Goal: Task Accomplishment & Management: Complete application form

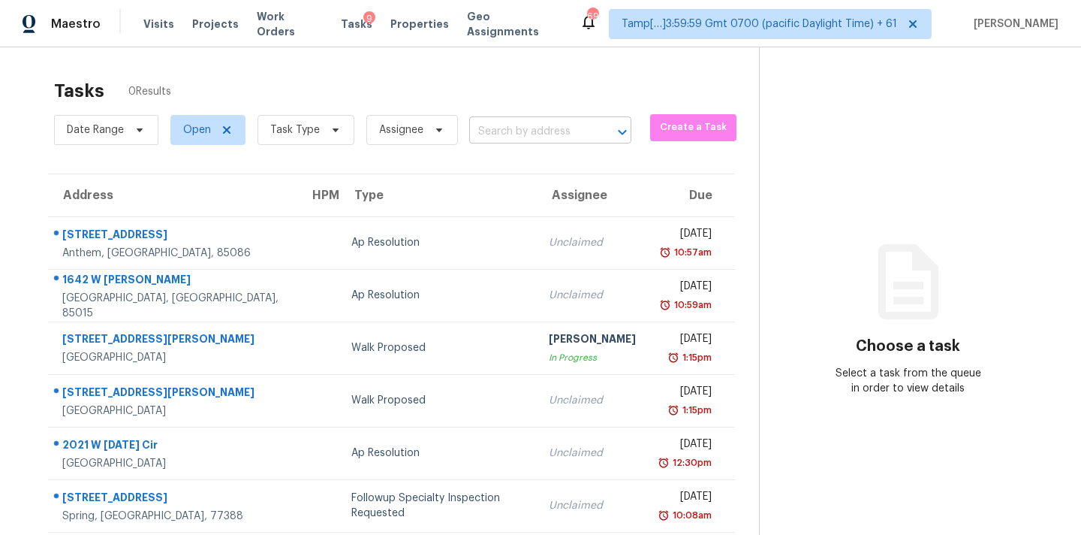
click at [529, 136] on input "text" at bounding box center [529, 131] width 120 height 23
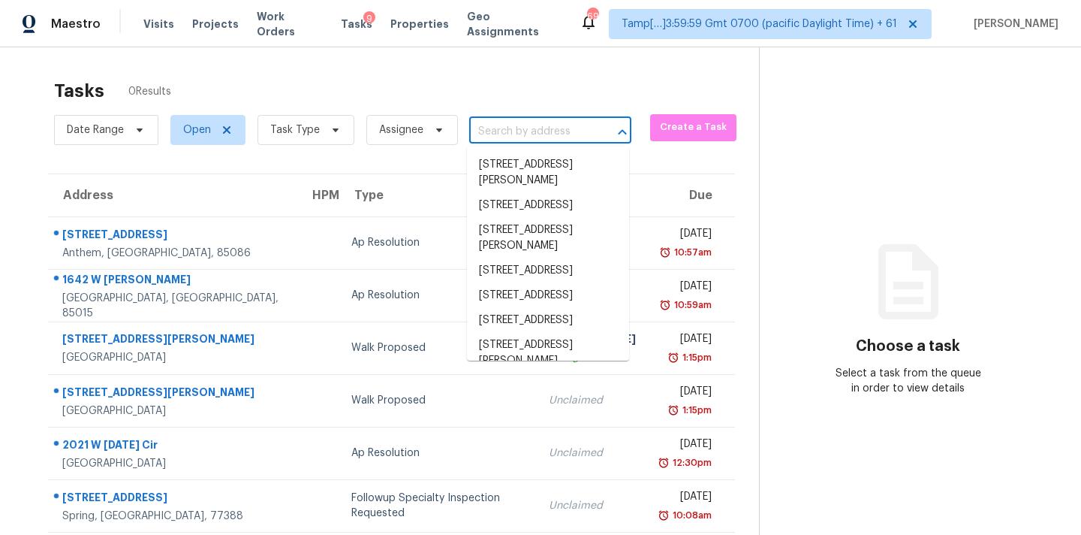
paste input "[STREET_ADDRESS][PERSON_NAME]"
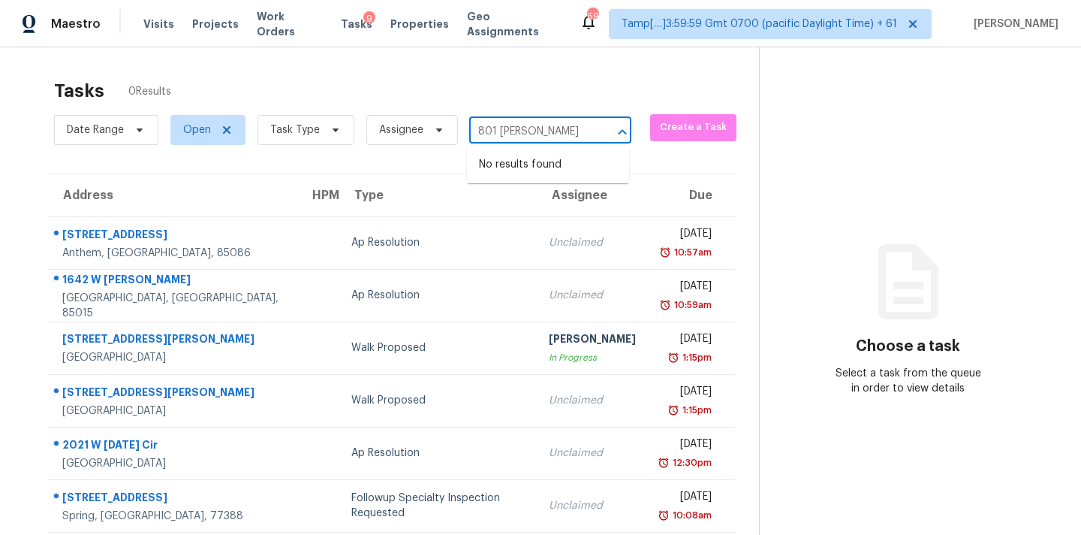
type input "801 [PERSON_NAME]"
click at [428, 139] on span "Assignee" at bounding box center [412, 130] width 92 height 30
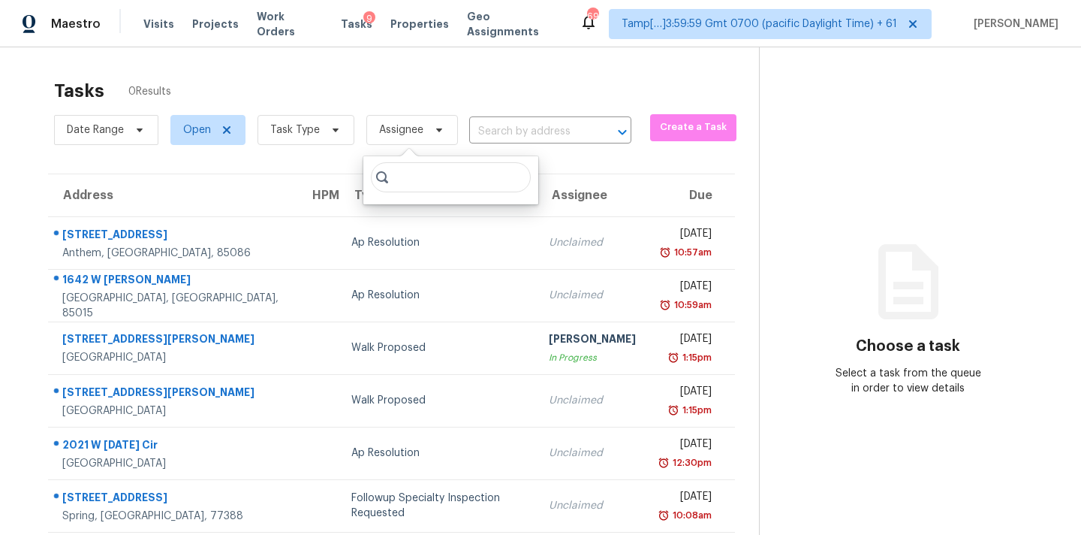
click at [435, 173] on input "search" at bounding box center [451, 177] width 160 height 30
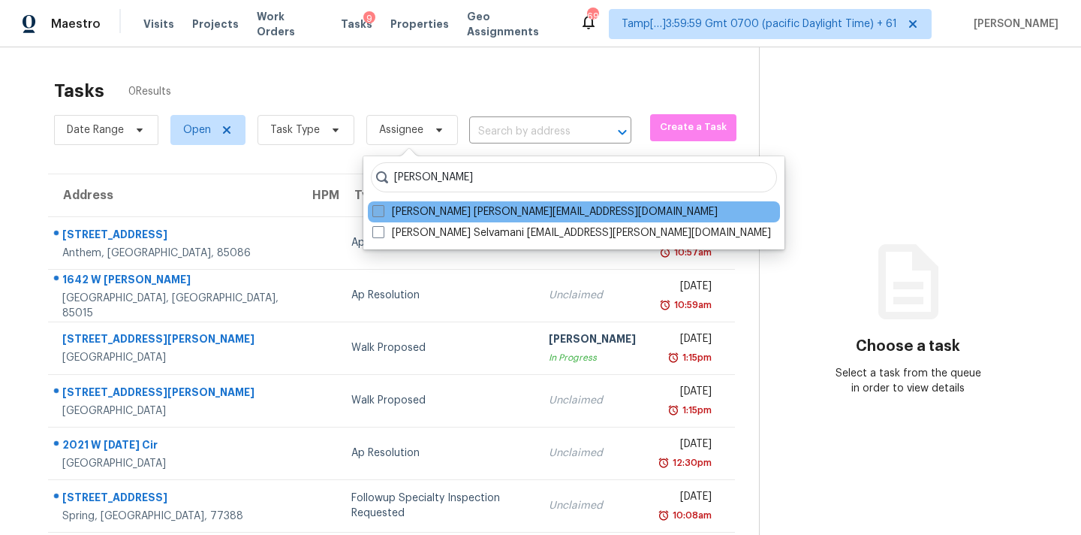
type input "[PERSON_NAME]"
click at [496, 208] on label "[PERSON_NAME] [PERSON_NAME][EMAIL_ADDRESS][DOMAIN_NAME]" at bounding box center [544, 211] width 345 height 15
click at [382, 208] on input "[PERSON_NAME] [PERSON_NAME][EMAIL_ADDRESS][DOMAIN_NAME]" at bounding box center [377, 209] width 10 height 10
checkbox input "true"
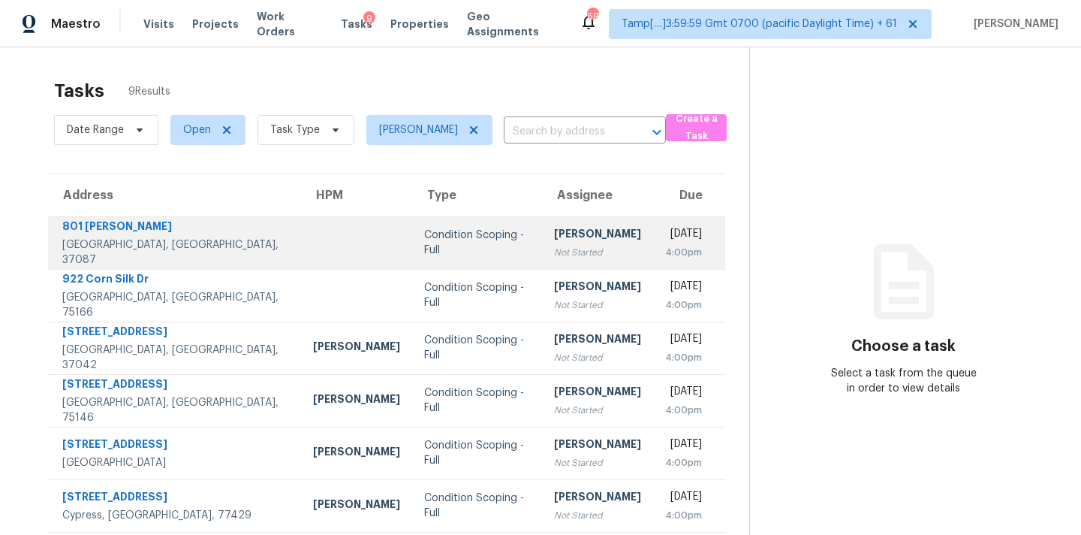
click at [554, 240] on div "[PERSON_NAME]" at bounding box center [597, 235] width 87 height 19
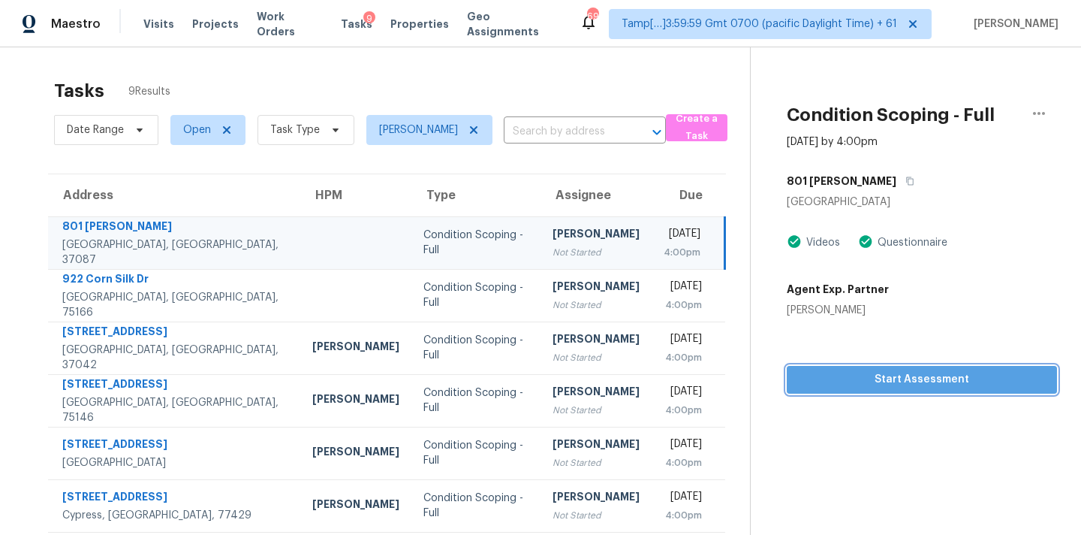
click at [852, 382] on span "Start Assessment" at bounding box center [922, 379] width 246 height 19
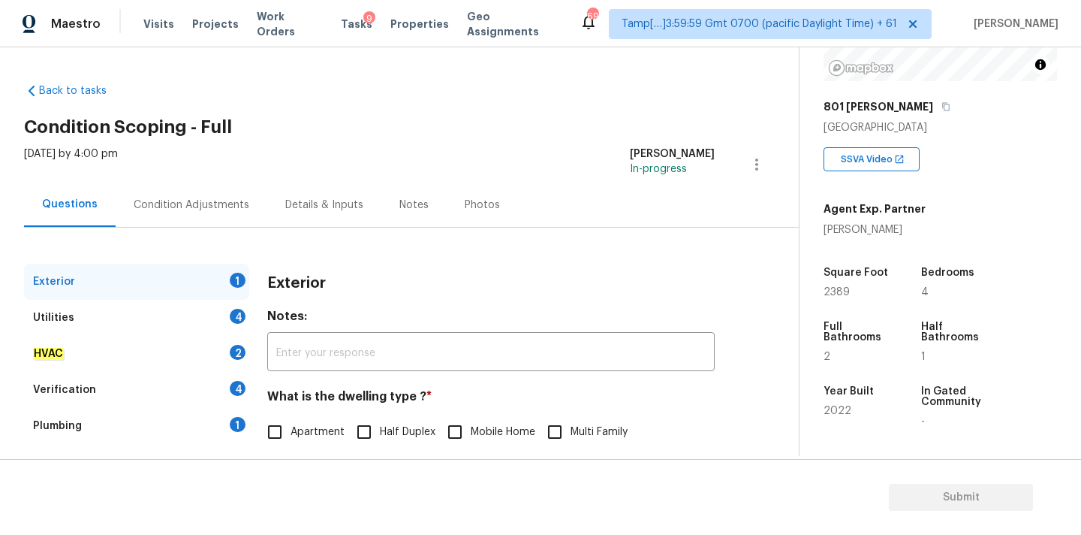
scroll to position [173, 0]
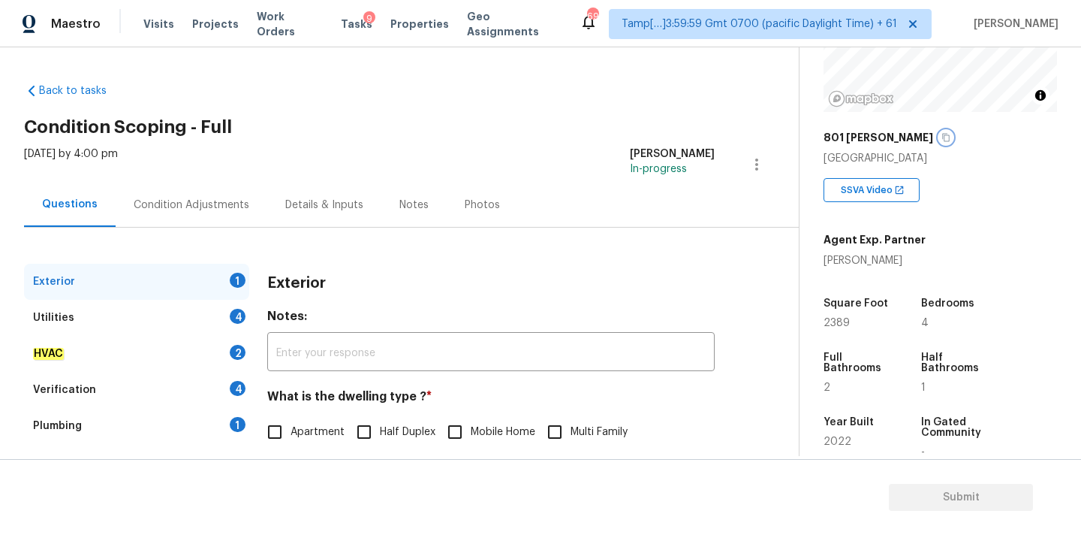
click at [939, 142] on button "button" at bounding box center [946, 138] width 14 height 14
click at [532, 355] on input "text" at bounding box center [490, 353] width 447 height 35
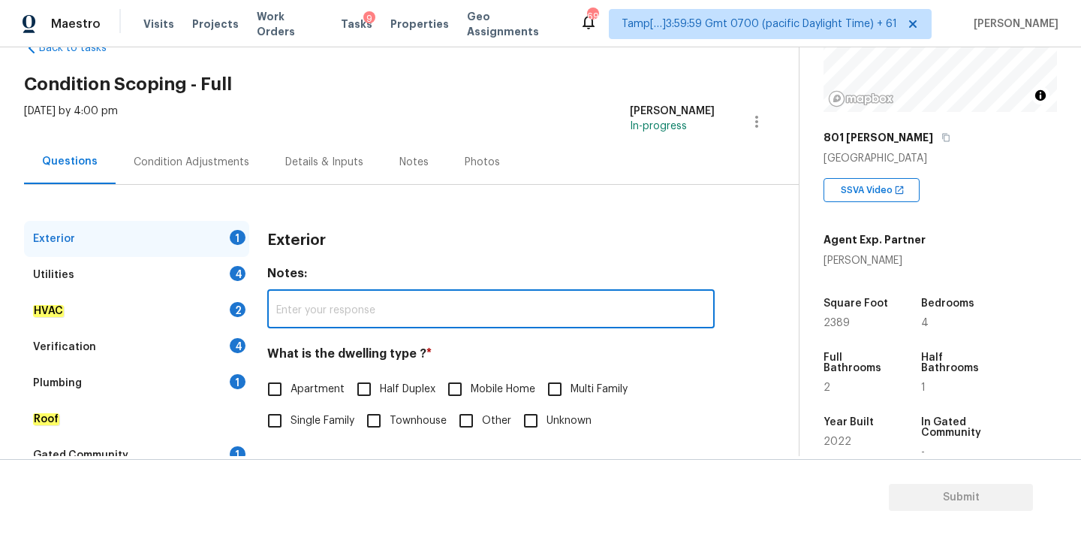
scroll to position [143, 0]
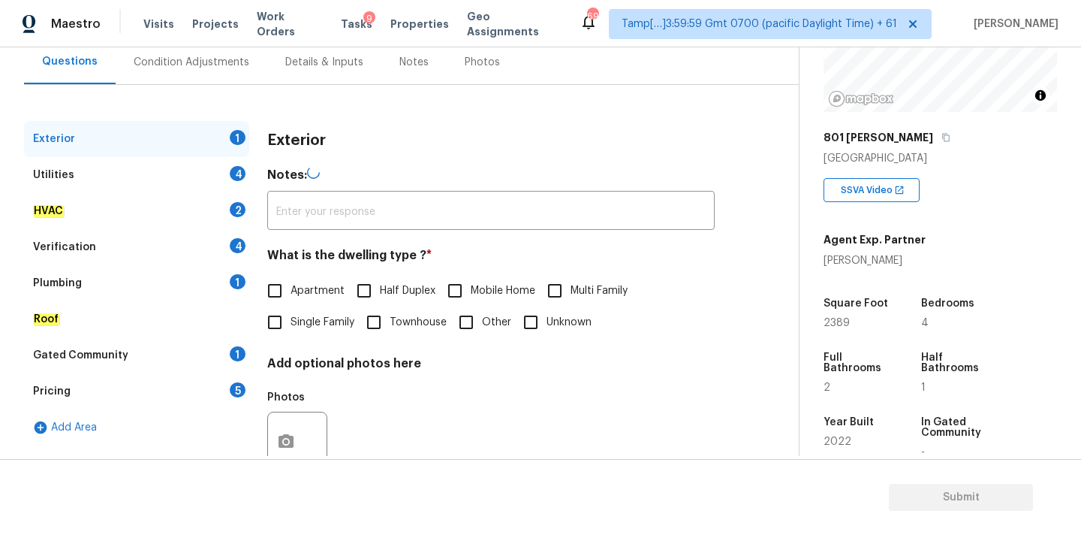
click at [308, 318] on span "Single Family" at bounding box center [323, 323] width 64 height 16
click at [291, 318] on input "Single Family" at bounding box center [275, 322] width 32 height 32
checkbox input "true"
click at [188, 164] on div "Utilities 4" at bounding box center [136, 175] width 225 height 36
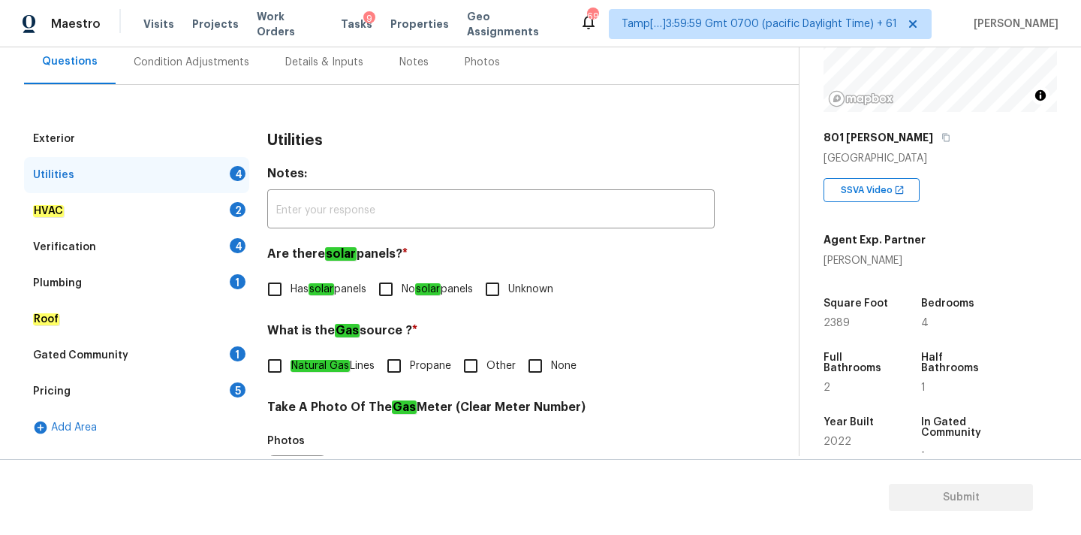
click at [399, 291] on input "No solar panels" at bounding box center [386, 289] width 32 height 32
checkbox input "true"
click at [573, 372] on span "None" at bounding box center [564, 366] width 26 height 16
click at [551, 372] on input "None" at bounding box center [536, 366] width 32 height 32
checkbox input "true"
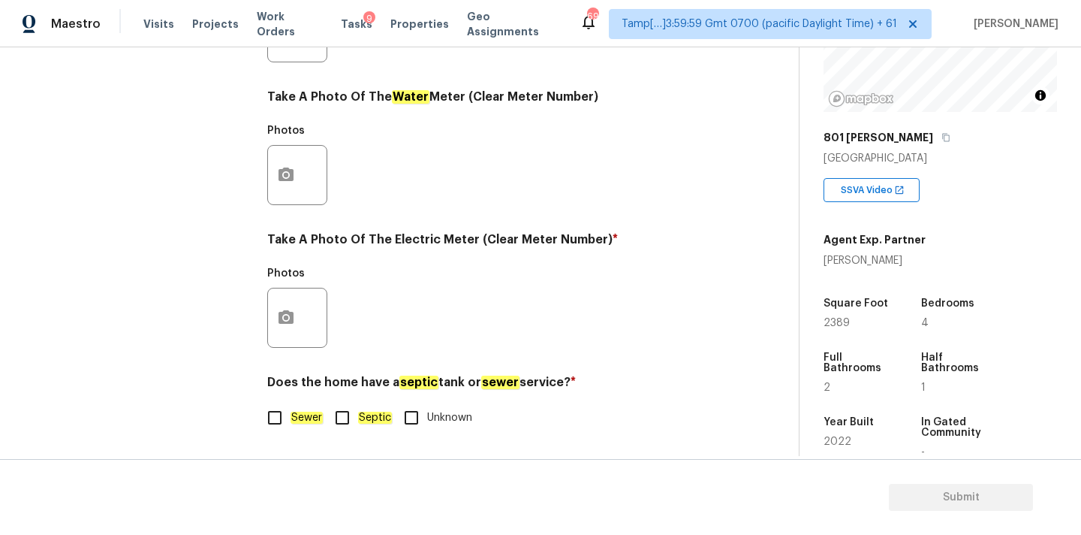
scroll to position [595, 0]
click at [303, 416] on em "Sewer" at bounding box center [307, 417] width 32 height 12
click at [291, 416] on input "Sewer" at bounding box center [275, 418] width 32 height 32
checkbox input "true"
click at [291, 315] on icon "button" at bounding box center [286, 317] width 15 height 14
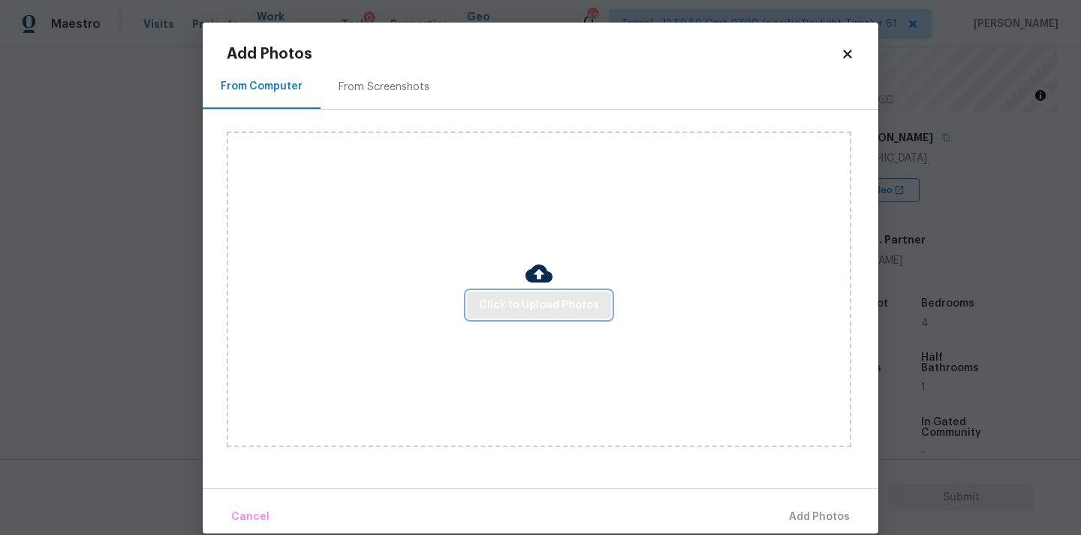
click at [485, 300] on span "Click to Upload Photos" at bounding box center [539, 305] width 120 height 19
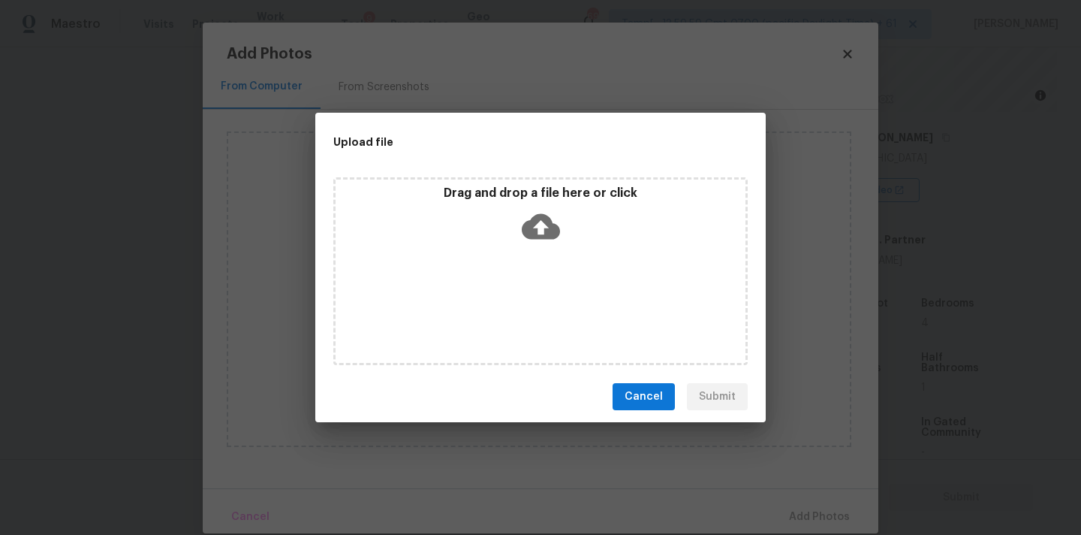
click at [532, 219] on icon at bounding box center [541, 227] width 38 height 26
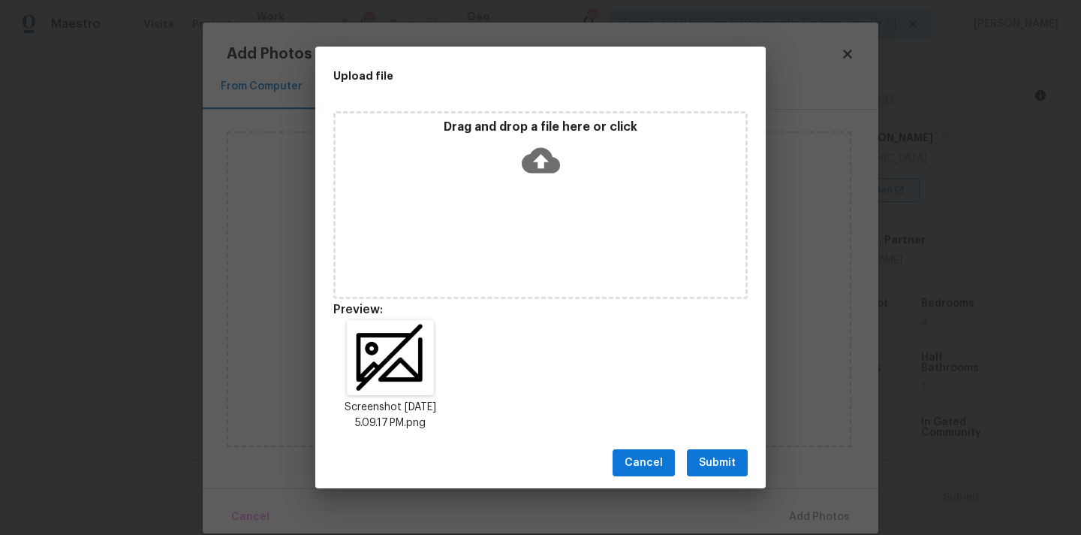
click at [723, 457] on span "Submit" at bounding box center [717, 462] width 37 height 19
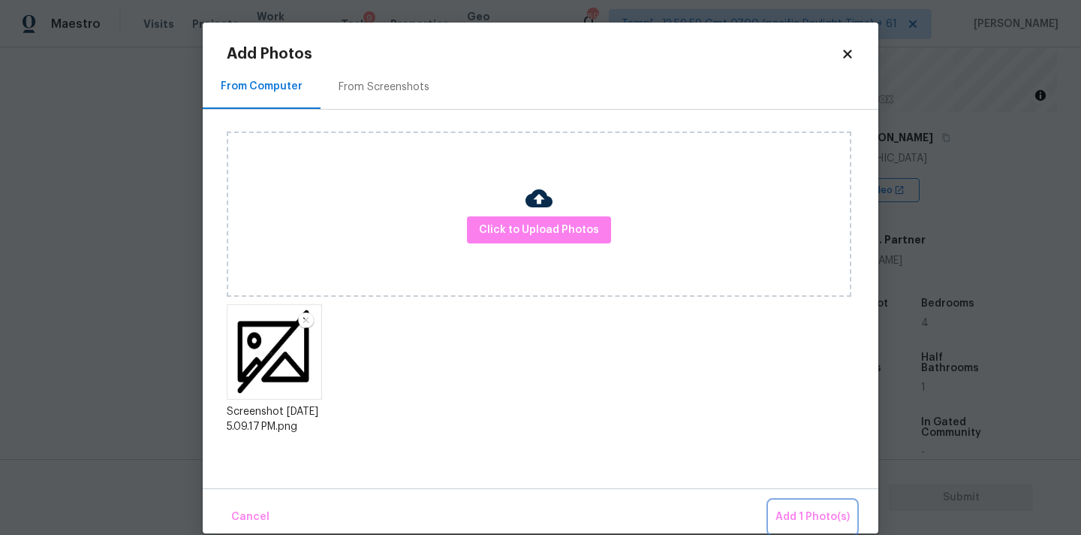
click at [792, 505] on button "Add 1 Photo(s)" at bounding box center [813, 517] width 86 height 32
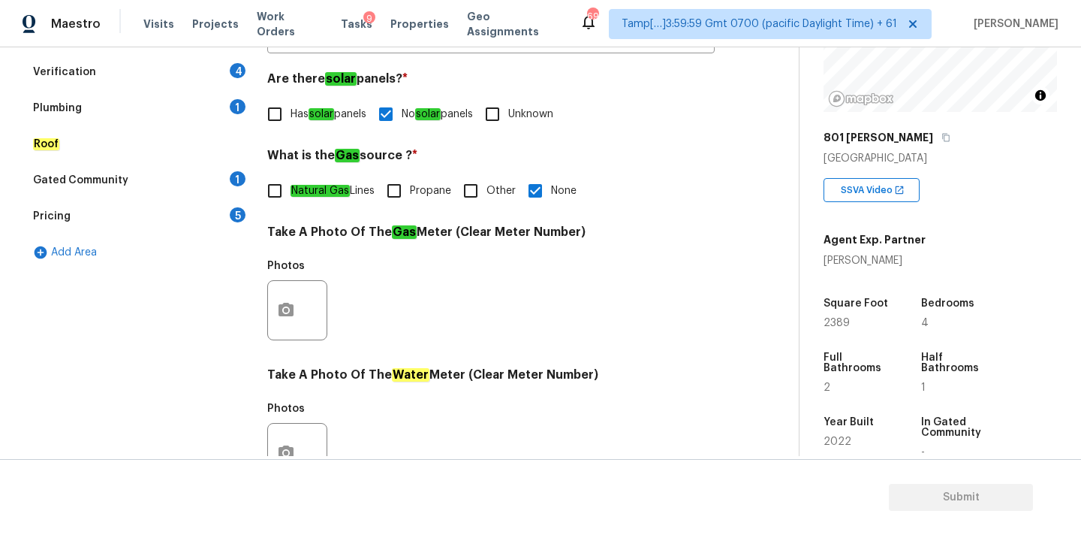
scroll to position [200, 0]
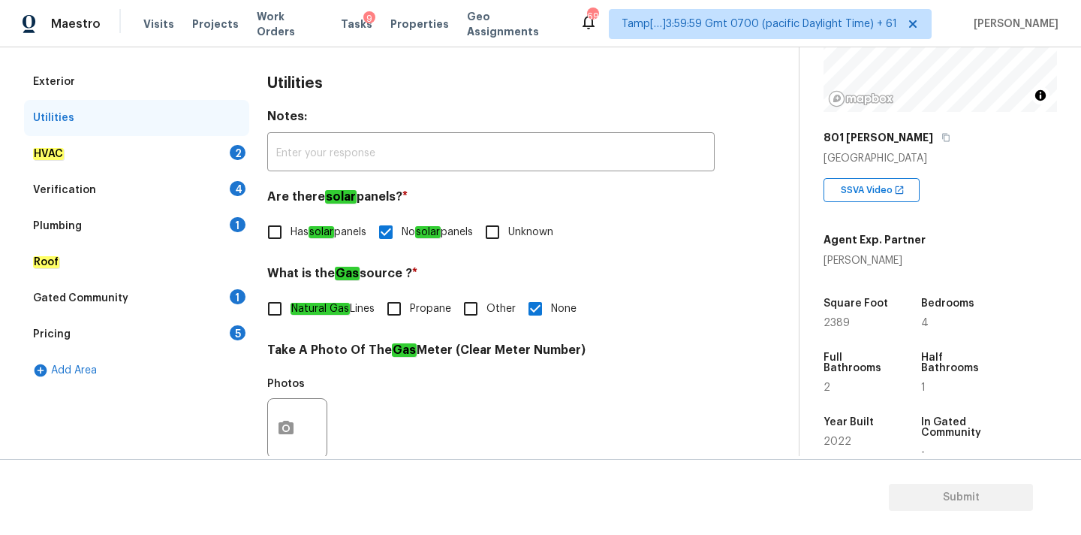
click at [179, 152] on div "HVAC 2" at bounding box center [136, 154] width 225 height 36
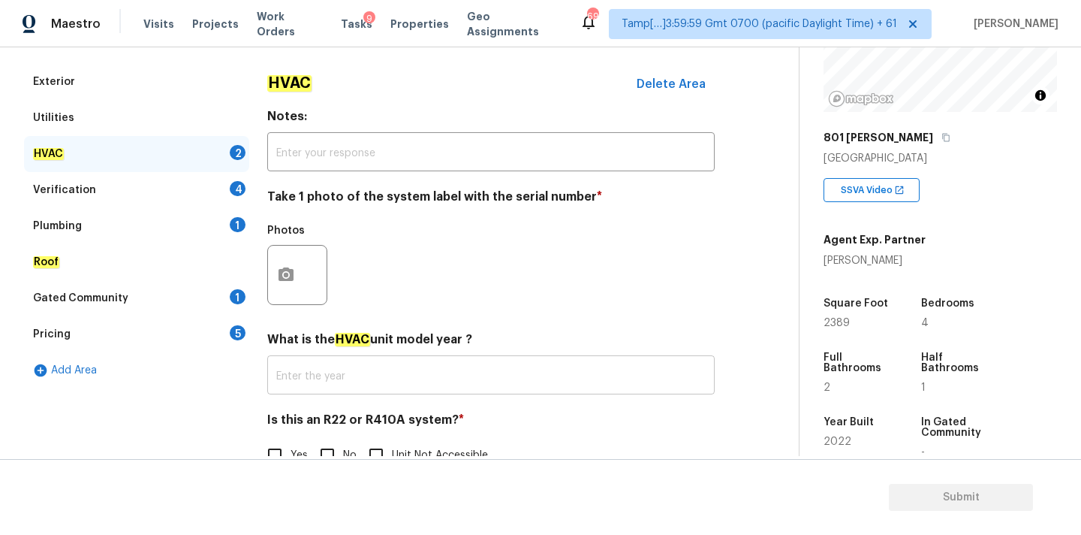
scroll to position [238, 0]
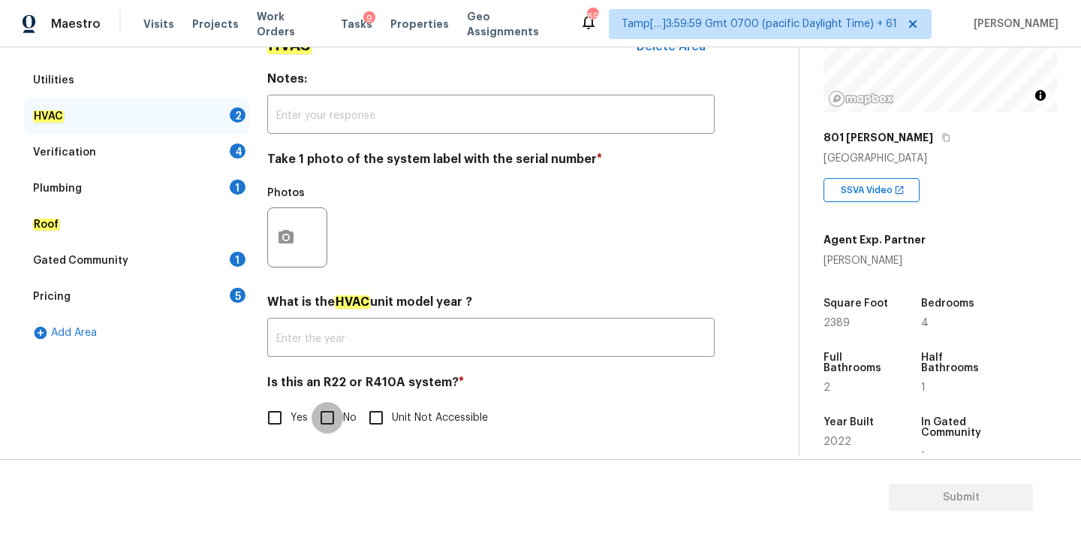
click at [333, 407] on input "No" at bounding box center [328, 418] width 32 height 32
checkbox input "true"
click at [291, 233] on icon "button" at bounding box center [286, 237] width 15 height 14
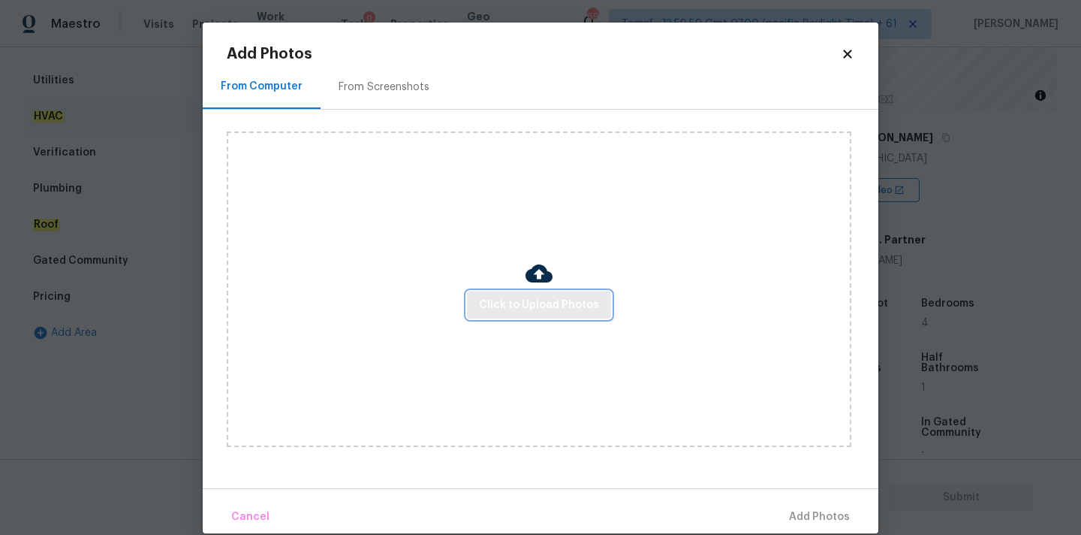
click at [487, 307] on span "Click to Upload Photos" at bounding box center [539, 305] width 120 height 19
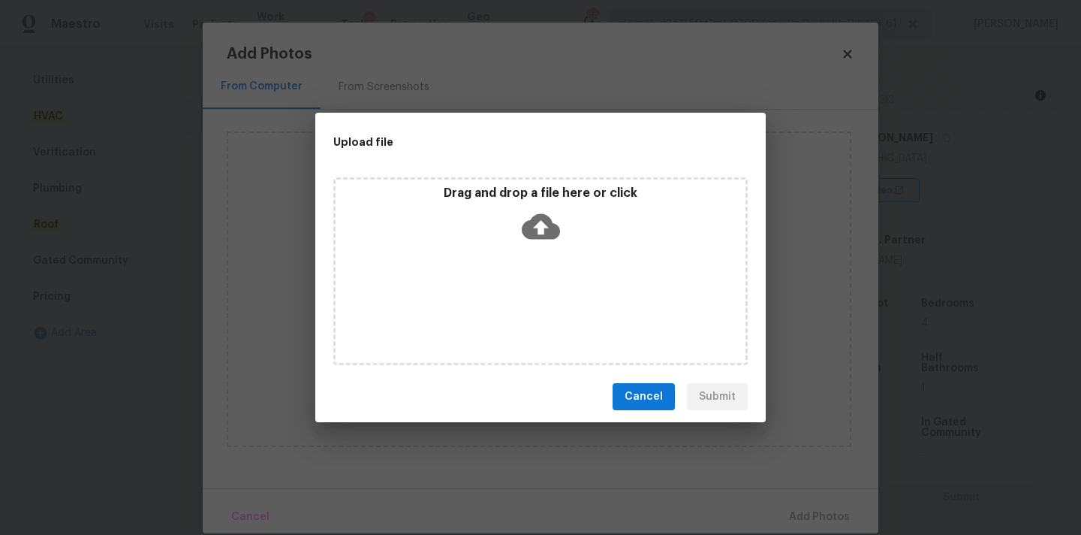
click at [544, 207] on icon at bounding box center [541, 226] width 38 height 38
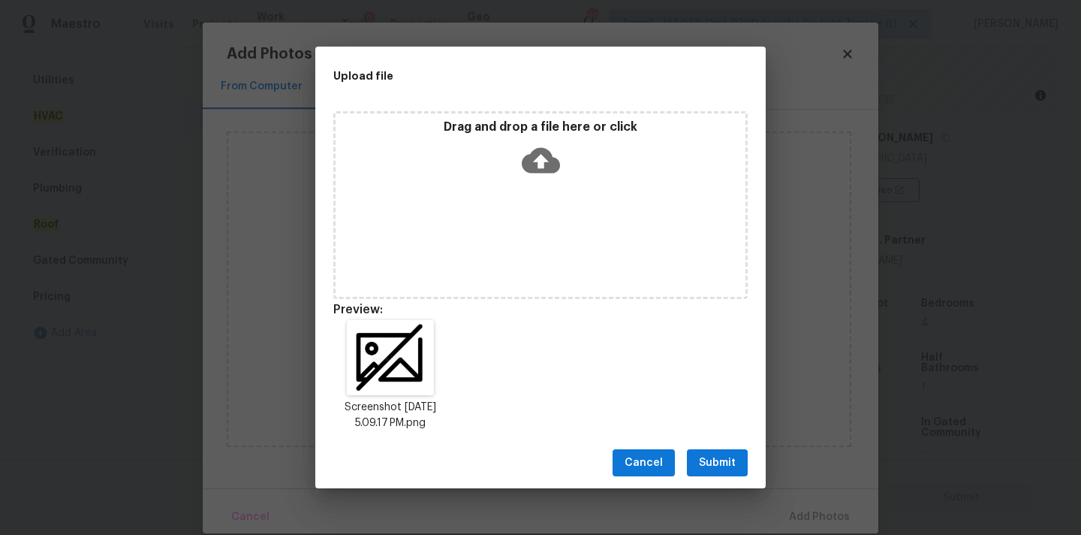
click at [706, 459] on span "Submit" at bounding box center [717, 462] width 37 height 19
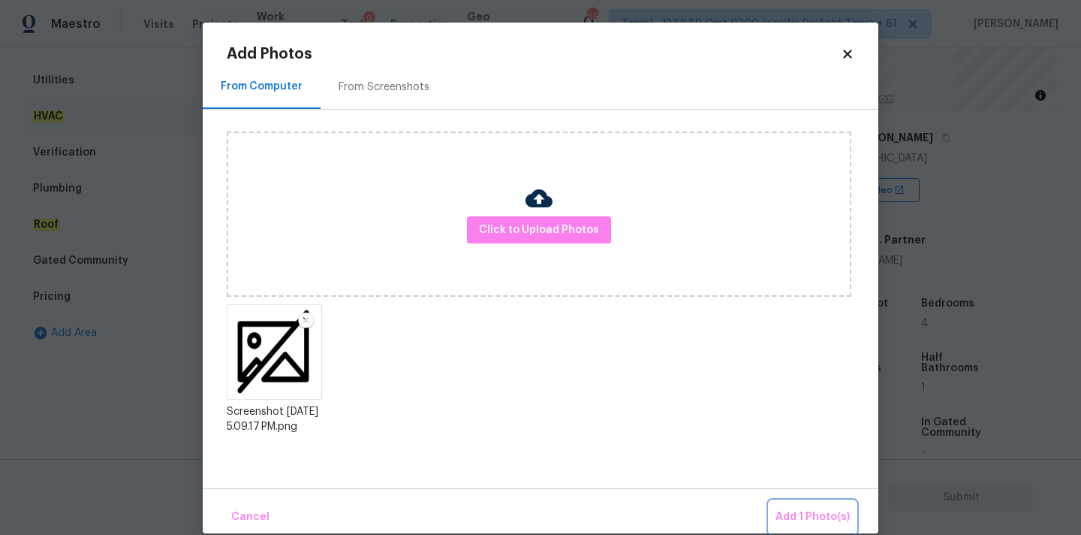
click at [800, 510] on span "Add 1 Photo(s)" at bounding box center [813, 517] width 74 height 19
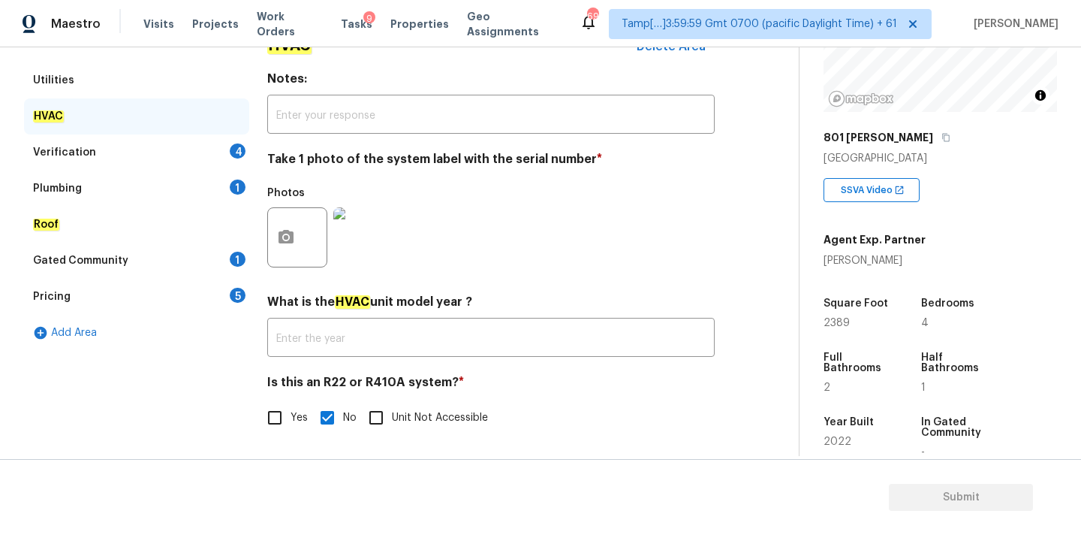
click at [188, 146] on div "Verification 4" at bounding box center [136, 152] width 225 height 36
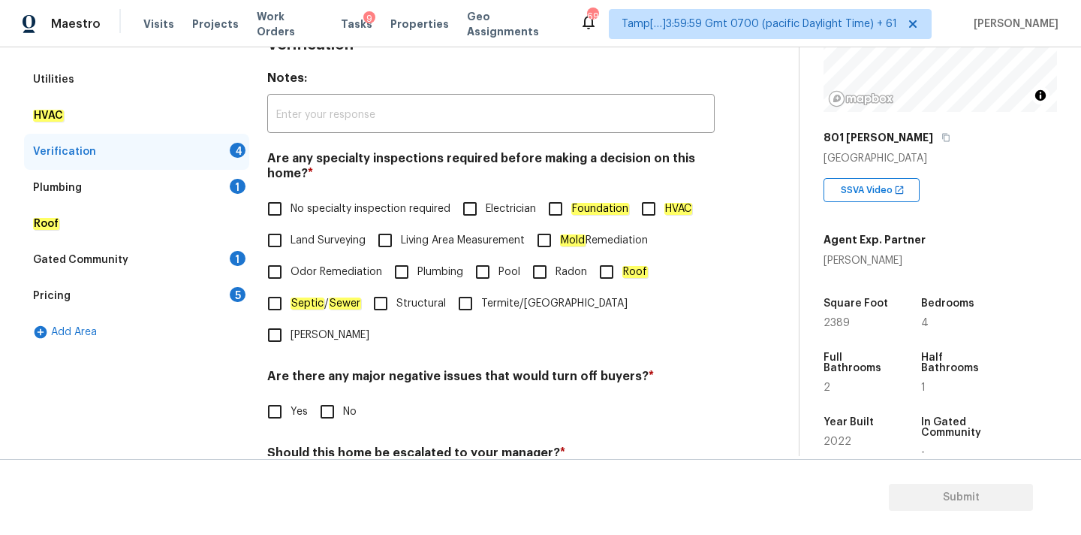
click at [284, 203] on input "No specialty inspection required" at bounding box center [275, 209] width 32 height 32
checkbox input "true"
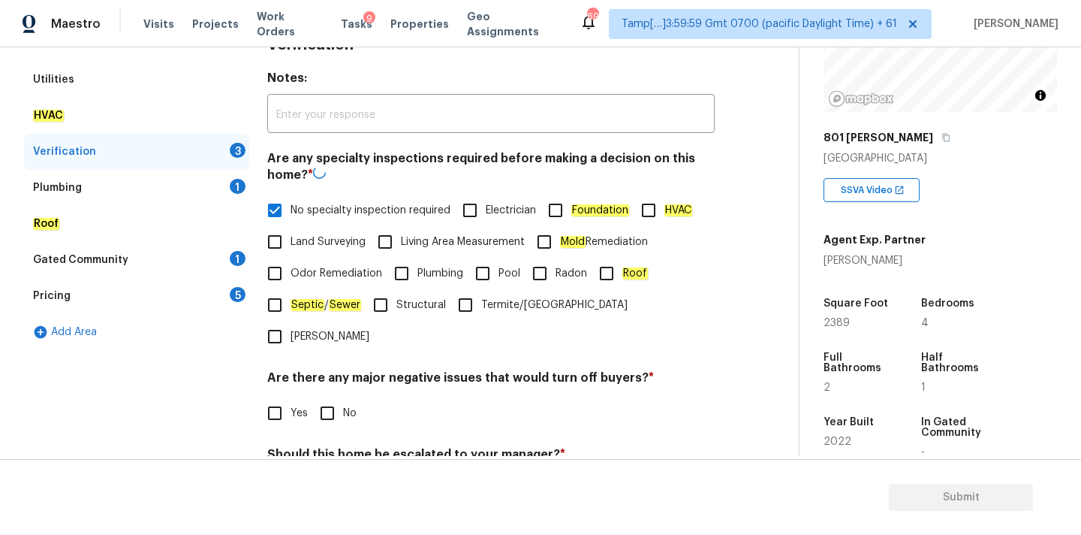
scroll to position [369, 0]
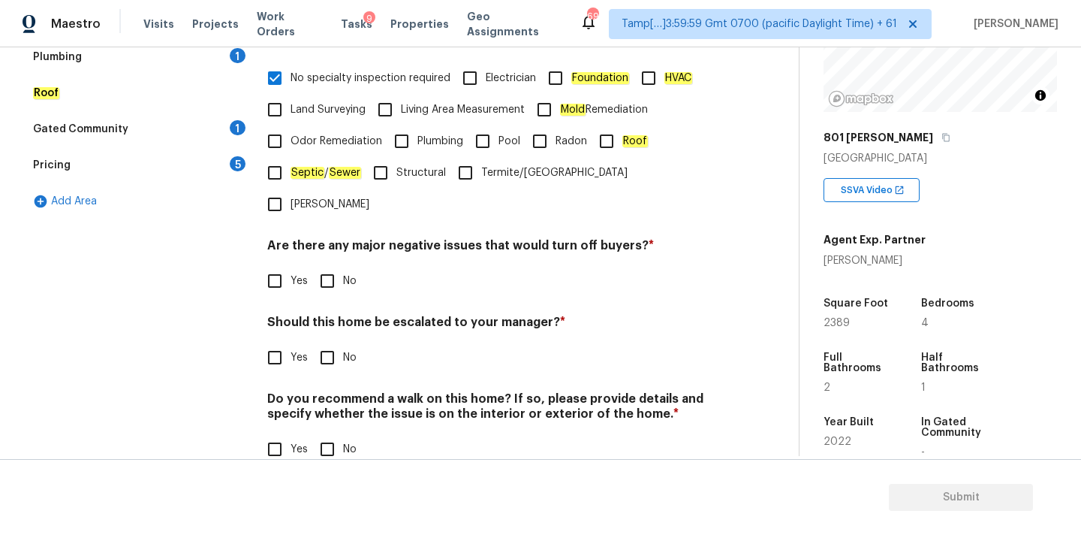
click at [325, 265] on input "No" at bounding box center [328, 281] width 32 height 32
checkbox input "true"
click at [333, 343] on input "No" at bounding box center [328, 359] width 32 height 32
checkbox input "true"
click at [335, 435] on input "No" at bounding box center [328, 451] width 32 height 32
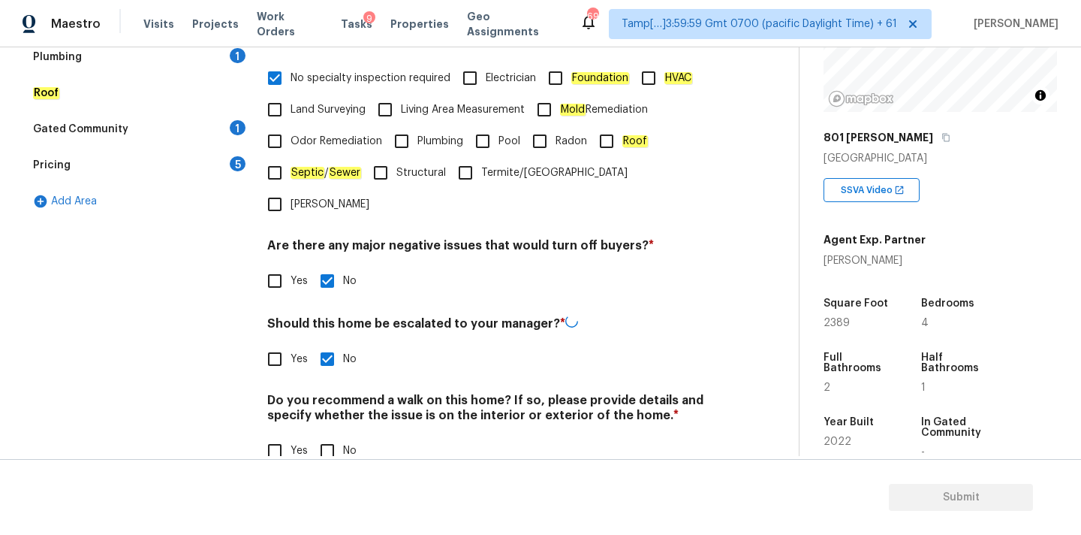
checkbox input "true"
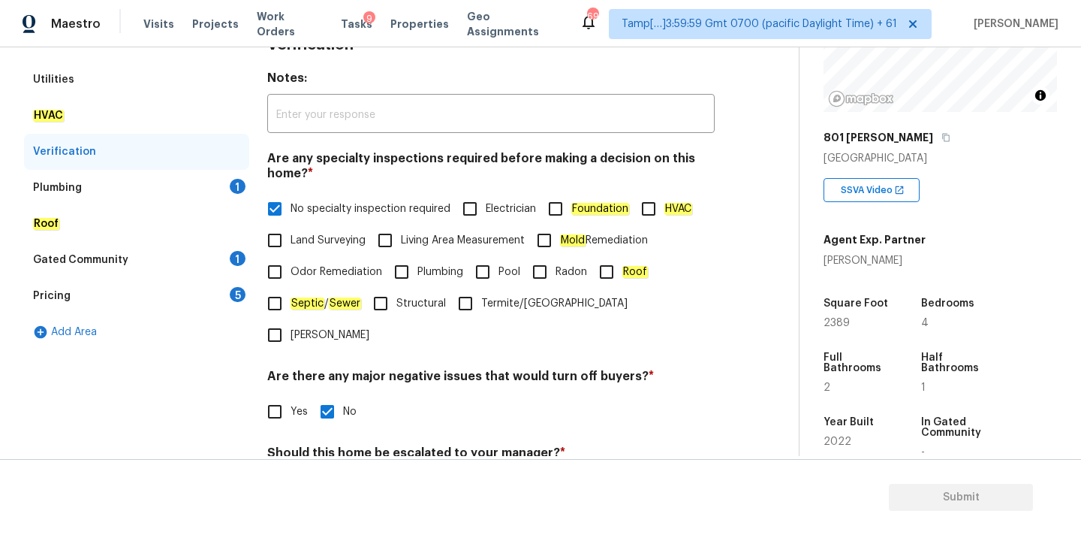
click at [136, 170] on div "Plumbing 1" at bounding box center [136, 188] width 225 height 36
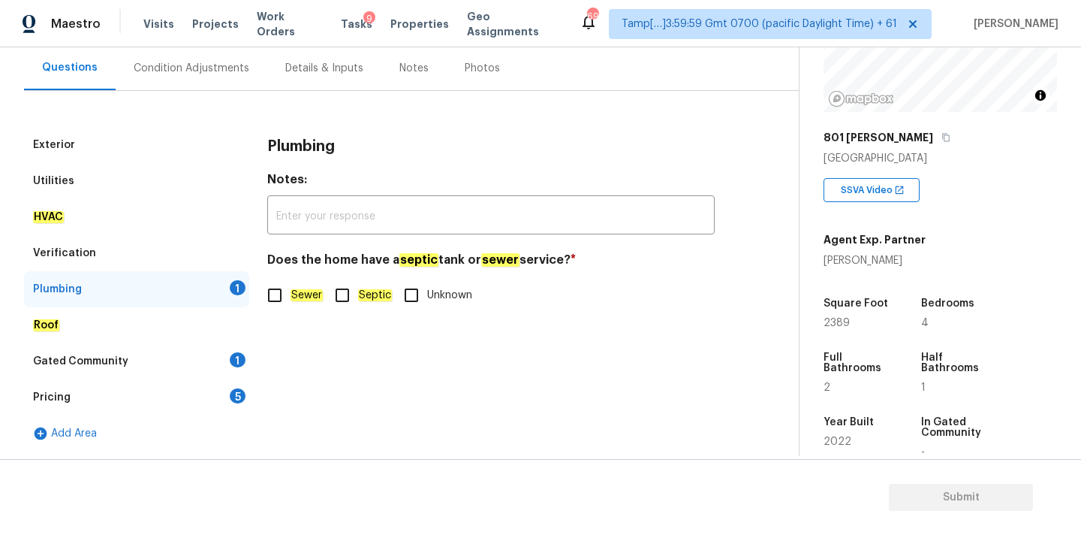
click at [298, 291] on em "Sewer" at bounding box center [307, 295] width 32 height 12
click at [291, 291] on input "Sewer" at bounding box center [275, 295] width 32 height 32
checkbox input "true"
click at [204, 358] on div "Gated Community 1" at bounding box center [136, 361] width 225 height 36
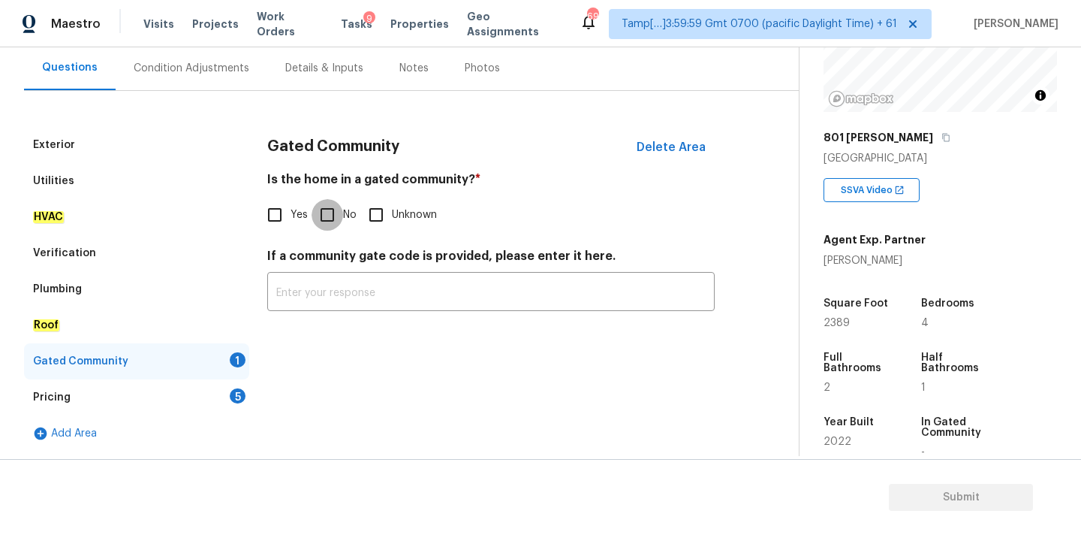
click at [329, 224] on input "No" at bounding box center [328, 215] width 32 height 32
checkbox input "true"
click at [214, 402] on div "Pricing 5" at bounding box center [136, 397] width 225 height 36
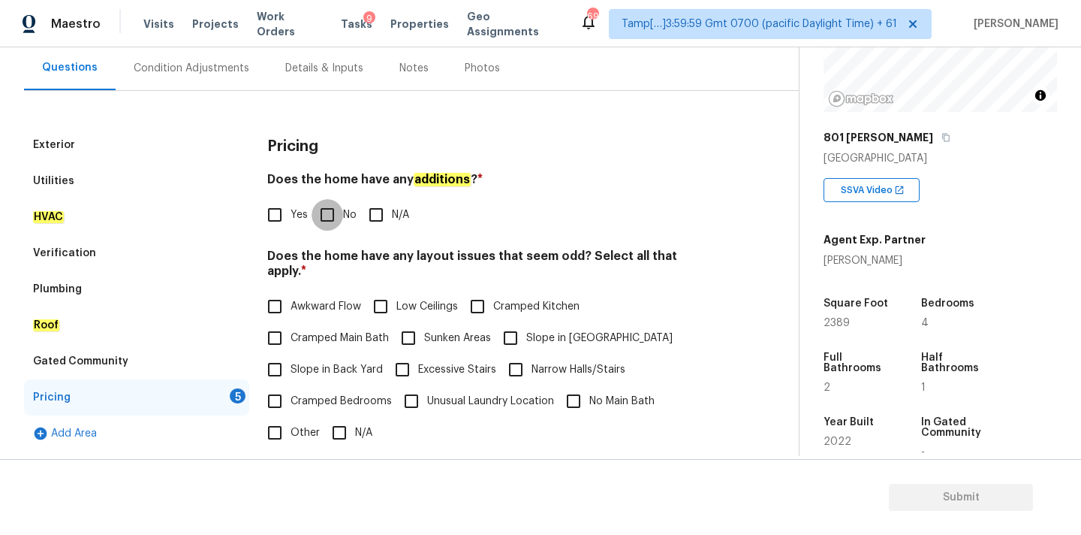
click at [333, 213] on input "No" at bounding box center [328, 215] width 32 height 32
checkbox input "true"
click at [329, 417] on input "N/A" at bounding box center [340, 433] width 32 height 32
checkbox input "true"
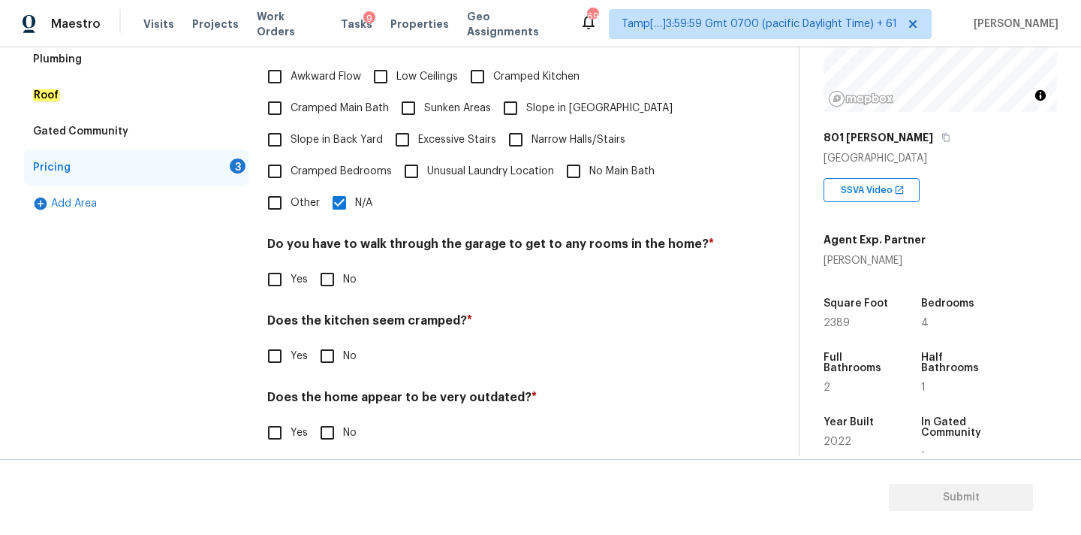
click at [341, 264] on input "No" at bounding box center [328, 280] width 32 height 32
checkbox input "true"
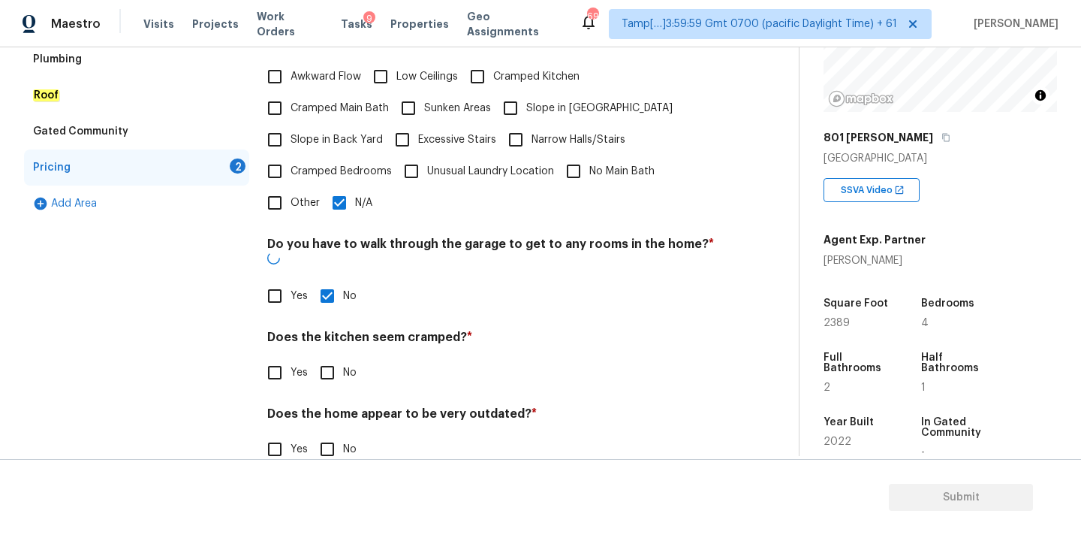
click at [336, 357] on input "No" at bounding box center [328, 373] width 32 height 32
checkbox input "true"
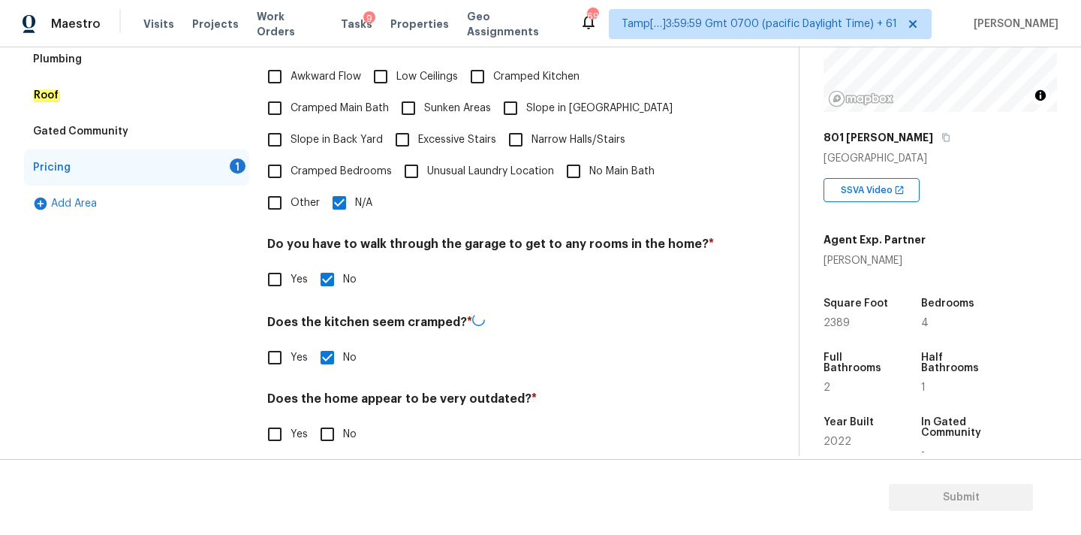
click at [336, 421] on input "No" at bounding box center [328, 434] width 32 height 32
checkbox input "true"
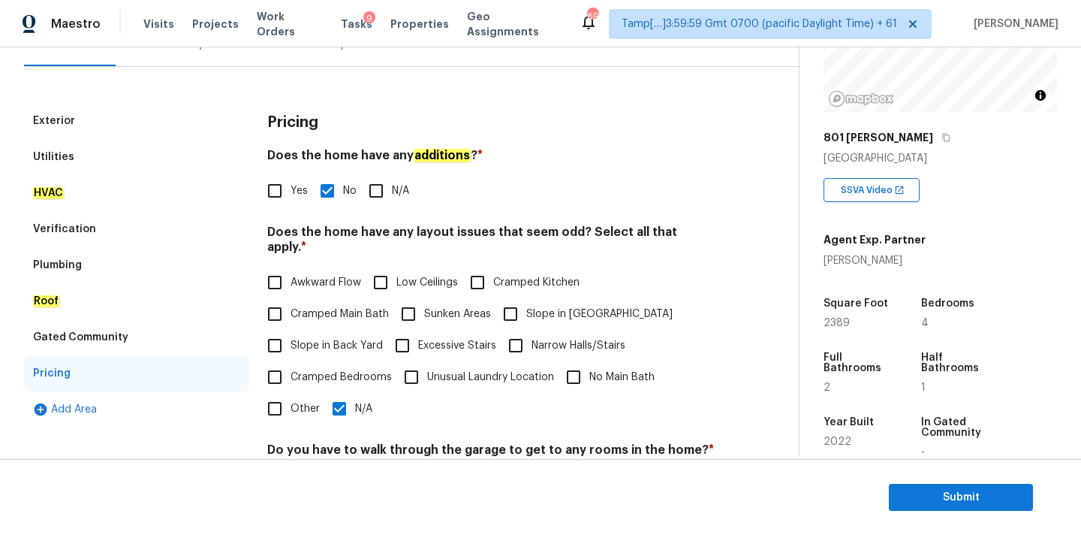
scroll to position [107, 0]
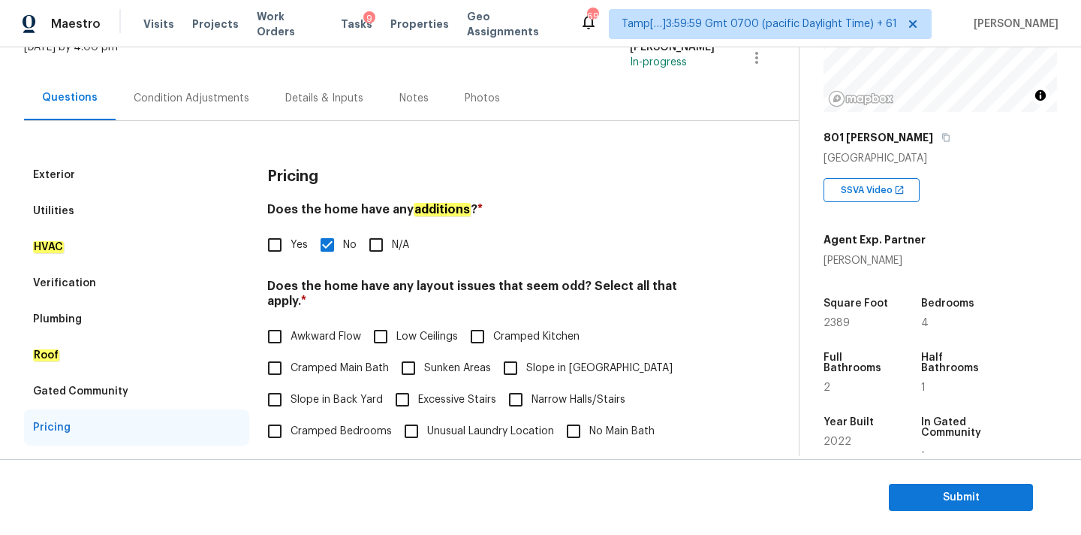
click at [174, 91] on div "Condition Adjustments" at bounding box center [192, 98] width 116 height 15
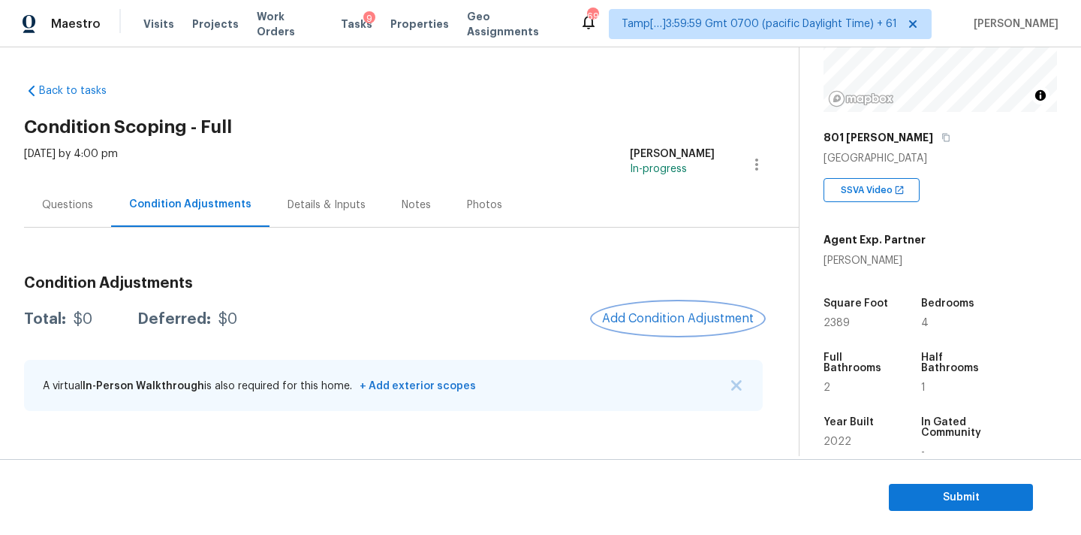
click at [646, 315] on span "Add Condition Adjustment" at bounding box center [678, 319] width 152 height 14
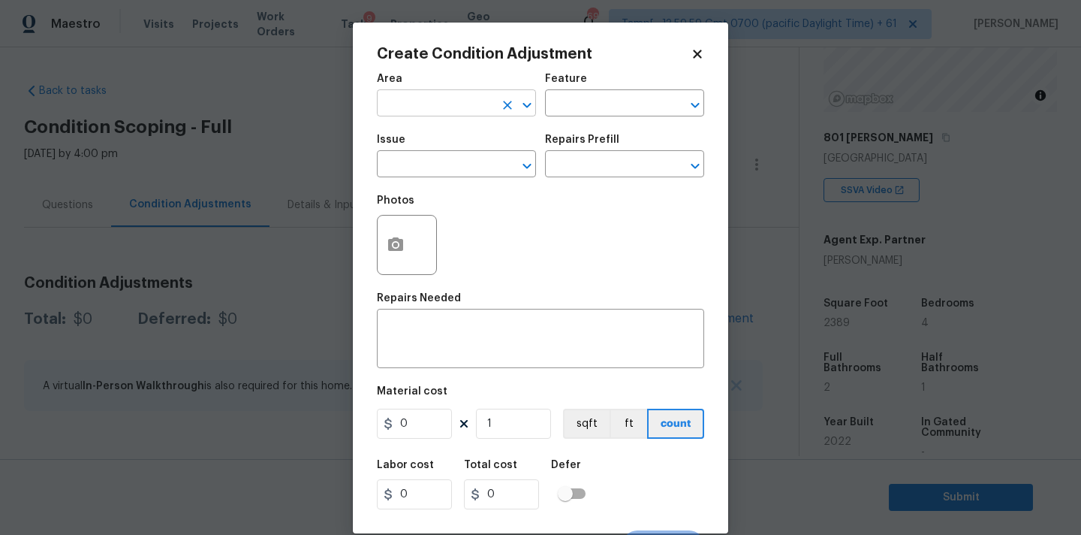
click at [442, 111] on input "text" at bounding box center [435, 104] width 117 height 23
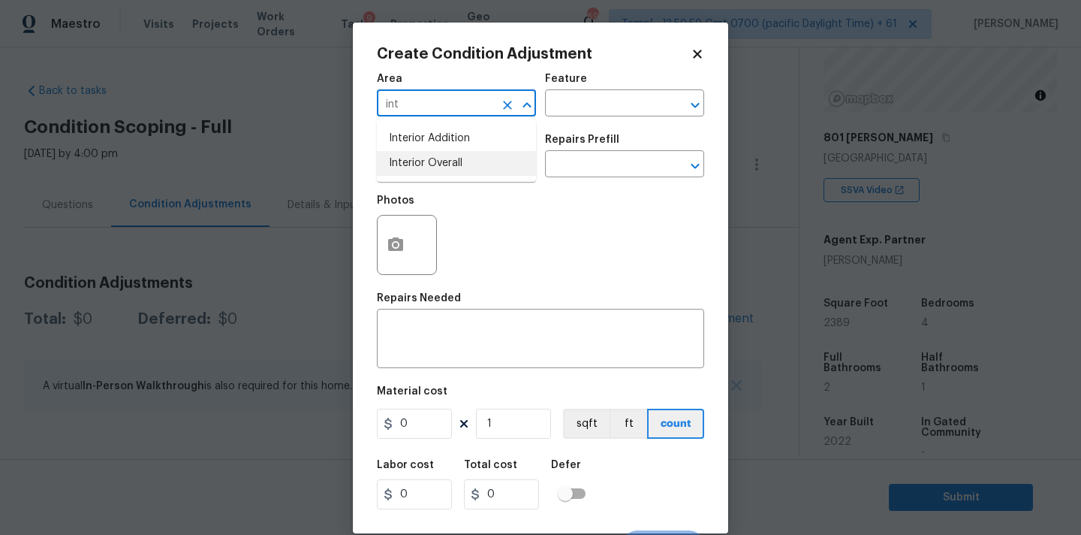
click at [434, 162] on li "Interior Overall" at bounding box center [456, 163] width 159 height 25
type input "Interior Overall"
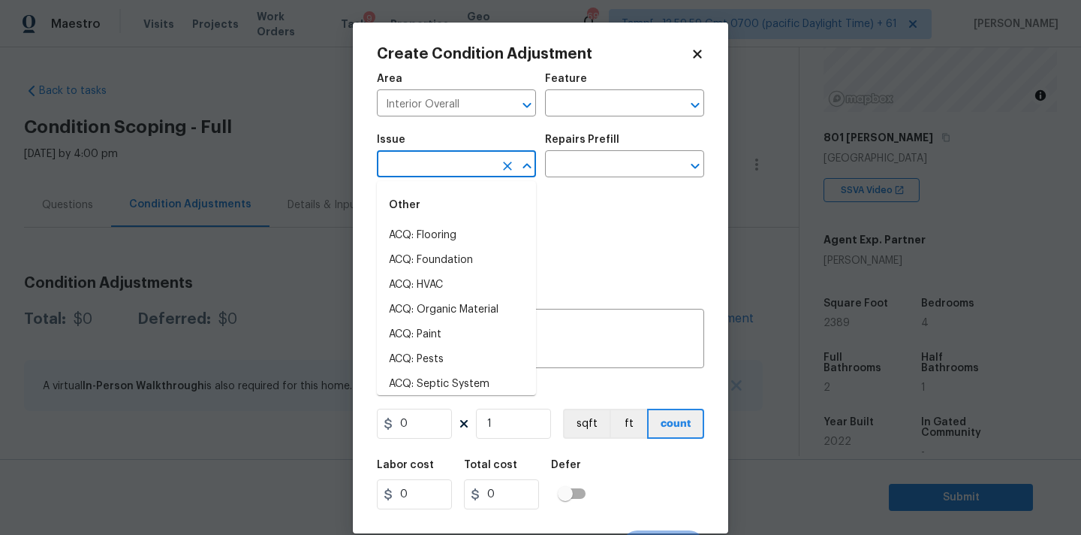
click at [434, 167] on input "text" at bounding box center [435, 165] width 117 height 23
click at [437, 334] on li "ACQ: Paint" at bounding box center [456, 334] width 159 height 25
type input "ACQ: Paint"
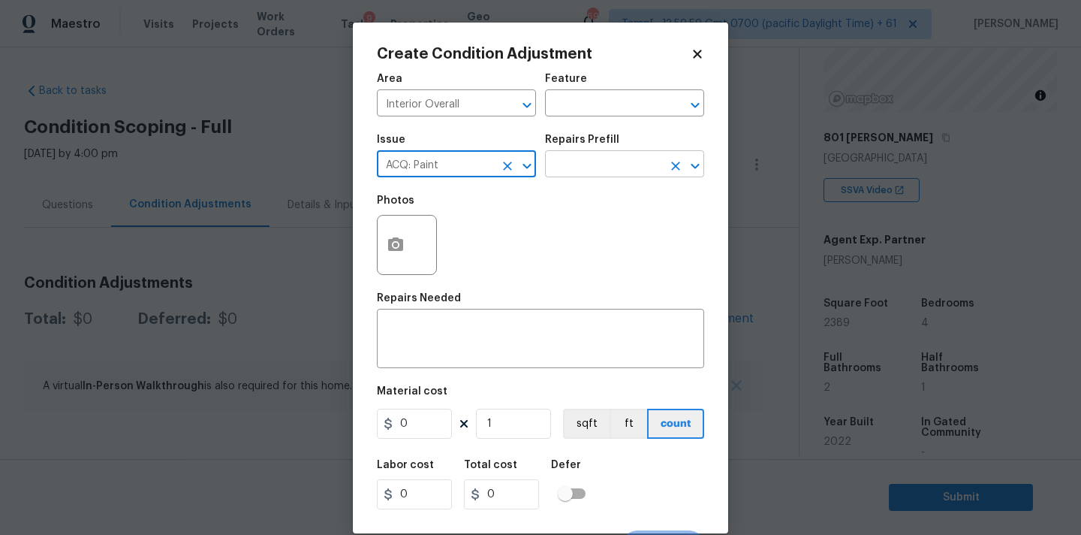
click at [614, 172] on input "text" at bounding box center [603, 165] width 117 height 23
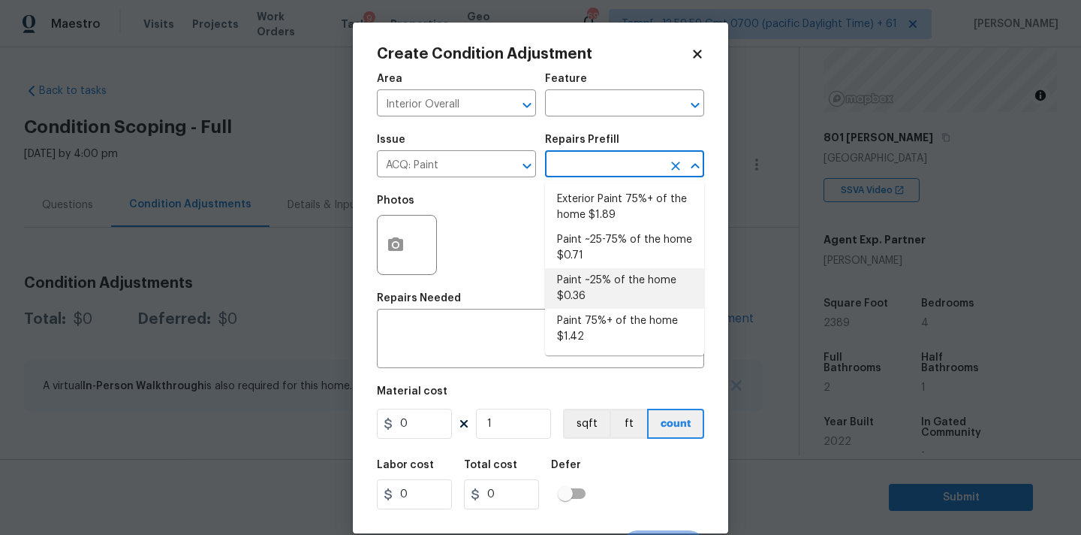
click at [598, 274] on li "Paint ~25% of the home $0.36" at bounding box center [624, 288] width 159 height 41
type input "Acquisition"
type textarea "Acquisition Scope: ~25% of the home needs interior paint"
type input "0.36"
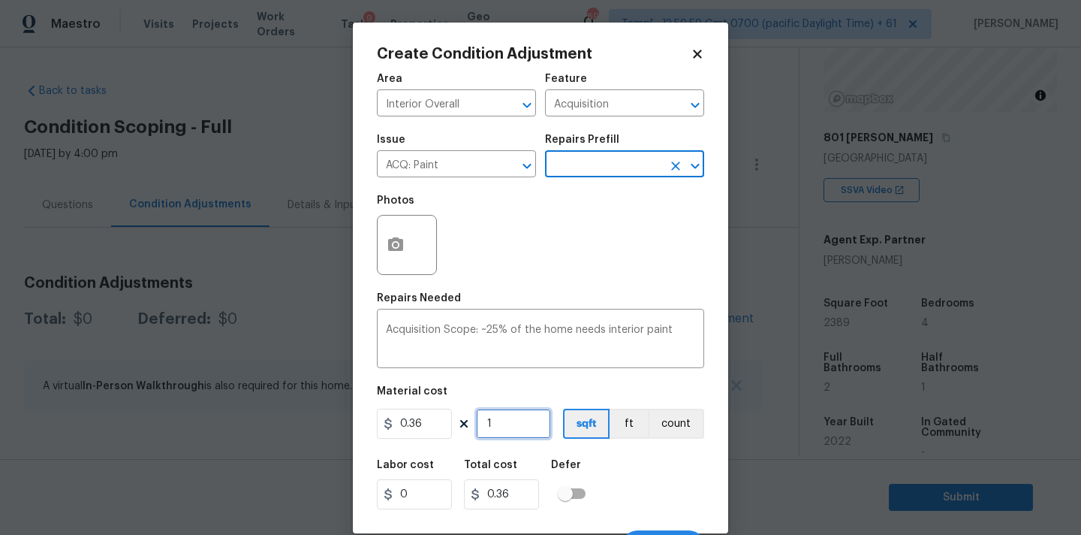
click at [519, 426] on input "1" at bounding box center [513, 423] width 75 height 30
type input "2"
type input "0.72"
type input "23"
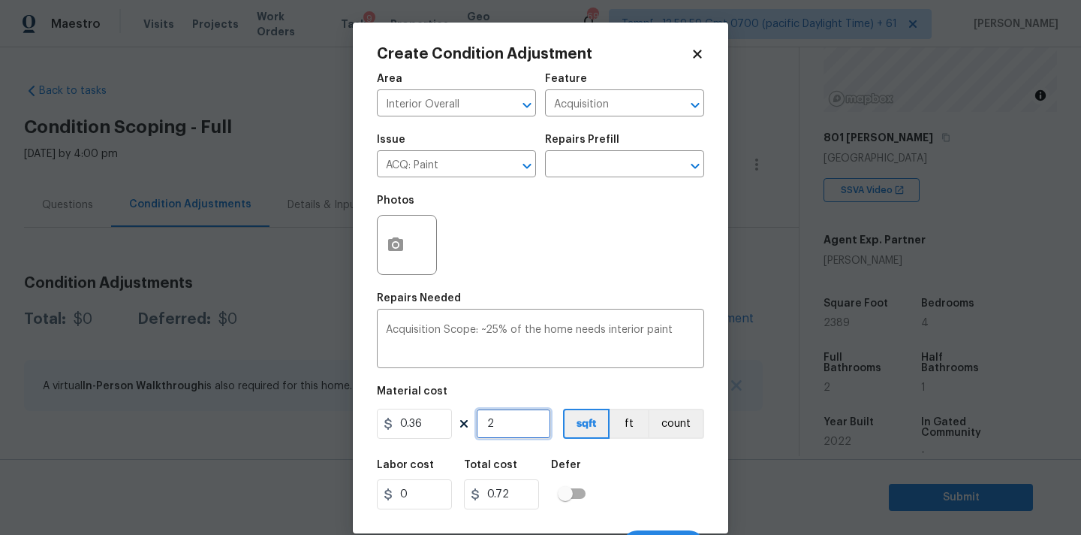
type input "8.28"
type input "238"
type input "85.68"
type input "2389"
type input "860.04"
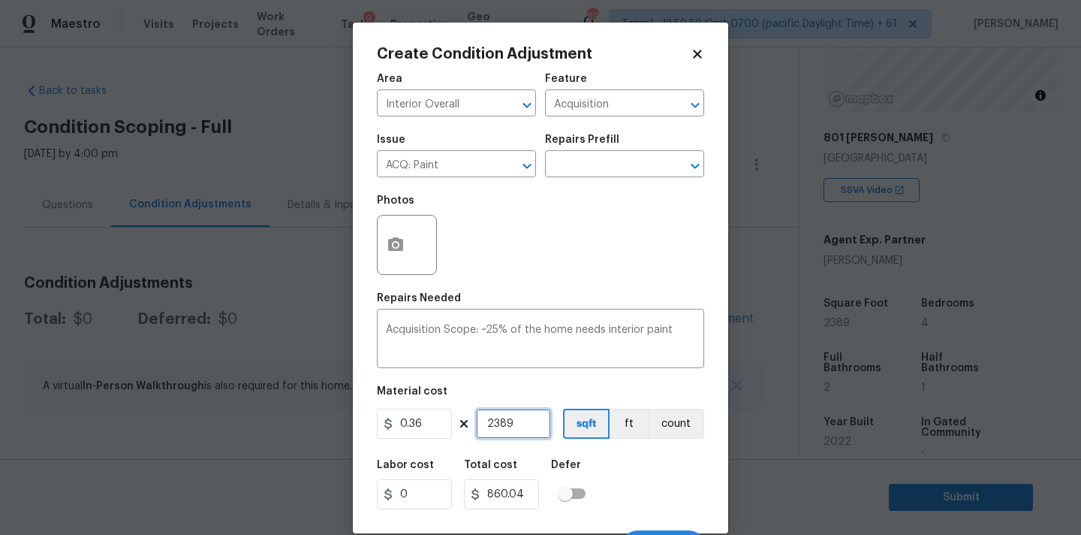
scroll to position [26, 0]
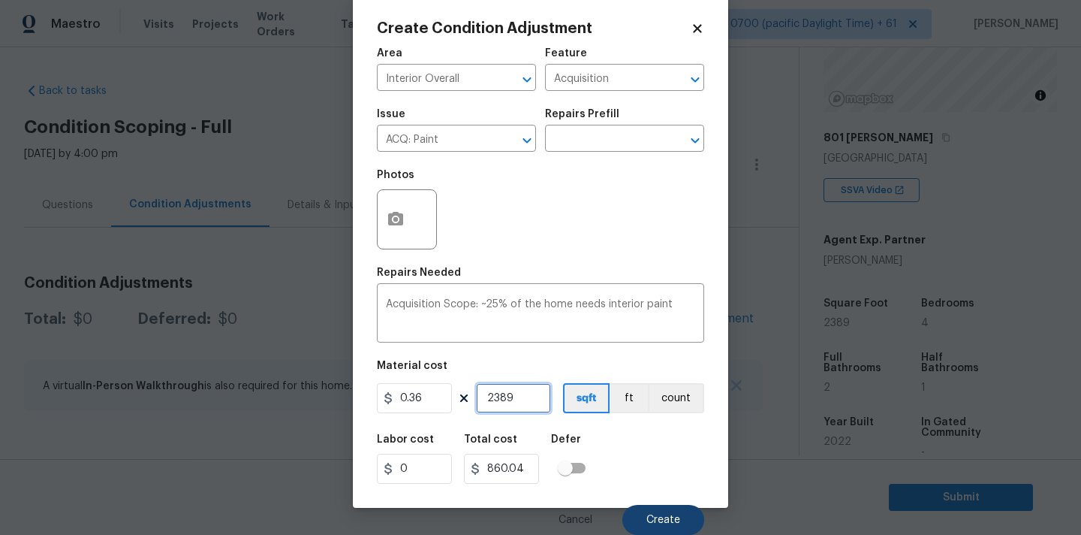
type input "2389"
click at [653, 517] on span "Create" at bounding box center [663, 519] width 34 height 11
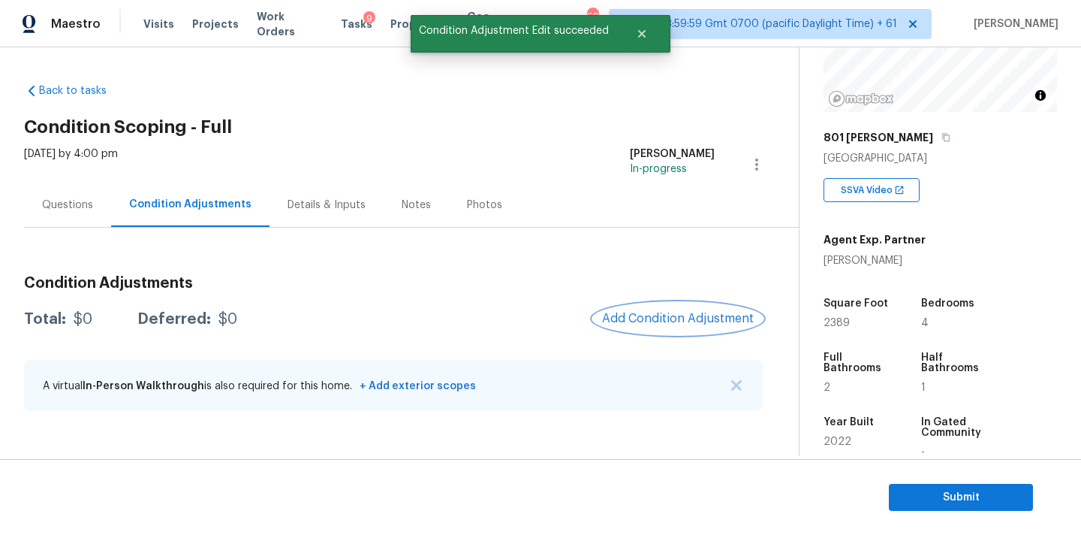
scroll to position [0, 0]
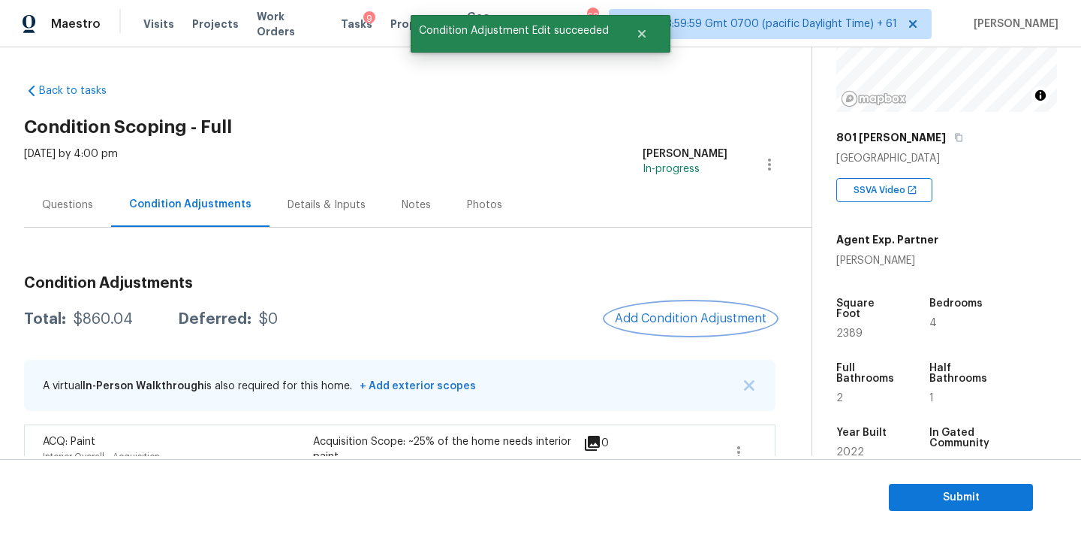
click at [646, 315] on span "Add Condition Adjustment" at bounding box center [691, 319] width 152 height 14
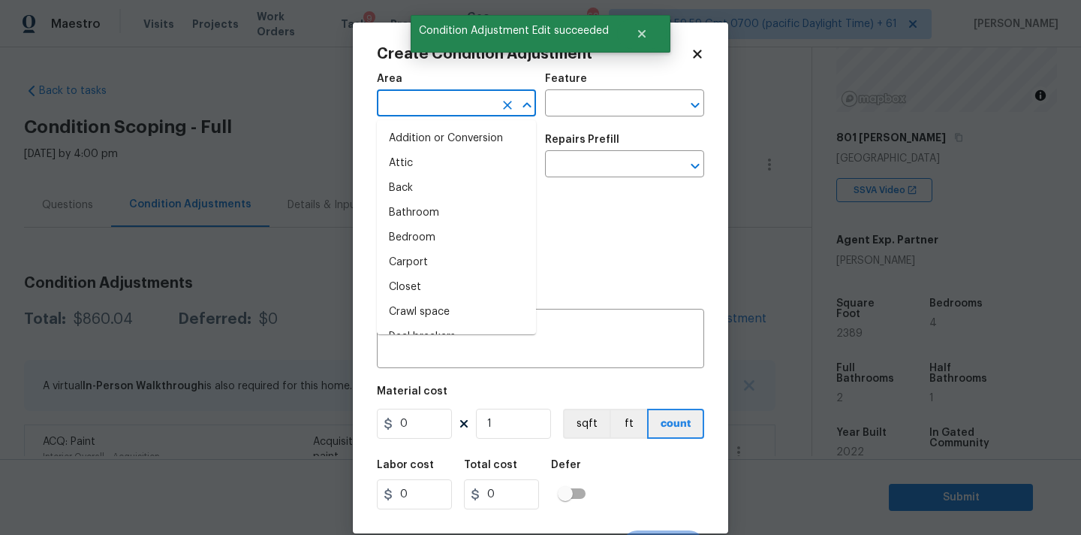
click at [438, 106] on input "text" at bounding box center [435, 104] width 117 height 23
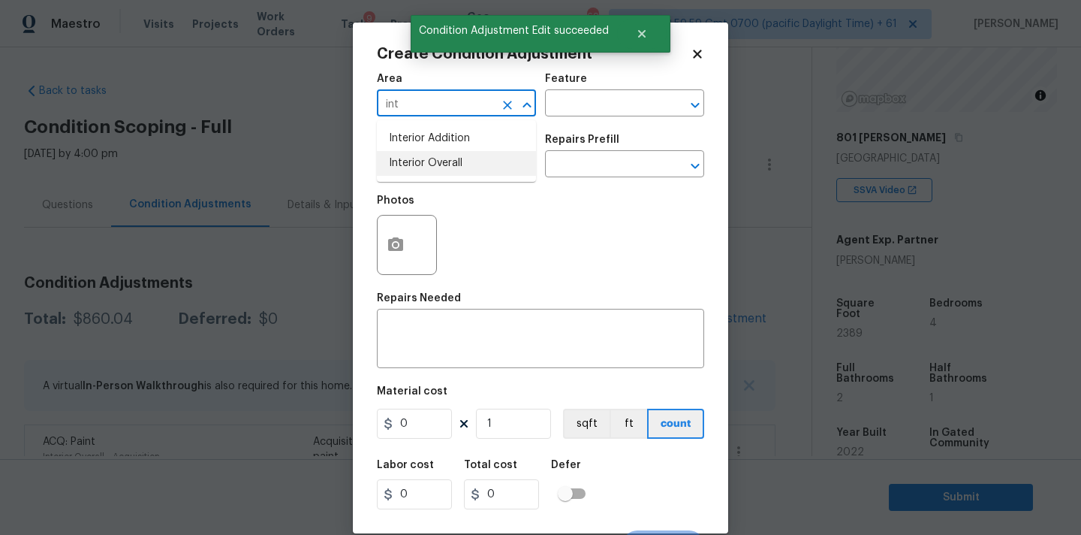
click at [435, 155] on li "Interior Overall" at bounding box center [456, 163] width 159 height 25
type input "Interior Overall"
click at [441, 167] on input "text" at bounding box center [435, 165] width 117 height 23
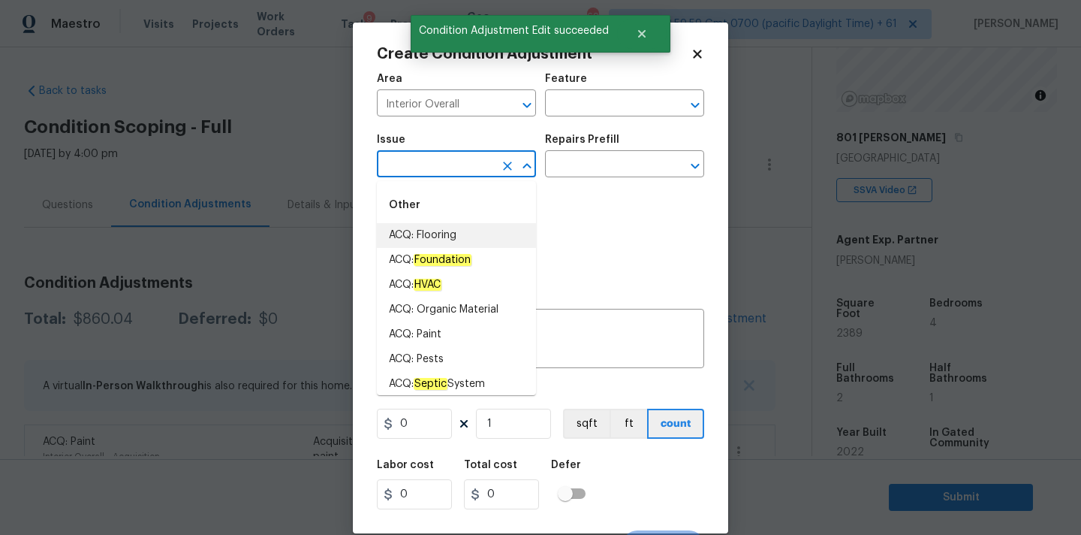
click at [447, 232] on li "ACQ: Flooring" at bounding box center [456, 235] width 159 height 25
type input "ACQ: Flooring"
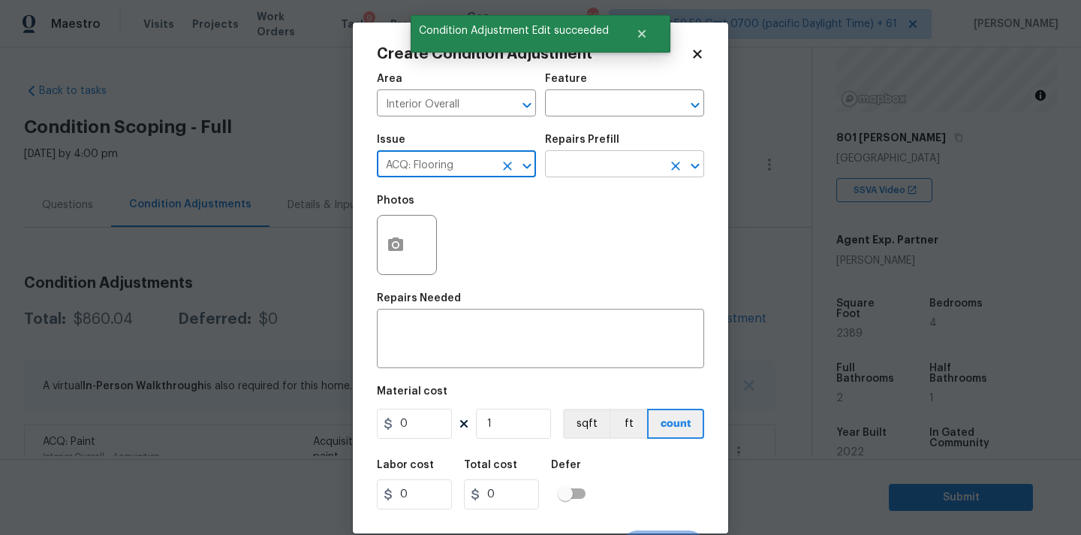
click at [622, 163] on input "text" at bounding box center [603, 165] width 117 height 23
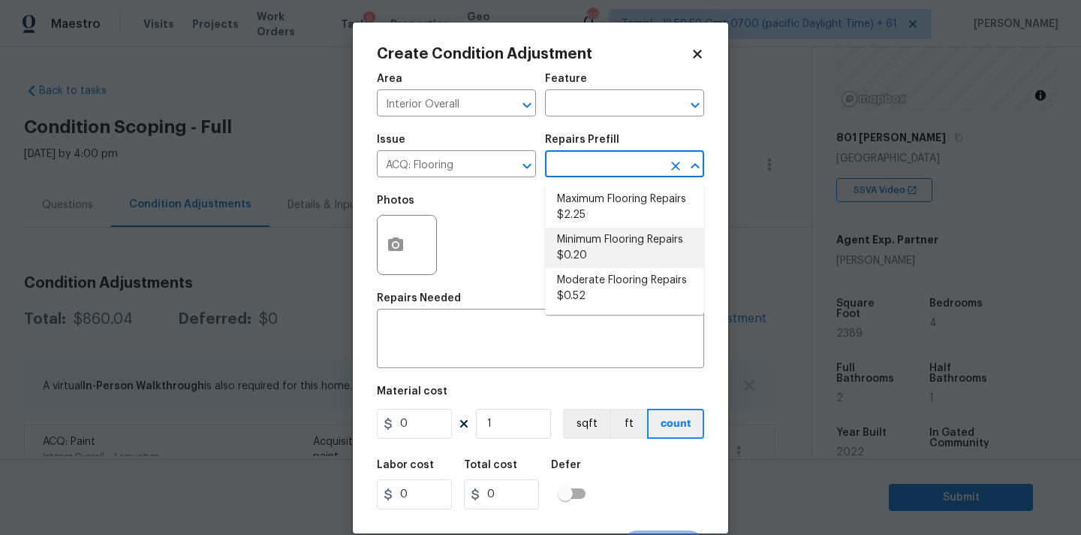
click at [581, 258] on li "Minimum Flooring Repairs $0.20" at bounding box center [624, 247] width 159 height 41
type input "Acquisition"
type textarea "Acquisition Scope: Minimum flooring repairs"
type input "0.2"
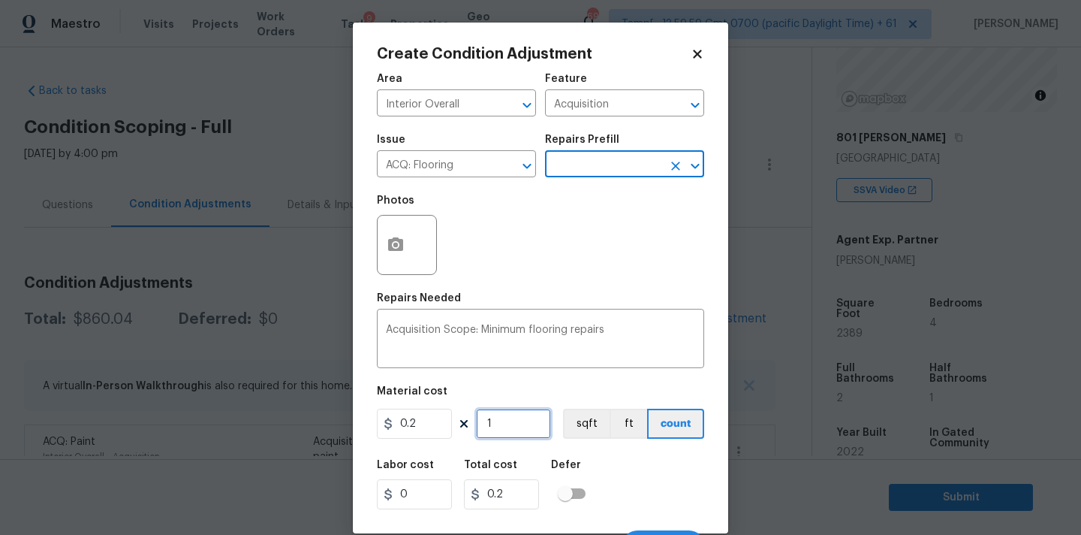
click at [507, 421] on input "1" at bounding box center [513, 423] width 75 height 30
type input "2"
type input "0.4"
type input "23"
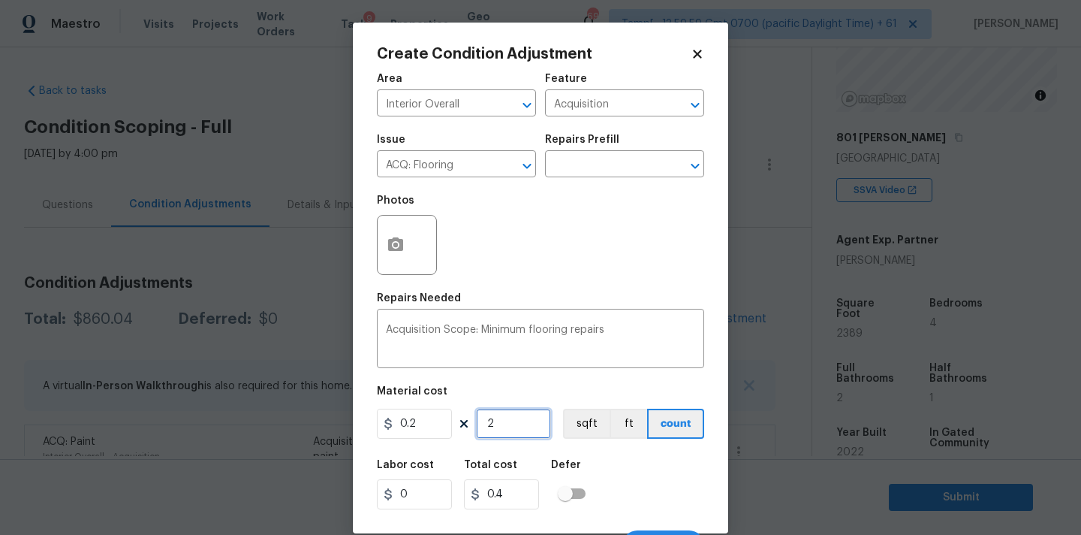
type input "4.6"
type input "238"
type input "47.6"
type input "2389"
type input "477.8"
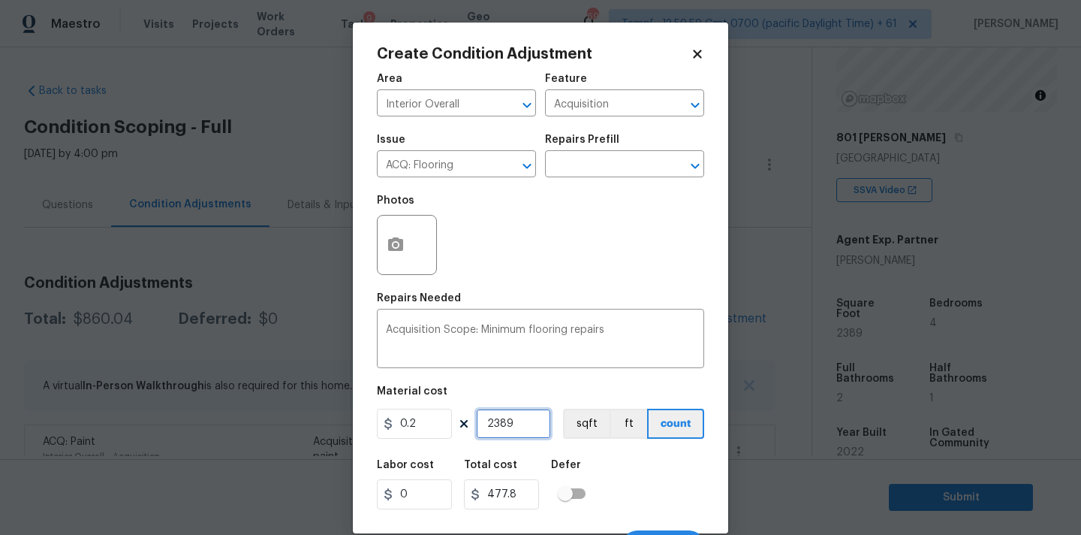
scroll to position [26, 0]
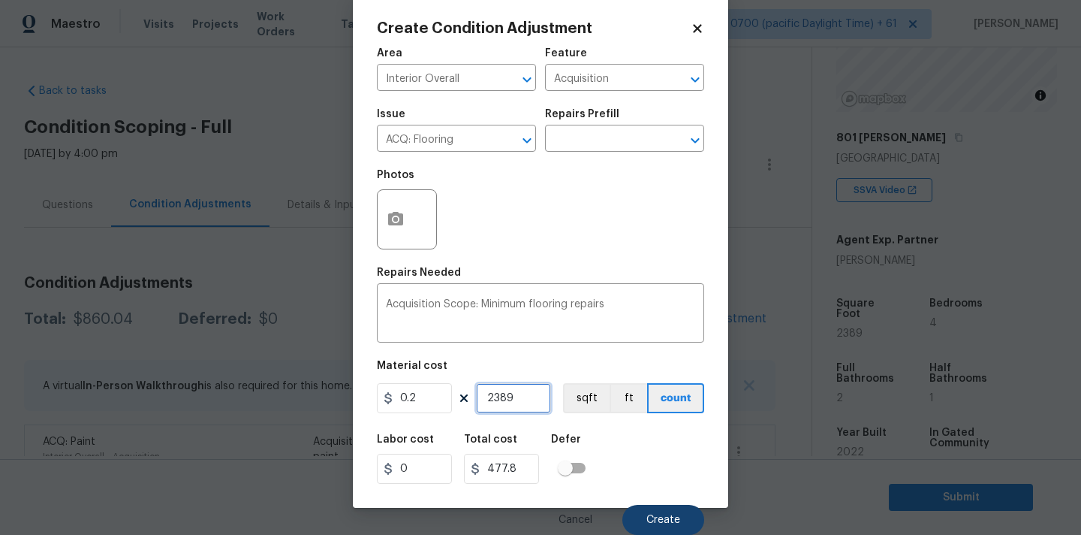
type input "2389"
click at [655, 527] on button "Create" at bounding box center [663, 520] width 82 height 30
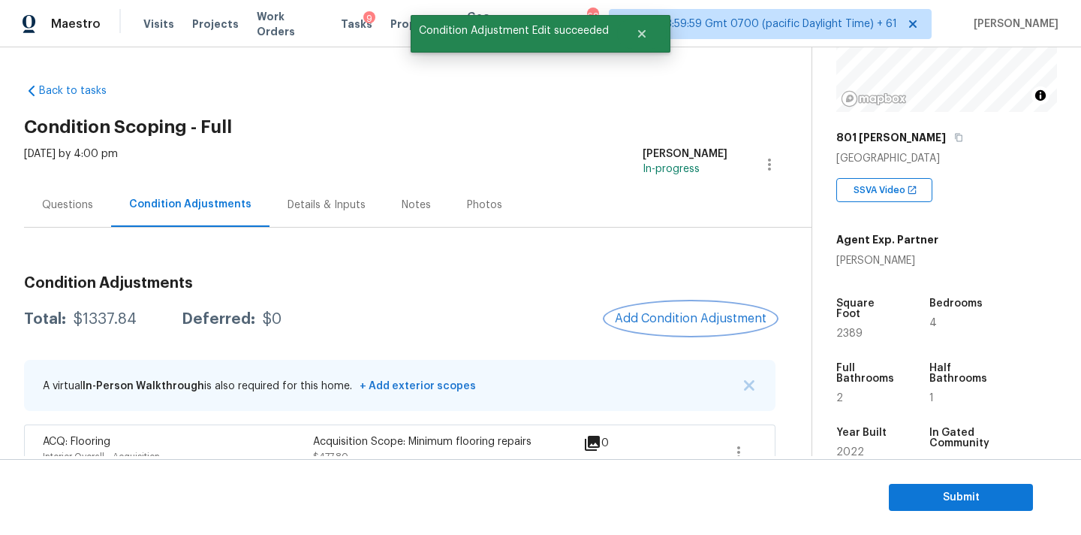
scroll to position [92, 0]
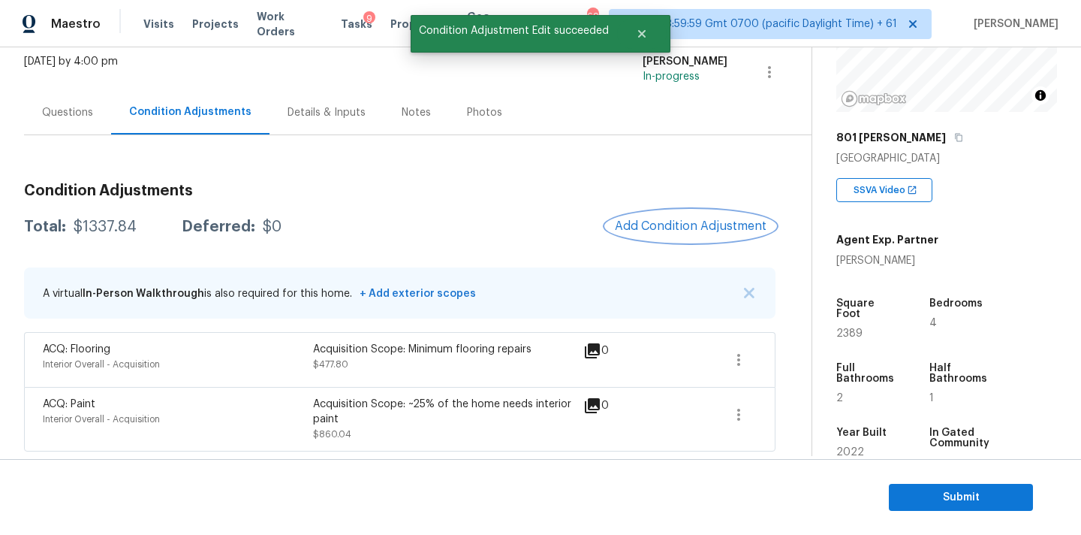
click at [668, 224] on span "Add Condition Adjustment" at bounding box center [691, 226] width 152 height 14
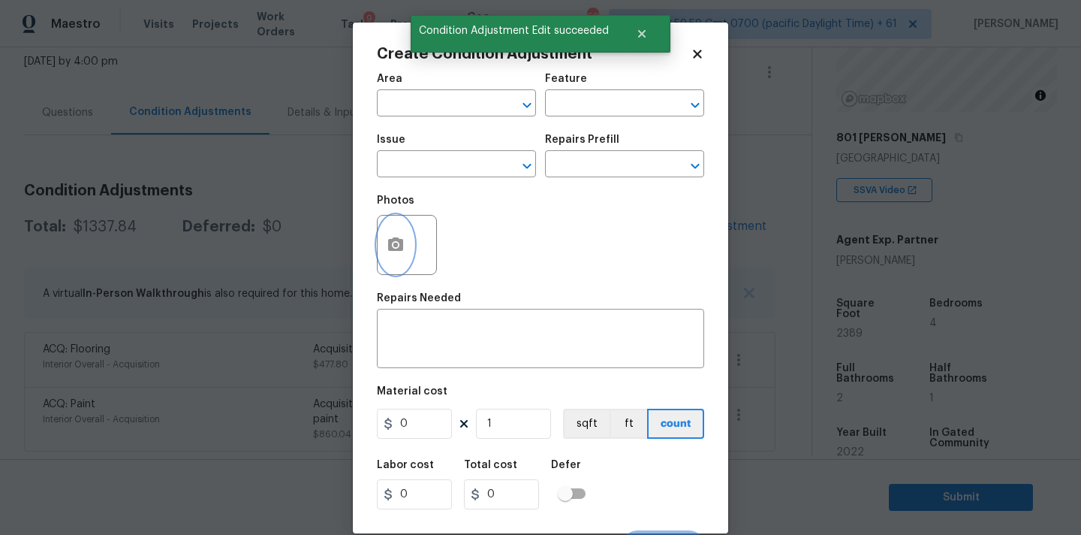
click at [396, 246] on circle "button" at bounding box center [395, 245] width 5 height 5
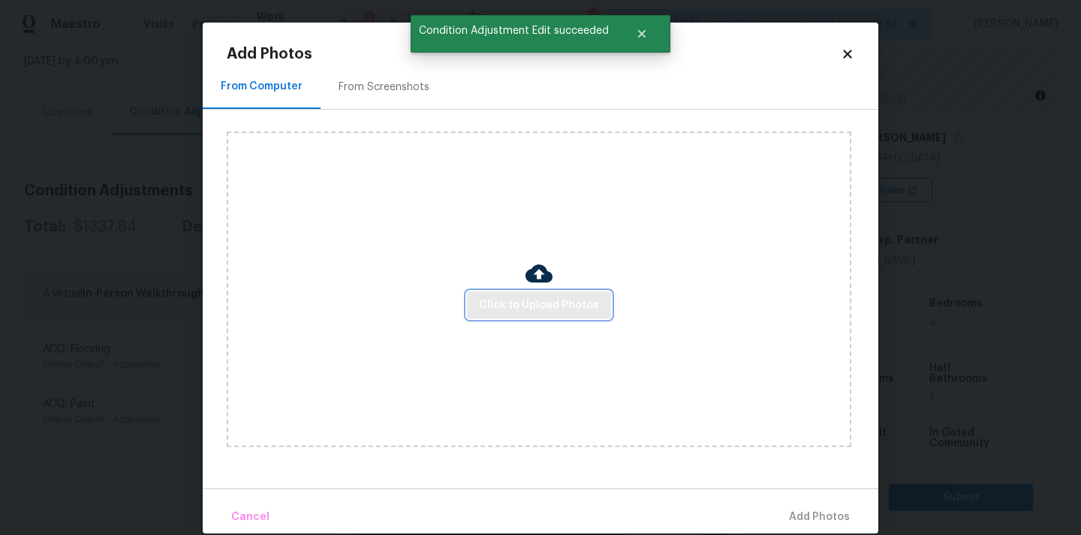
click at [486, 310] on span "Click to Upload Photos" at bounding box center [539, 305] width 120 height 19
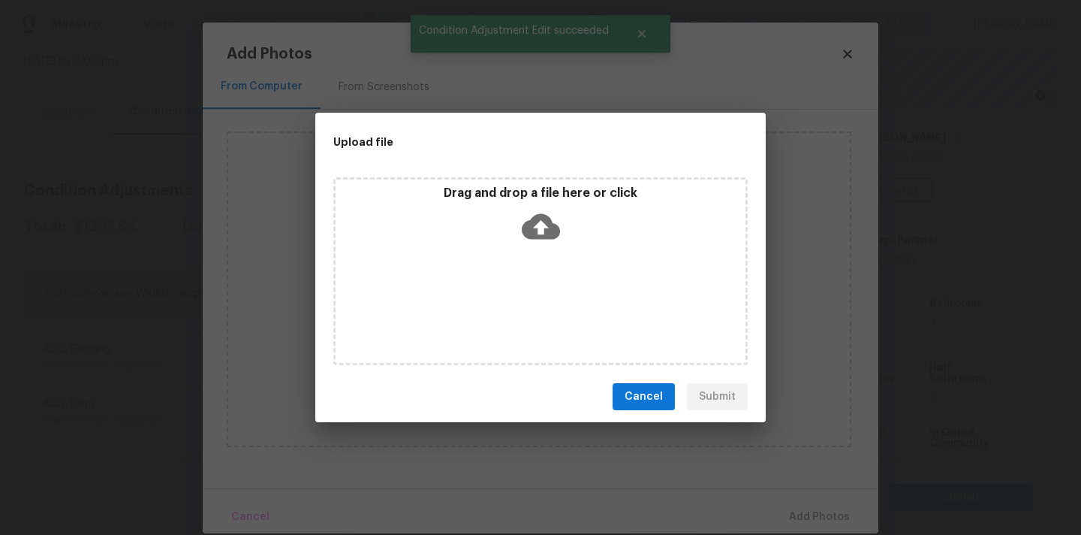
click at [539, 220] on icon at bounding box center [541, 227] width 38 height 26
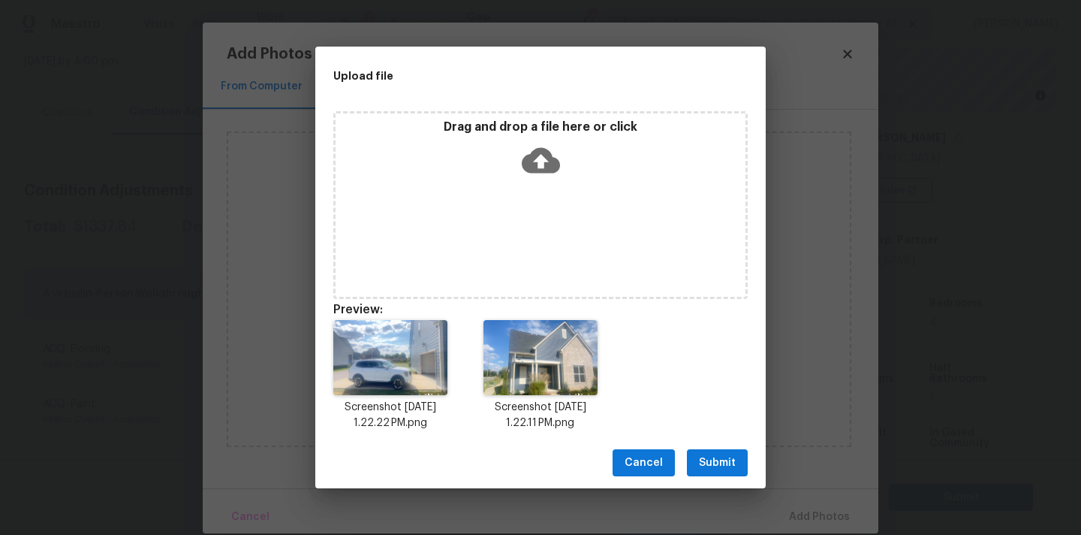
click at [729, 463] on span "Submit" at bounding box center [717, 462] width 37 height 19
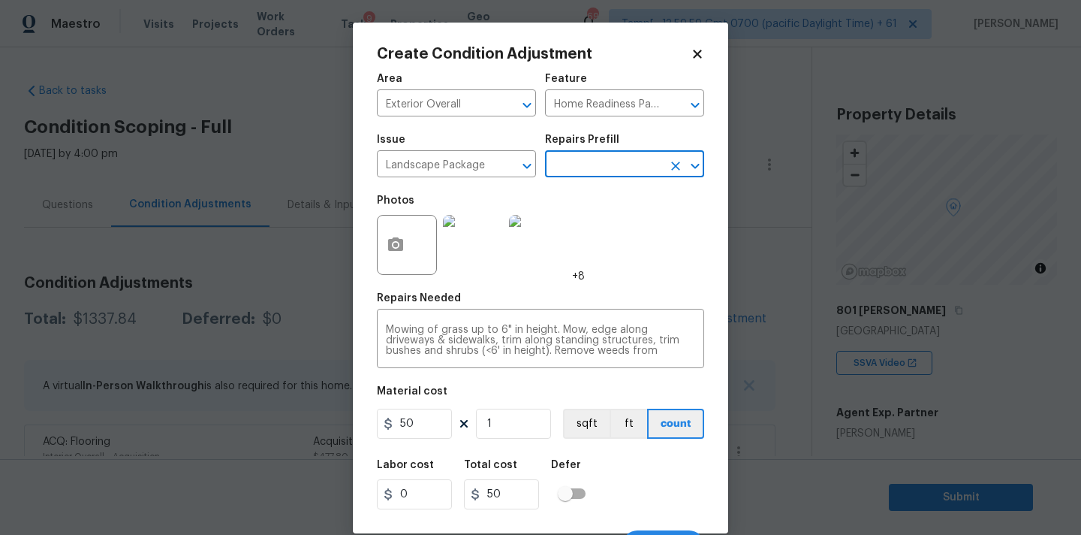
scroll to position [173, 0]
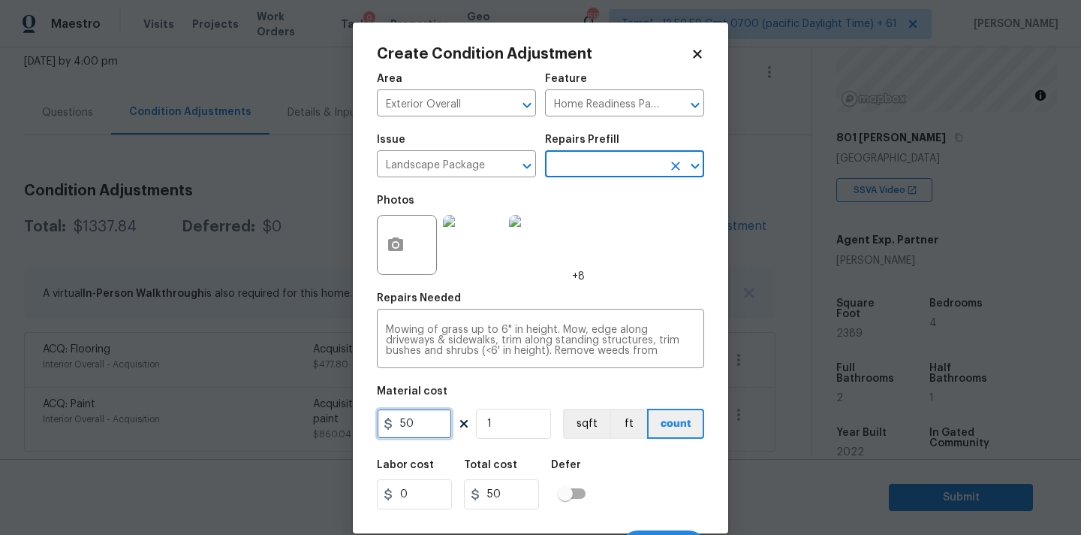
click at [426, 428] on input "50" at bounding box center [414, 423] width 75 height 30
type input "200"
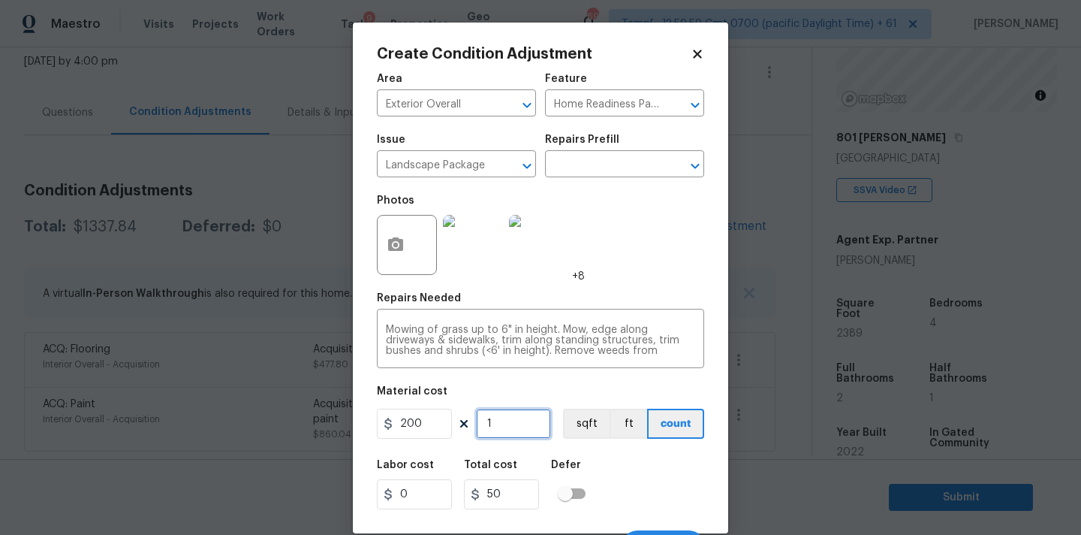
type input "200"
click at [517, 426] on input "1" at bounding box center [513, 423] width 75 height 30
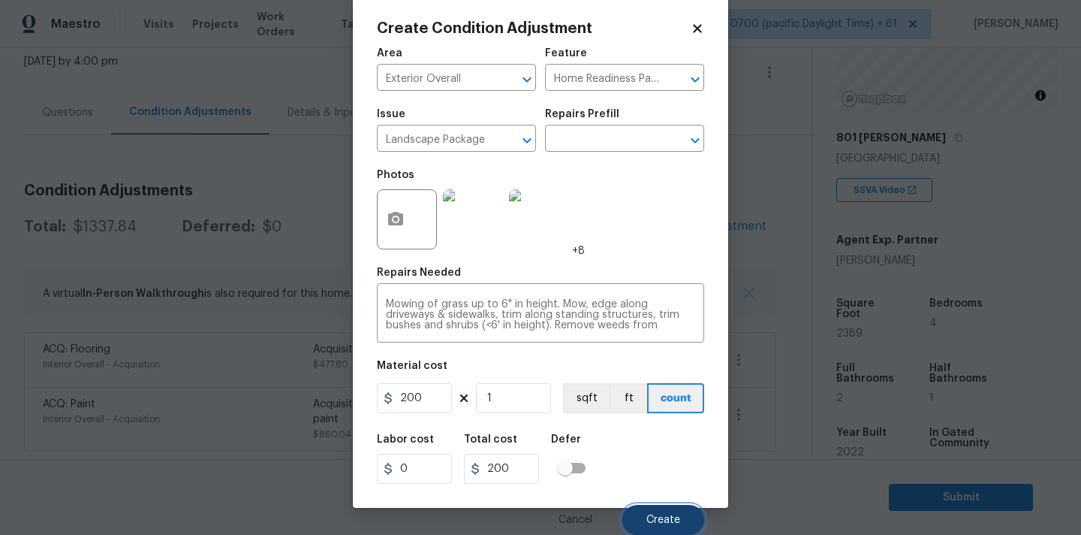
click at [648, 517] on span "Create" at bounding box center [663, 519] width 34 height 11
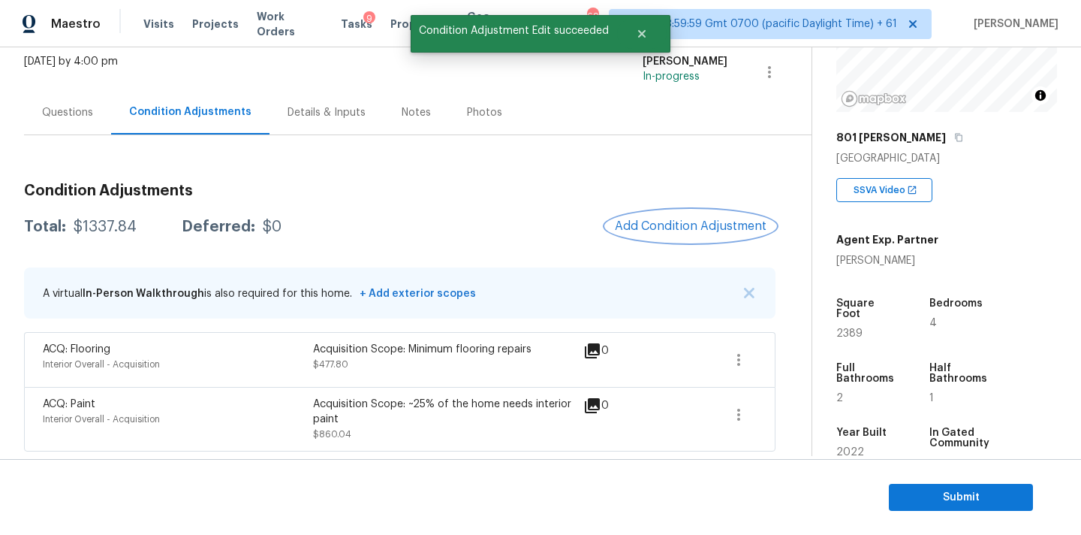
scroll to position [0, 0]
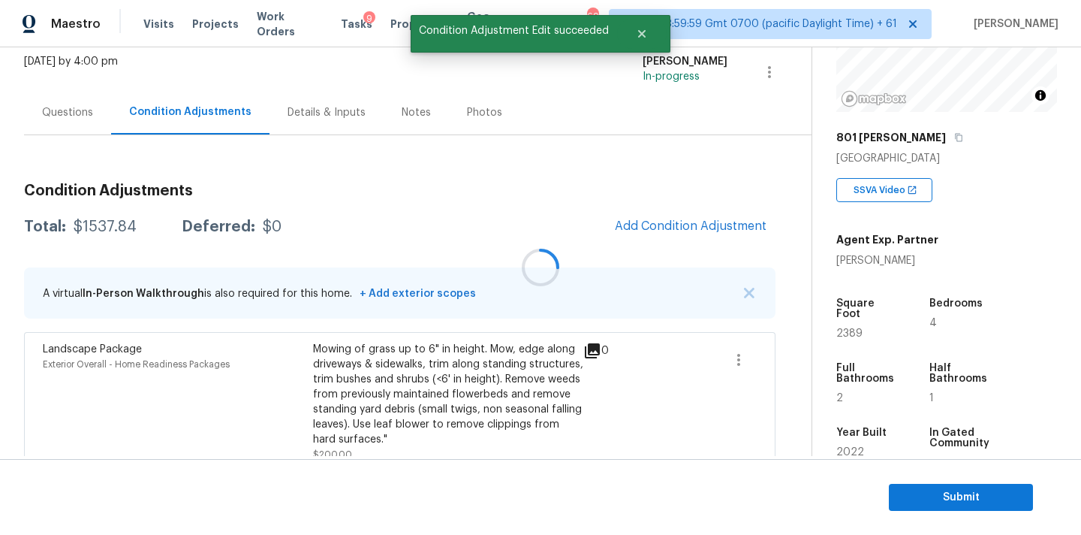
click at [664, 218] on div at bounding box center [540, 267] width 1081 height 535
click at [651, 221] on div at bounding box center [540, 267] width 1081 height 535
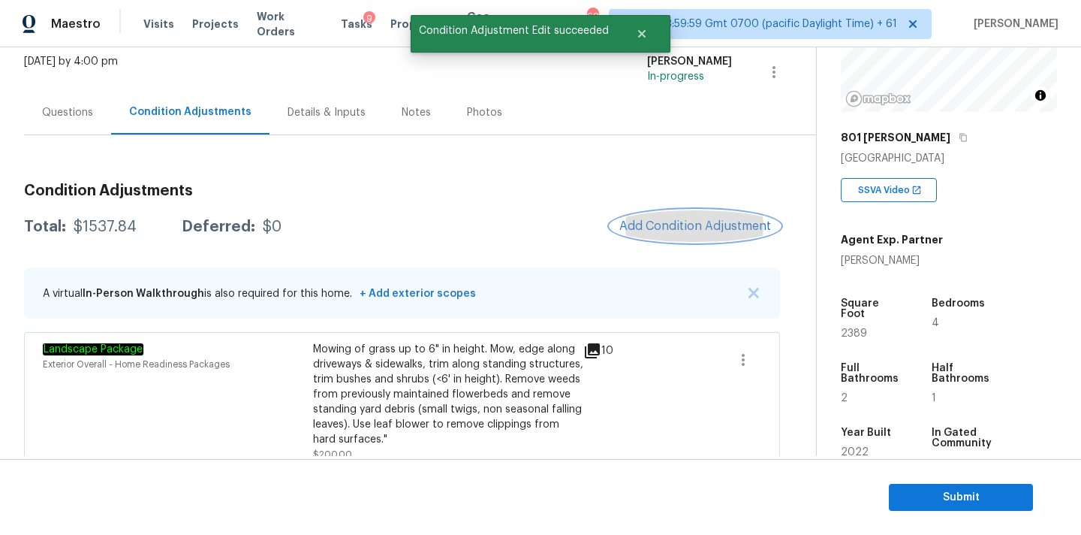
click at [651, 224] on span "Add Condition Adjustment" at bounding box center [695, 226] width 152 height 14
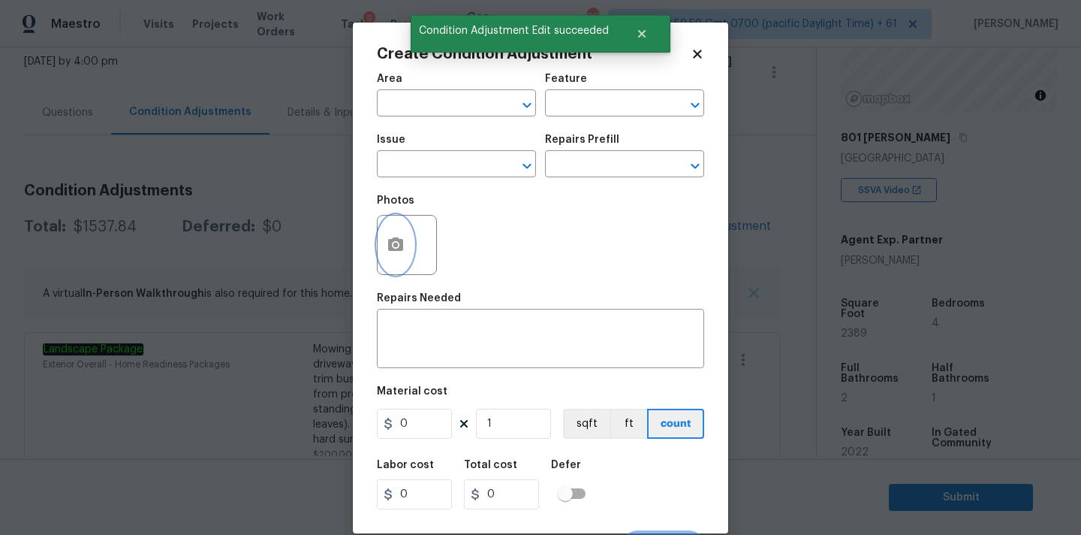
click at [389, 240] on icon "button" at bounding box center [395, 244] width 15 height 14
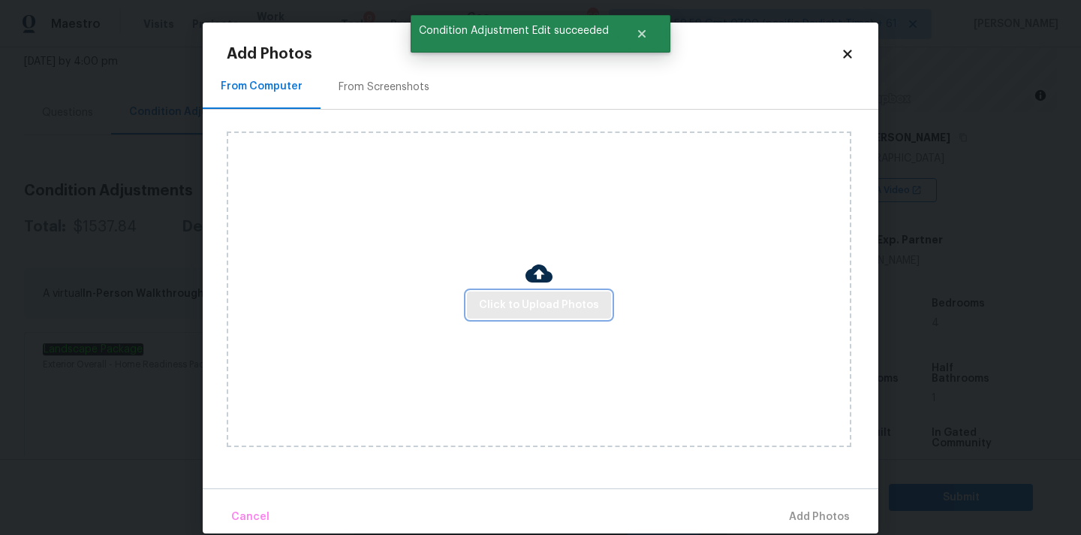
click at [499, 292] on button "Click to Upload Photos" at bounding box center [539, 305] width 144 height 28
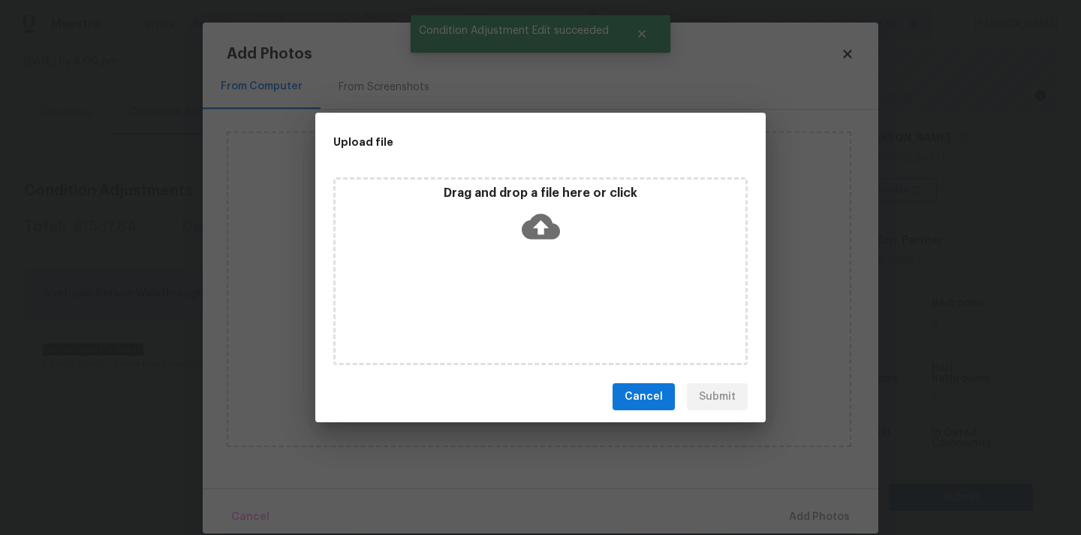
click at [538, 242] on icon at bounding box center [541, 226] width 38 height 38
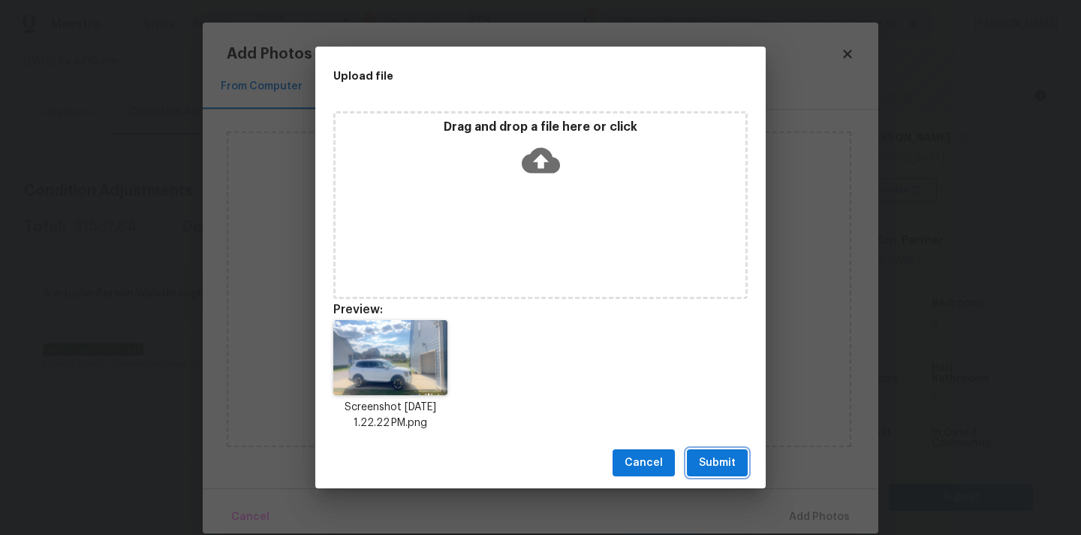
drag, startPoint x: 715, startPoint y: 466, endPoint x: 734, endPoint y: 468, distance: 19.6
click at [715, 466] on span "Submit" at bounding box center [717, 462] width 37 height 19
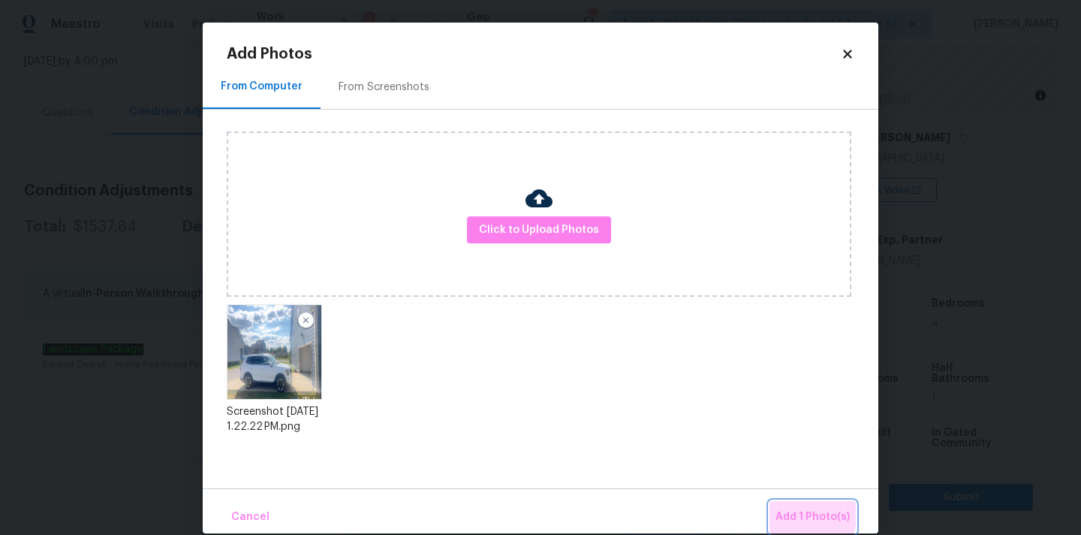
click at [779, 502] on button "Add 1 Photo(s)" at bounding box center [813, 517] width 86 height 32
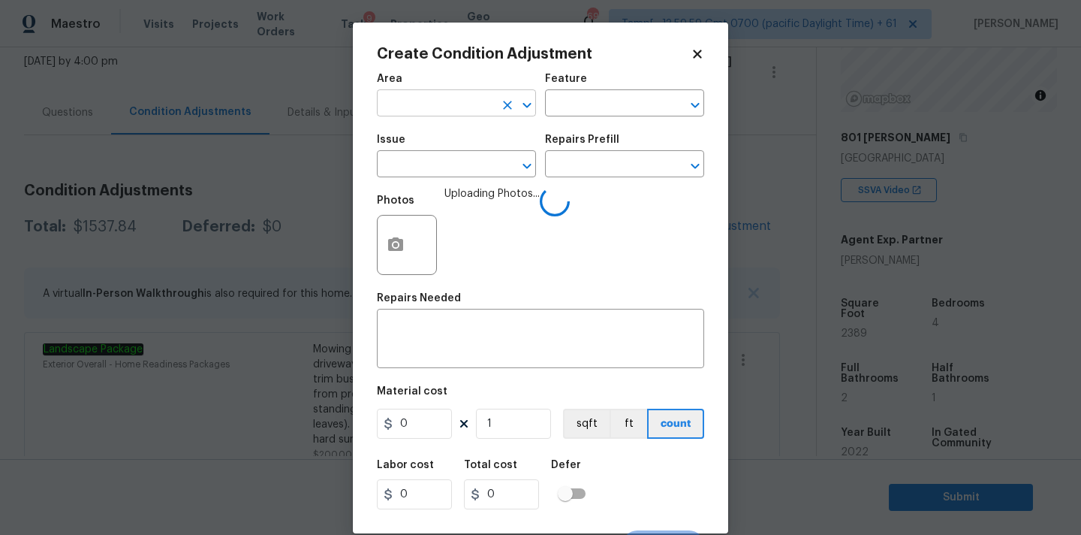
click at [450, 111] on input "text" at bounding box center [435, 104] width 117 height 23
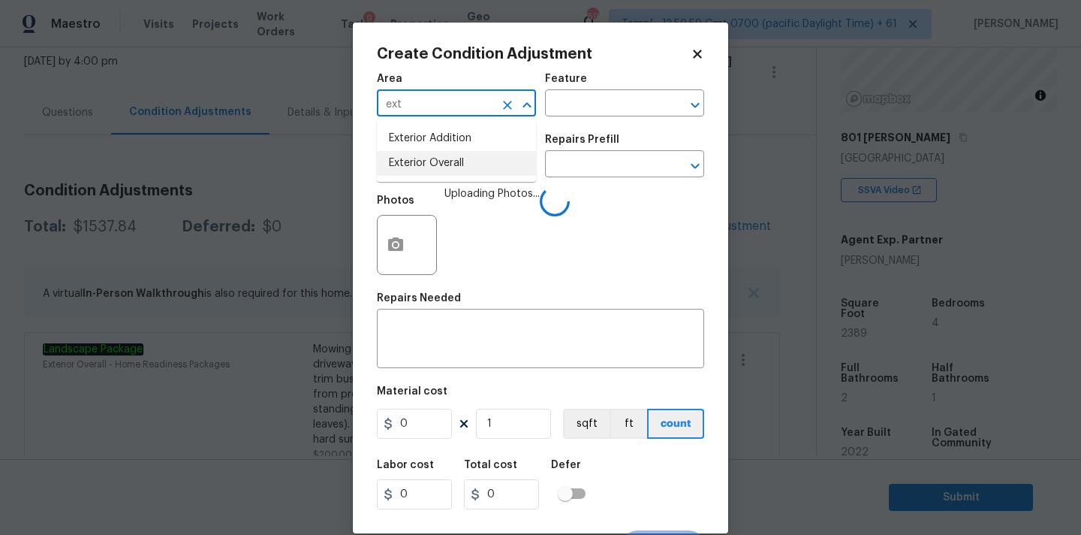
click at [447, 157] on li "Exterior Overall" at bounding box center [456, 163] width 159 height 25
type input "Exterior Overall"
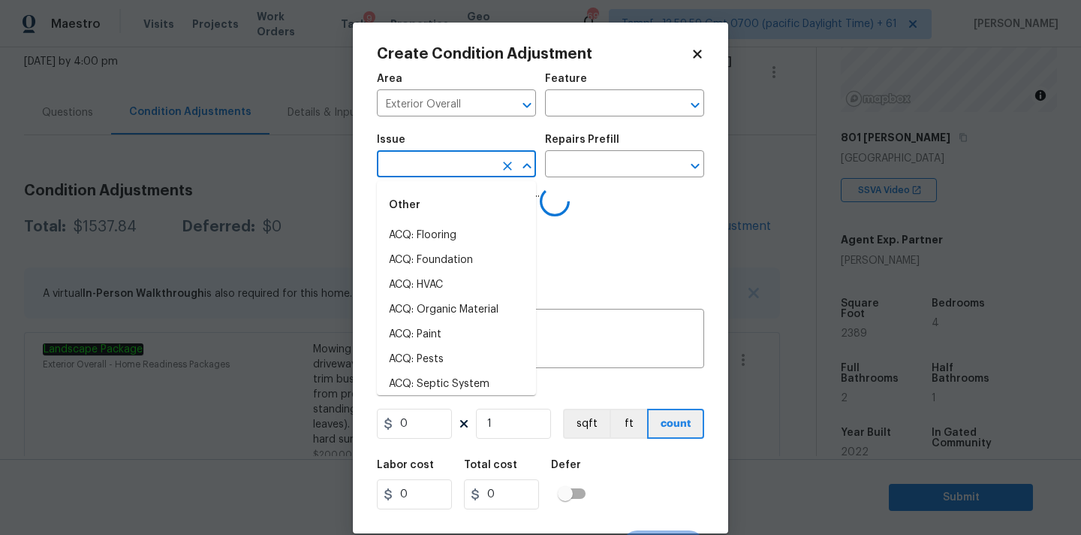
click at [448, 173] on input "text" at bounding box center [435, 165] width 117 height 23
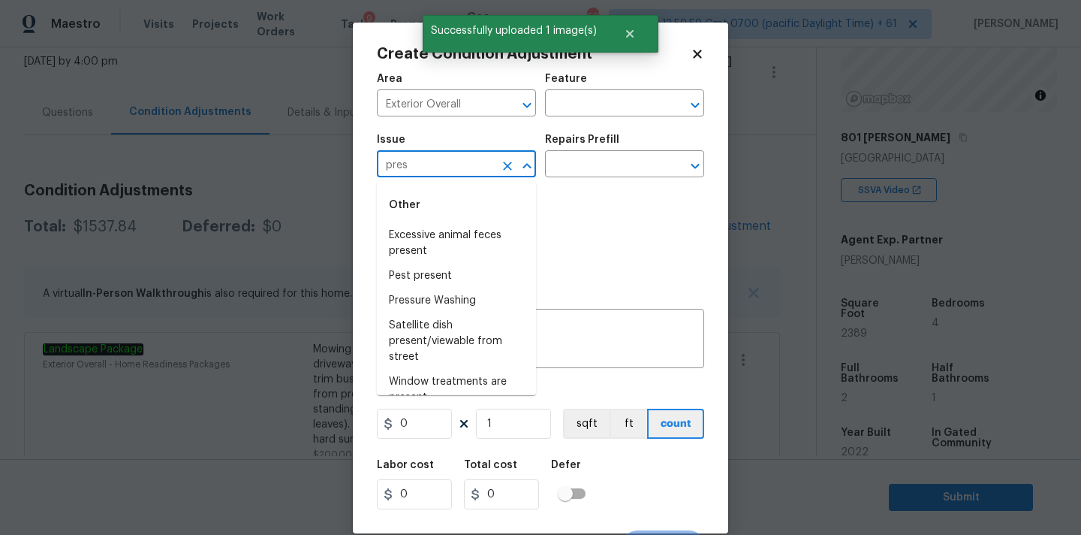
type input "press"
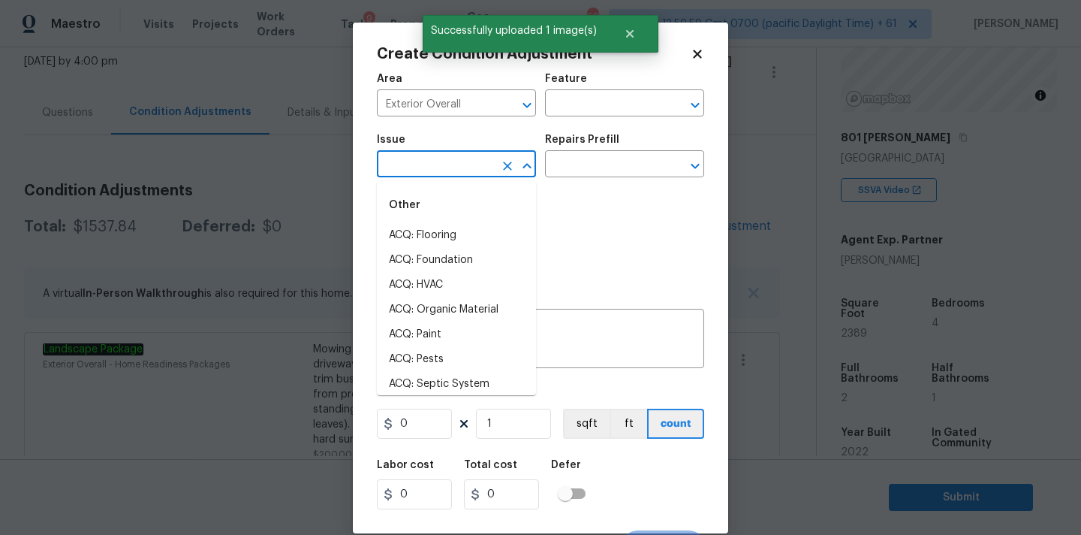
click at [438, 235] on li "ACQ: Flooring" at bounding box center [456, 235] width 159 height 25
type input "ACQ: Flooring"
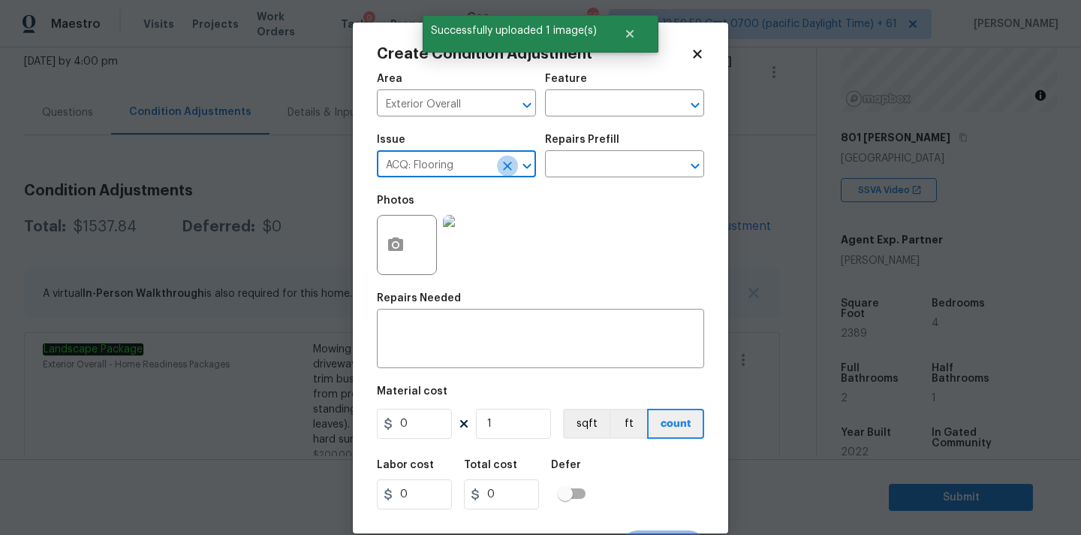
click at [508, 168] on icon "Clear" at bounding box center [507, 165] width 9 height 9
click at [423, 168] on input "text" at bounding box center [435, 165] width 117 height 23
click at [426, 232] on li "Pressure Washing" at bounding box center [456, 235] width 159 height 25
type input "Pressure Washing"
click at [612, 155] on input "text" at bounding box center [603, 165] width 117 height 23
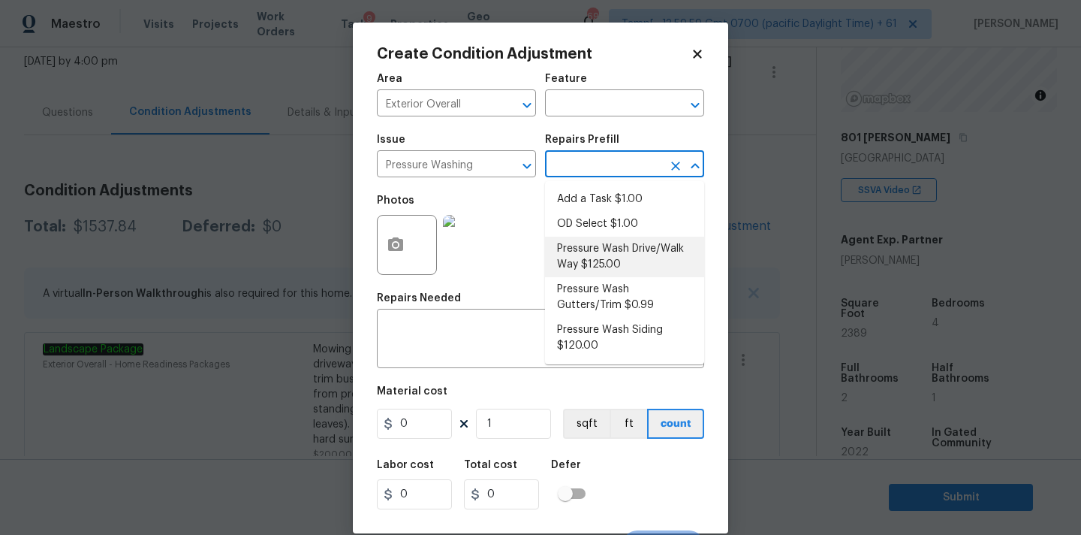
click at [594, 246] on li "Pressure Wash Drive/Walk Way $125.00" at bounding box center [624, 256] width 159 height 41
type input "Siding"
type textarea "Pressure wash the driveways/walkways as directed by the PM. Ensure that all deb…"
type input "125"
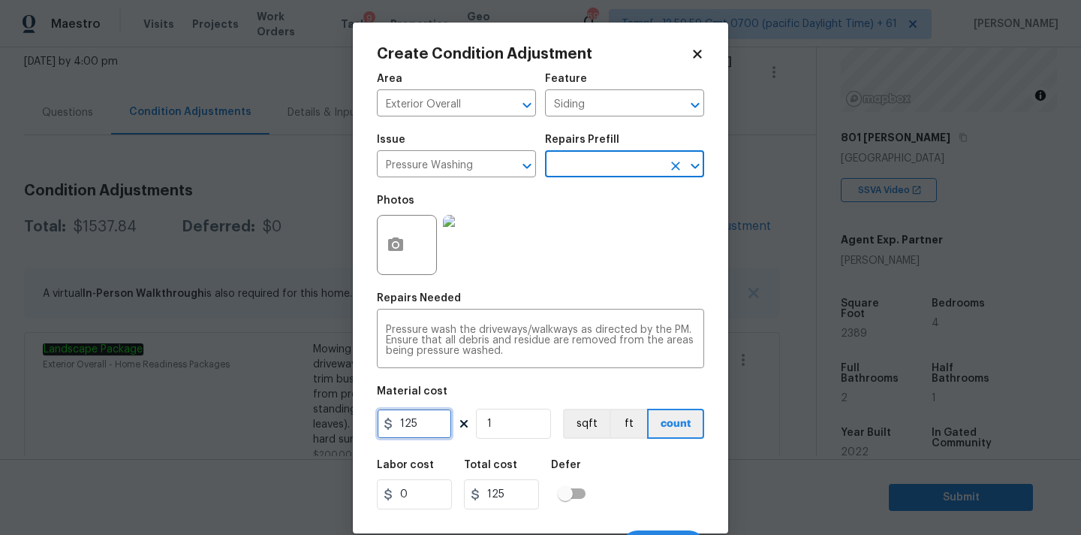
click at [437, 424] on input "125" at bounding box center [414, 423] width 75 height 30
type input "200"
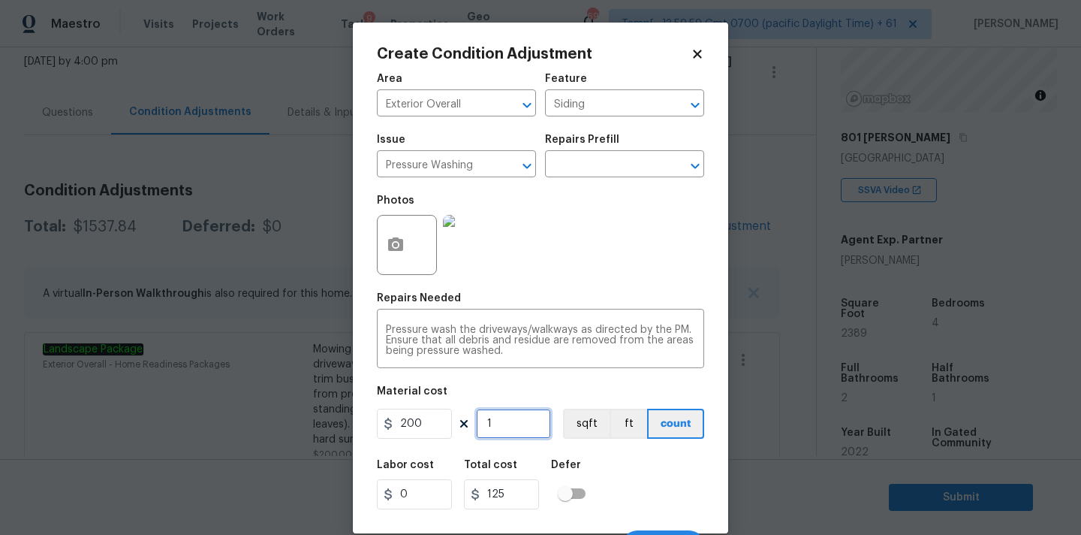
type input "200"
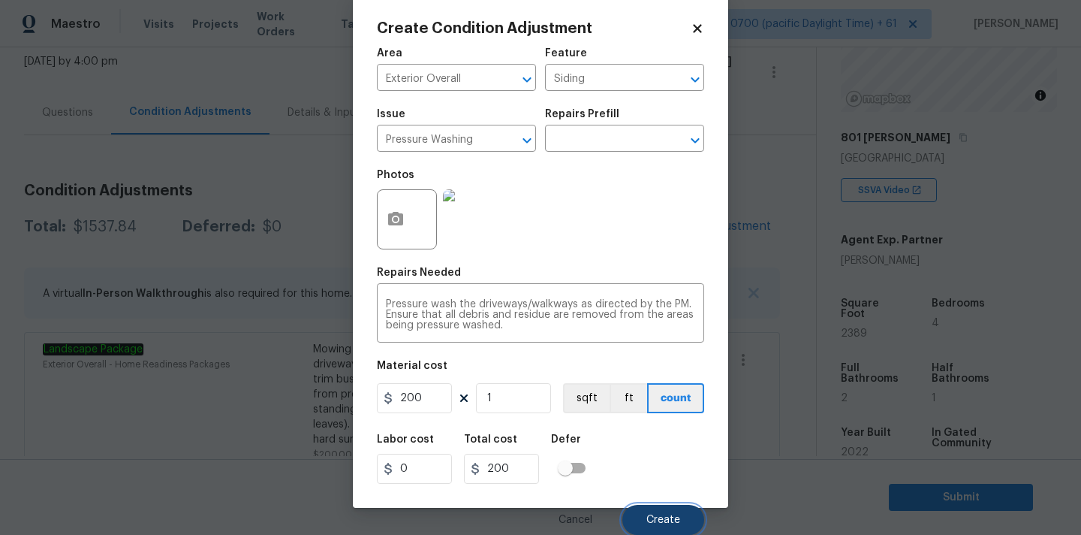
click at [650, 511] on button "Create" at bounding box center [663, 520] width 82 height 30
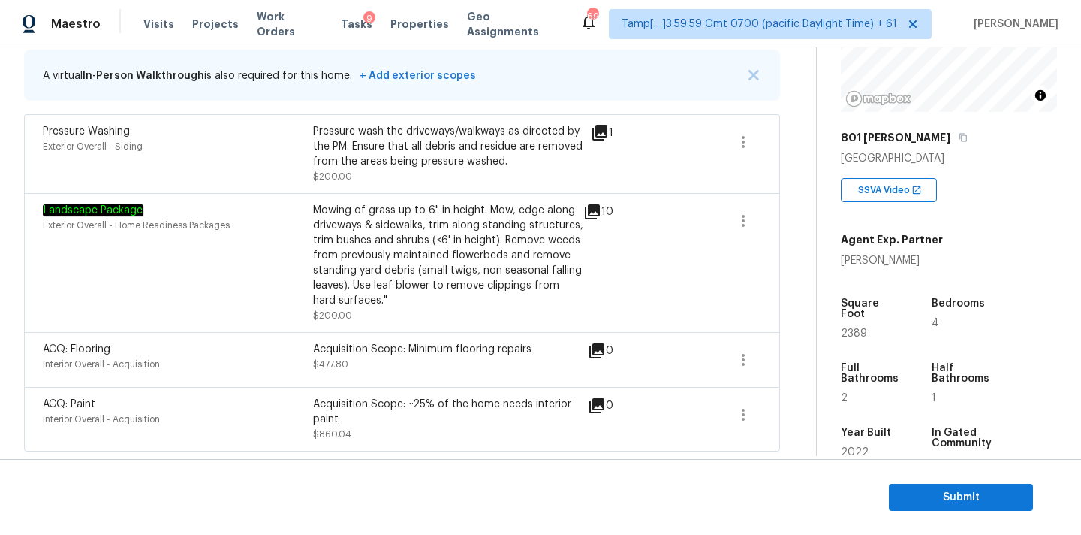
scroll to position [213, 0]
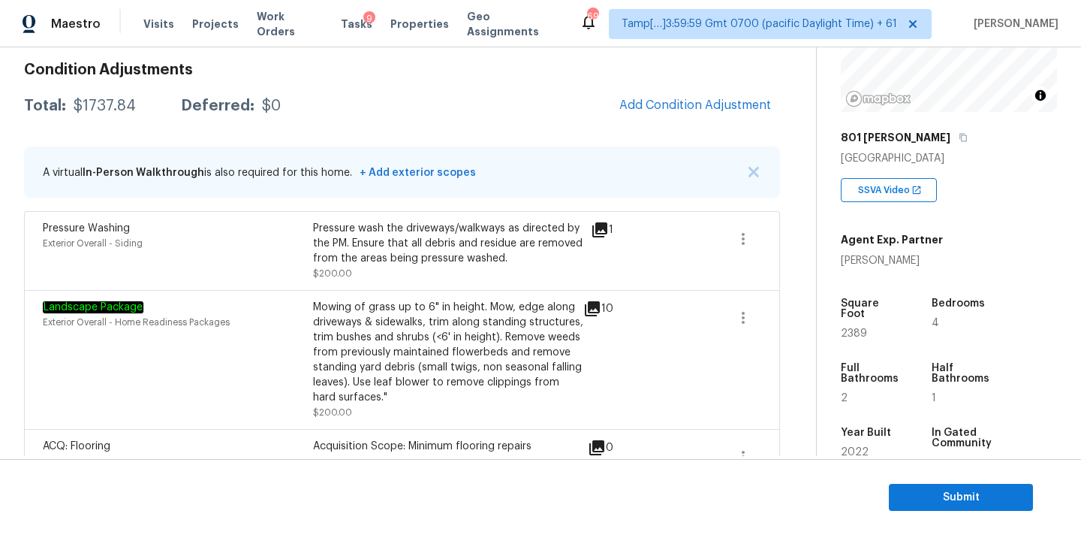
click at [87, 107] on div "$1737.84" at bounding box center [105, 105] width 62 height 15
click at [938, 499] on span "Submit" at bounding box center [961, 497] width 120 height 19
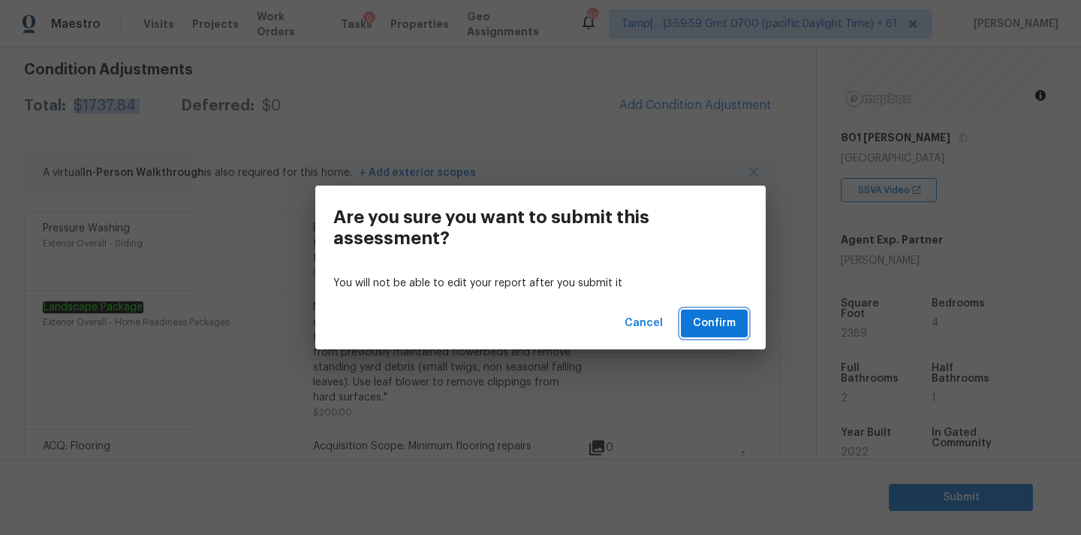
click at [709, 322] on span "Confirm" at bounding box center [714, 323] width 43 height 19
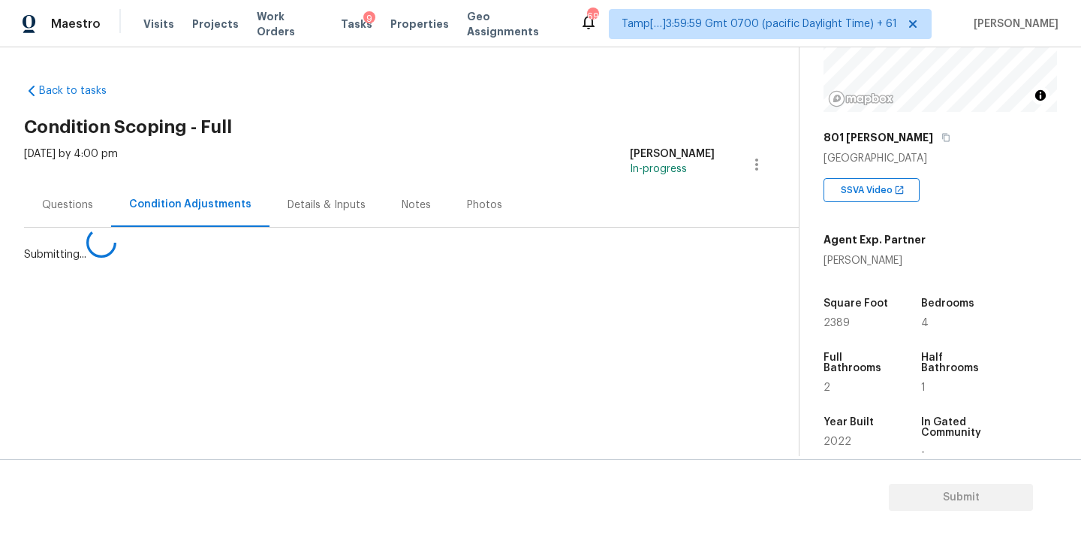
scroll to position [0, 0]
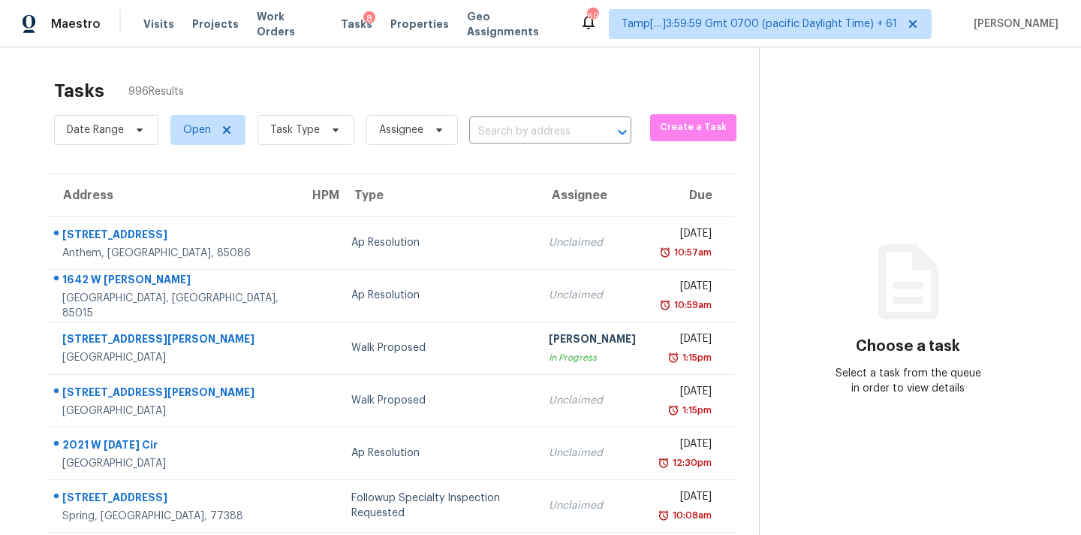
click at [499, 134] on input "text" at bounding box center [529, 131] width 120 height 23
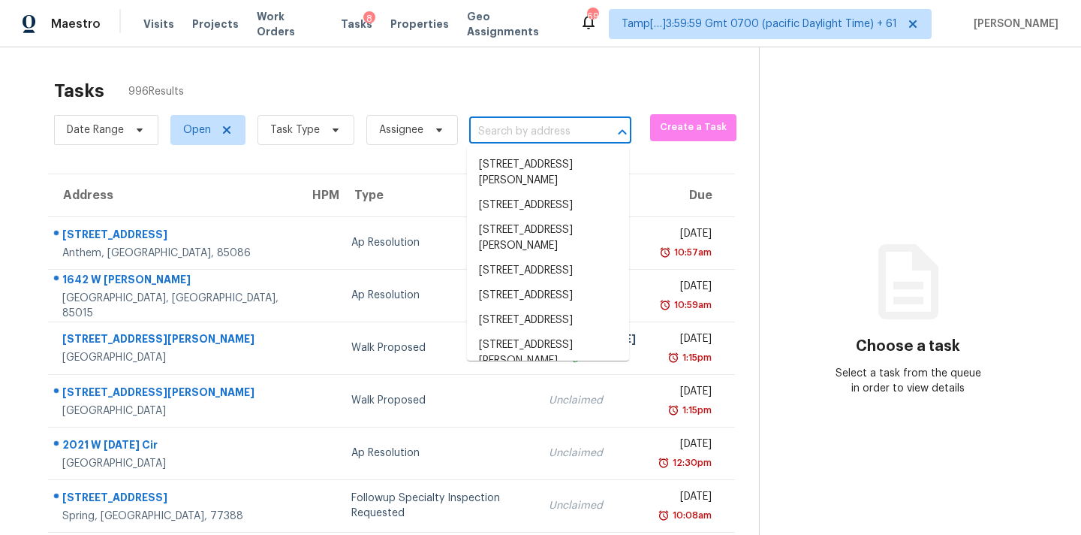
paste input "[STREET_ADDRESS][PERSON_NAME]"
type input "[STREET_ADDRESS][PERSON_NAME]"
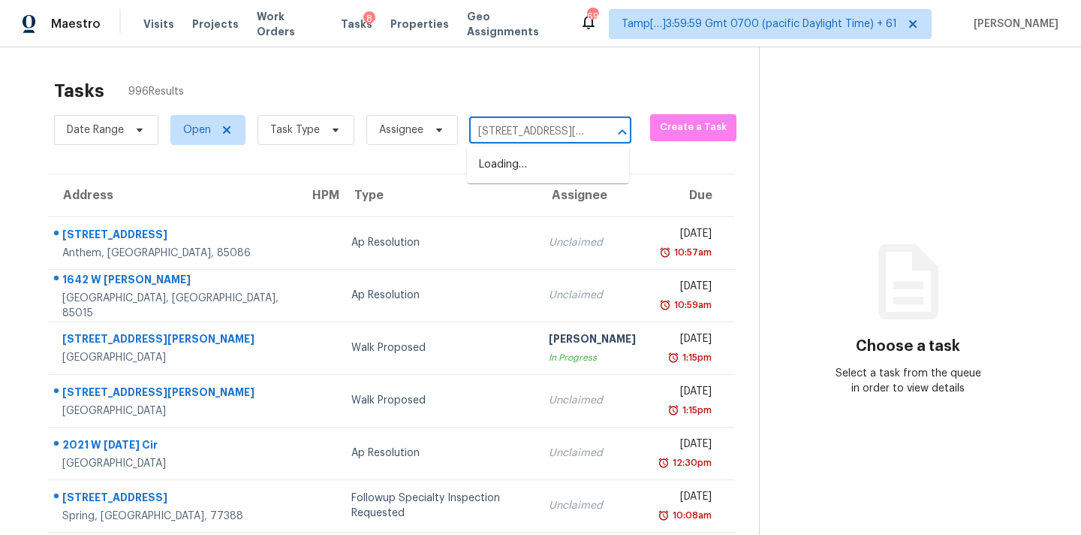
scroll to position [0, 53]
click at [505, 166] on li "[STREET_ADDRESS][PERSON_NAME]" at bounding box center [548, 172] width 162 height 41
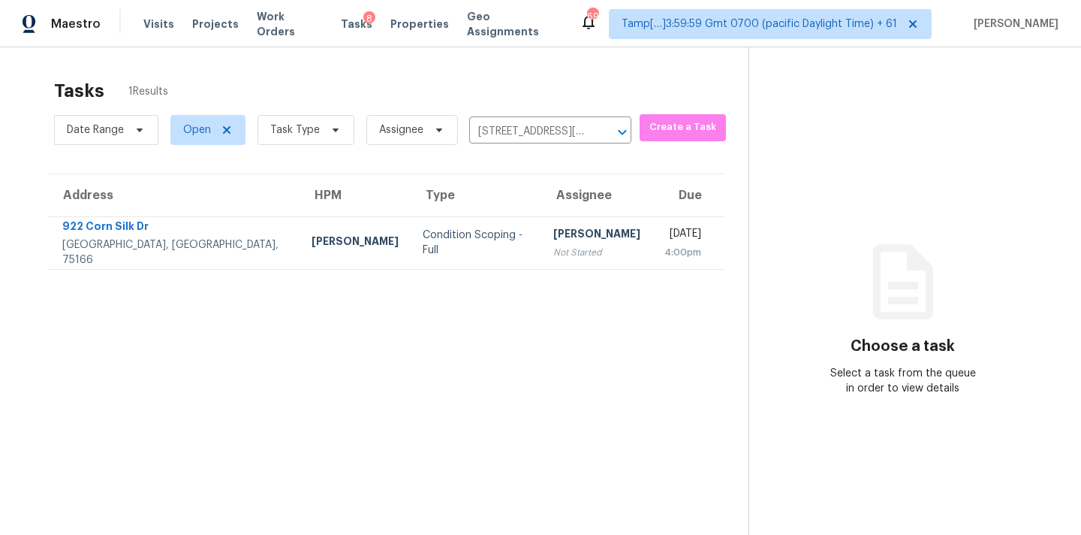
click at [553, 237] on div "[PERSON_NAME]" at bounding box center [596, 235] width 87 height 19
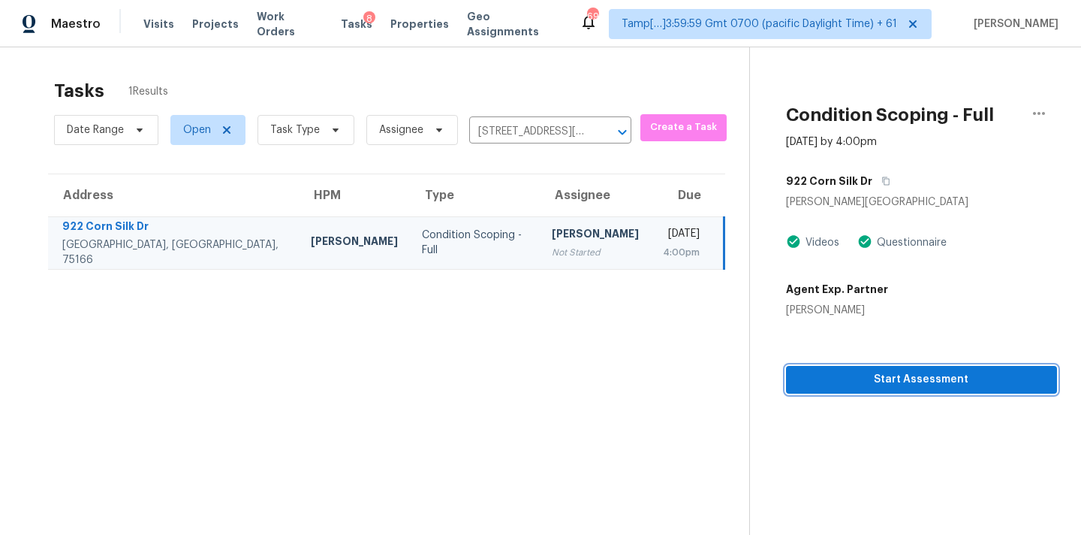
click at [809, 381] on span "Start Assessment" at bounding box center [921, 379] width 247 height 19
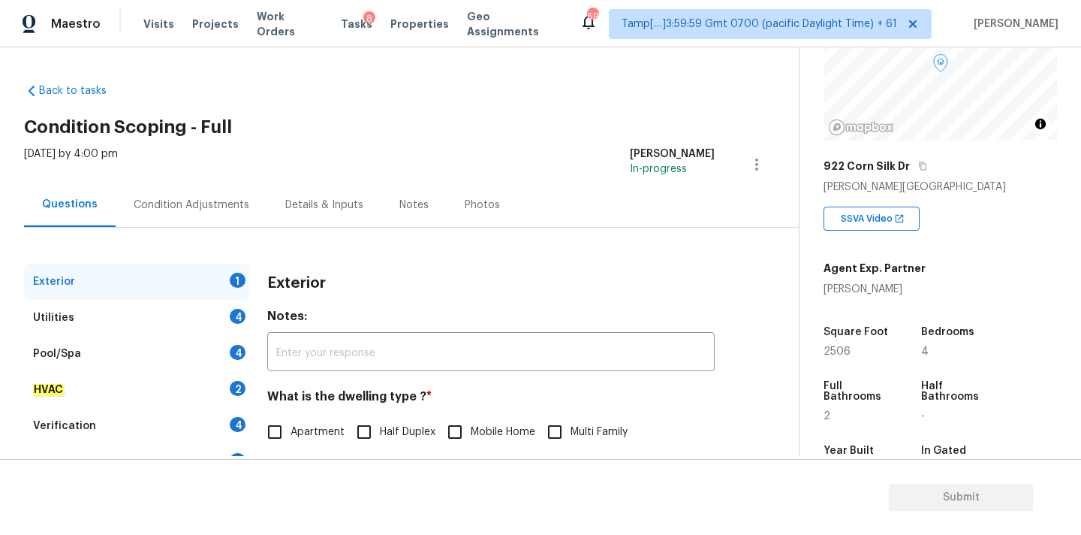
scroll to position [297, 0]
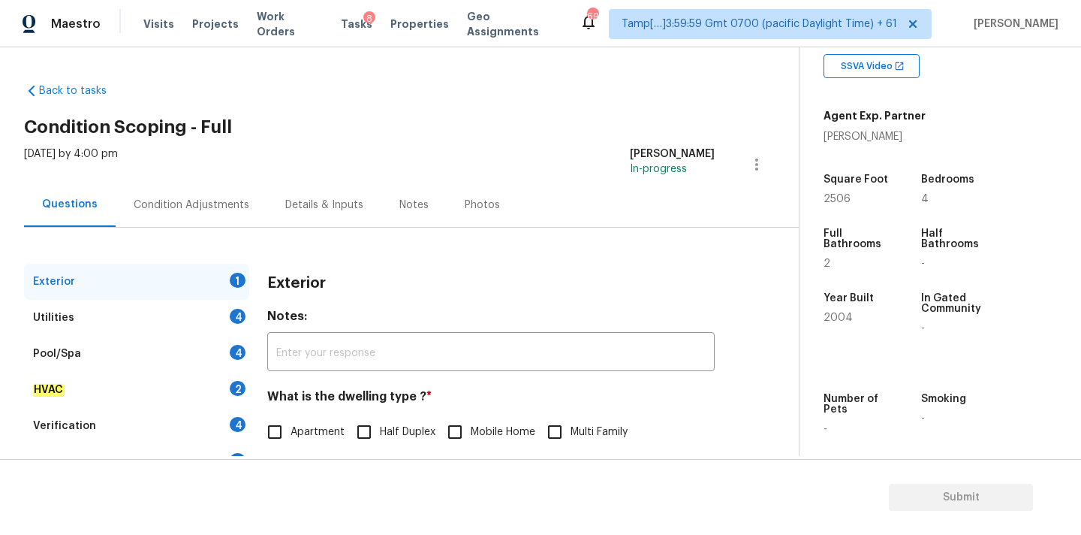
click at [631, 130] on h2 "Condition Scoping - Full" at bounding box center [411, 126] width 775 height 15
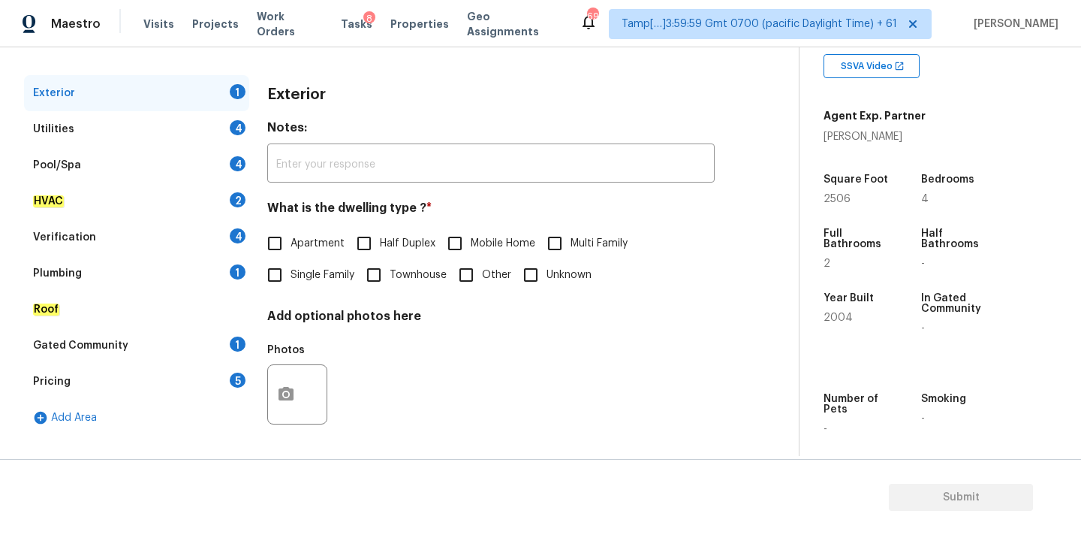
click at [285, 267] on input "Single Family" at bounding box center [275, 275] width 32 height 32
checkbox input "true"
click at [87, 270] on div "Plumbing 1" at bounding box center [136, 273] width 225 height 36
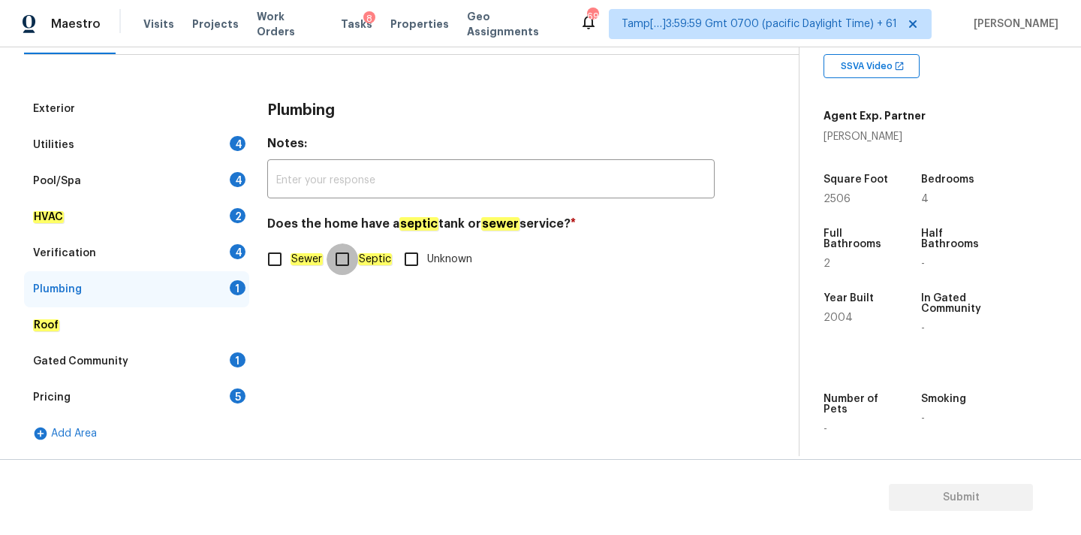
click at [346, 258] on input "Septic" at bounding box center [343, 259] width 32 height 32
checkbox input "true"
click at [112, 142] on div "Utilities 4" at bounding box center [136, 145] width 225 height 36
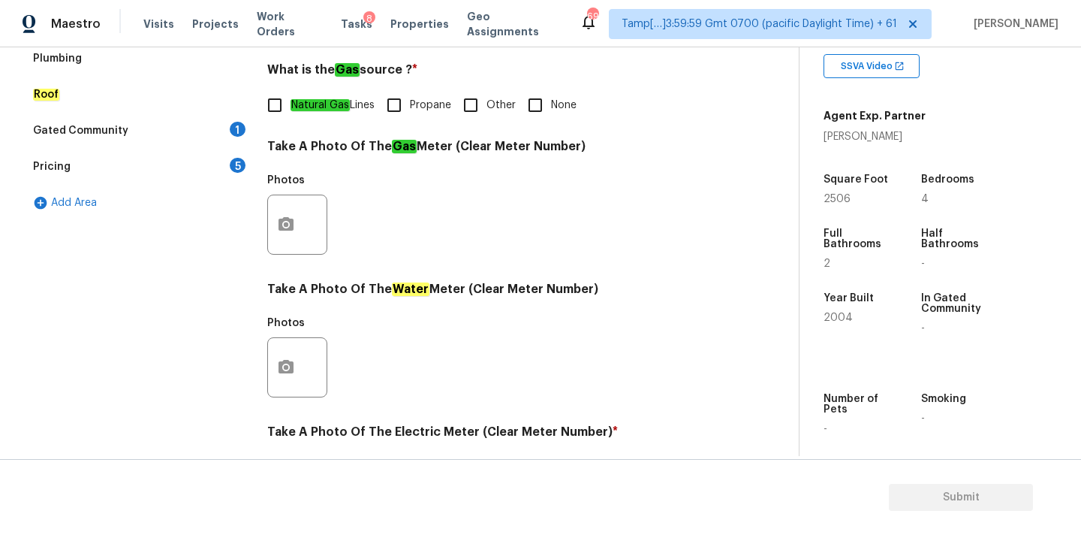
scroll to position [595, 0]
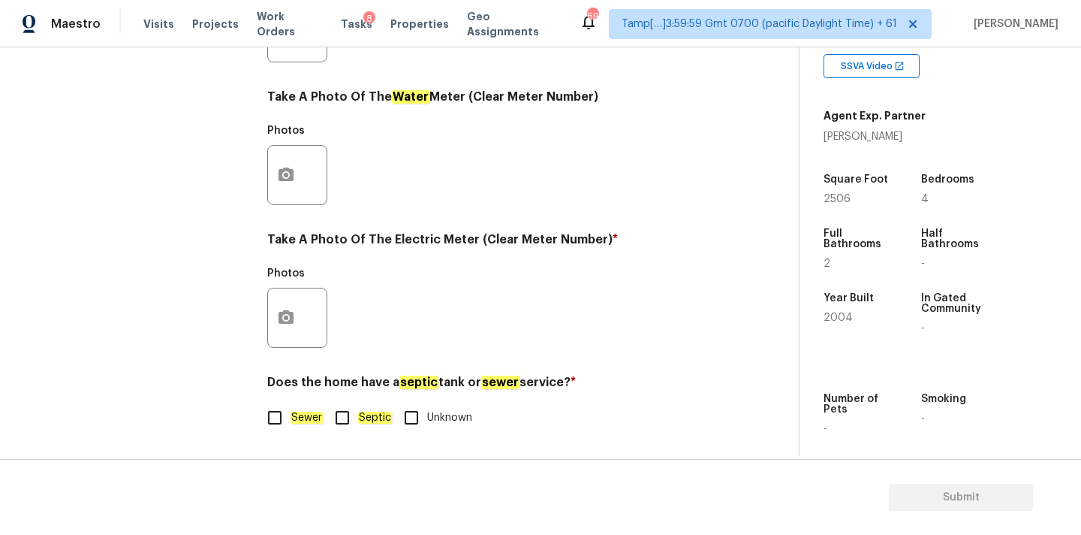
click at [357, 422] on input "Septic" at bounding box center [343, 418] width 32 height 32
checkbox input "true"
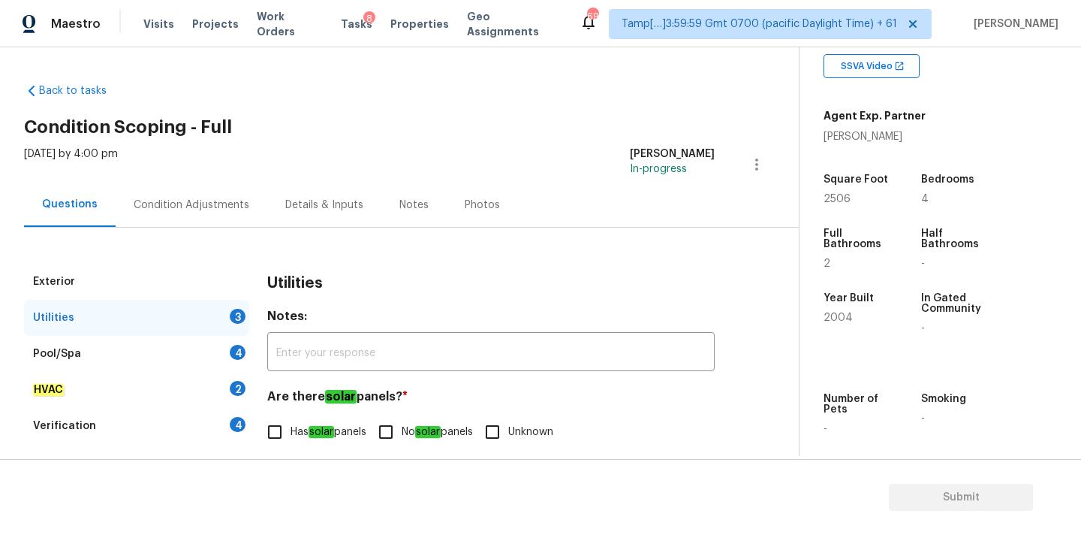
click at [212, 197] on div "Condition Adjustments" at bounding box center [192, 204] width 116 height 15
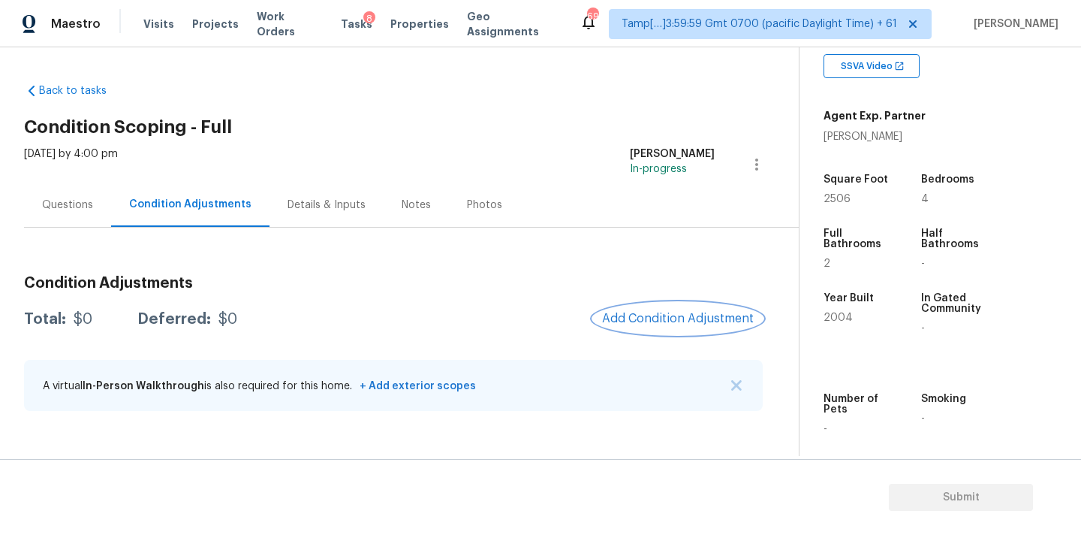
click at [643, 315] on span "Add Condition Adjustment" at bounding box center [678, 319] width 152 height 14
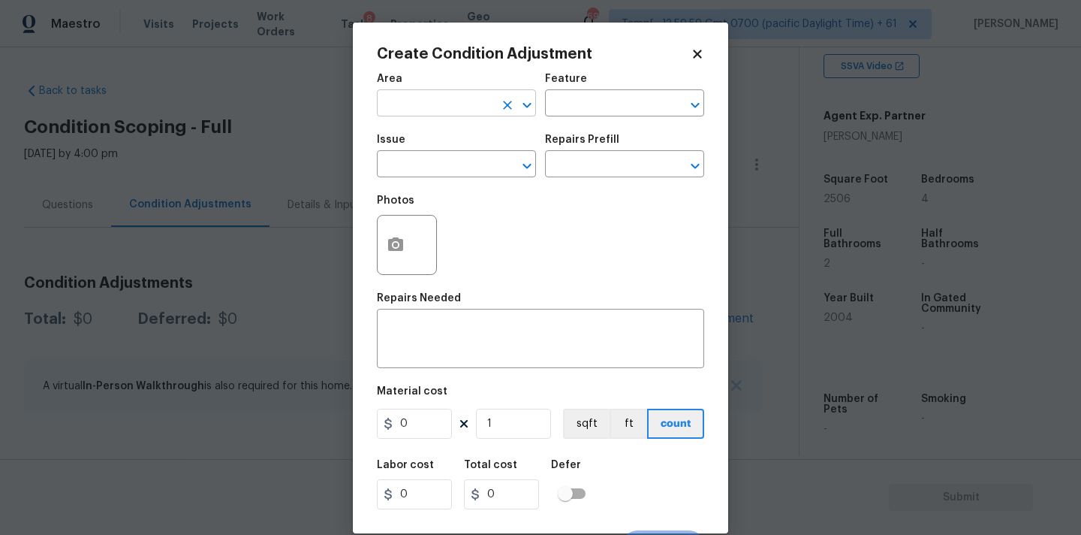
click at [453, 100] on input "text" at bounding box center [435, 104] width 117 height 23
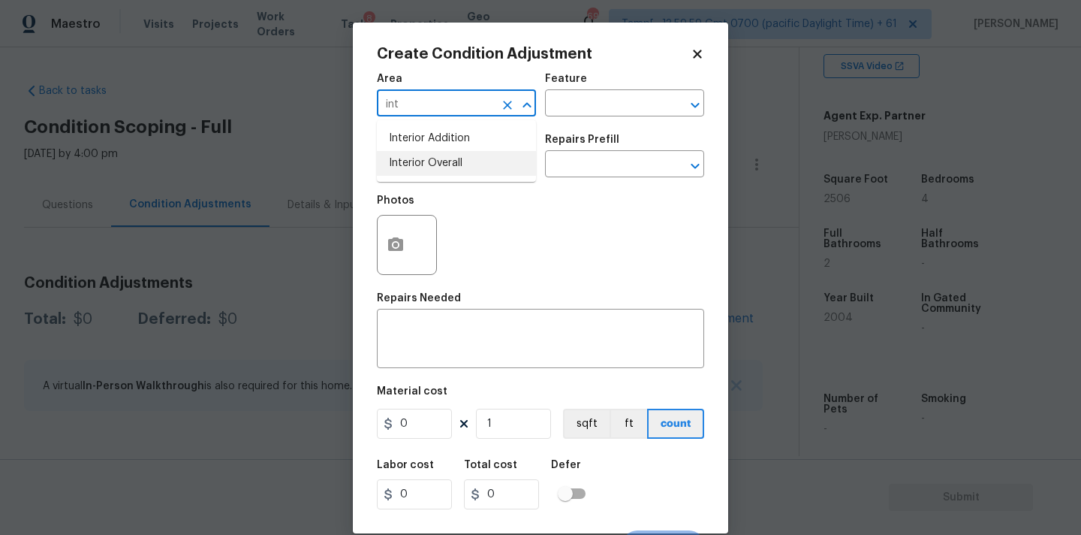
click at [448, 158] on li "Interior Overall" at bounding box center [456, 163] width 159 height 25
type input "Interior Overall"
click at [448, 173] on input "text" at bounding box center [435, 165] width 117 height 23
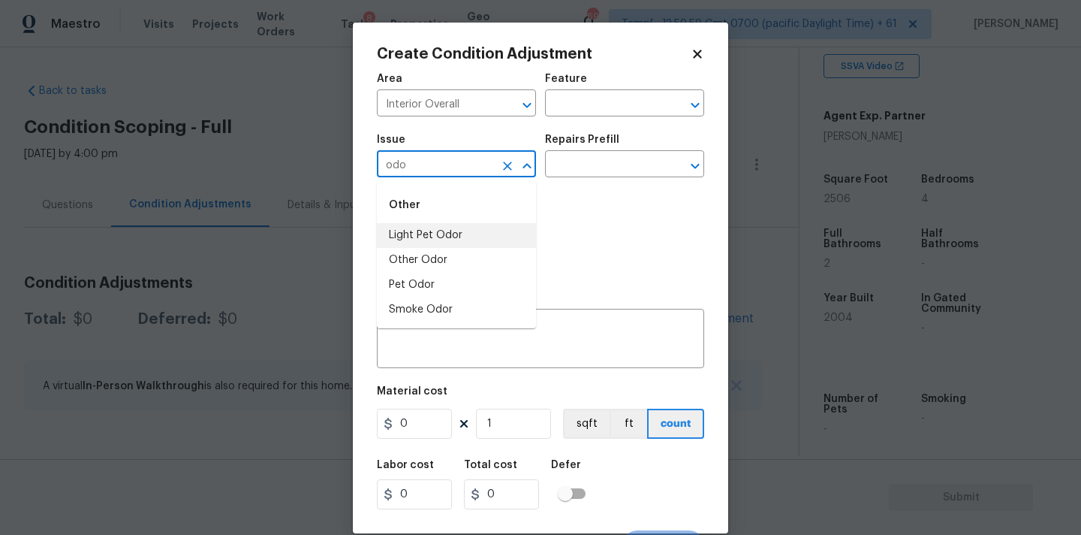
click at [439, 240] on li "Light Pet Odor" at bounding box center [456, 235] width 159 height 25
type input "Light Pet Odor"
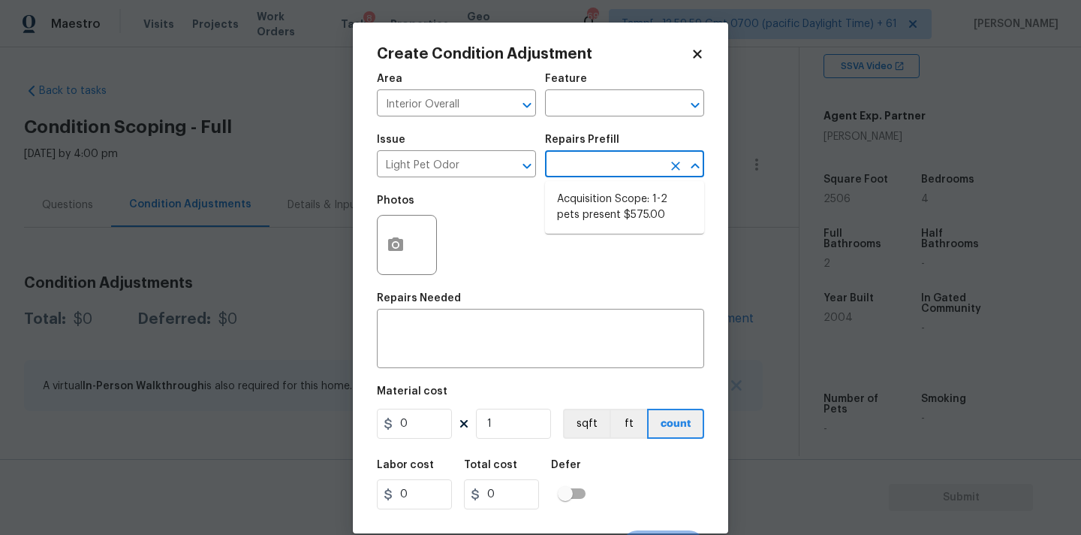
click at [565, 174] on input "text" at bounding box center [603, 165] width 117 height 23
click at [574, 206] on li "Acquisition Scope: 1-2 pets present $575.00" at bounding box center [624, 207] width 159 height 41
type textarea "Acquisition Scope: 1-2 pets present"
type input "575"
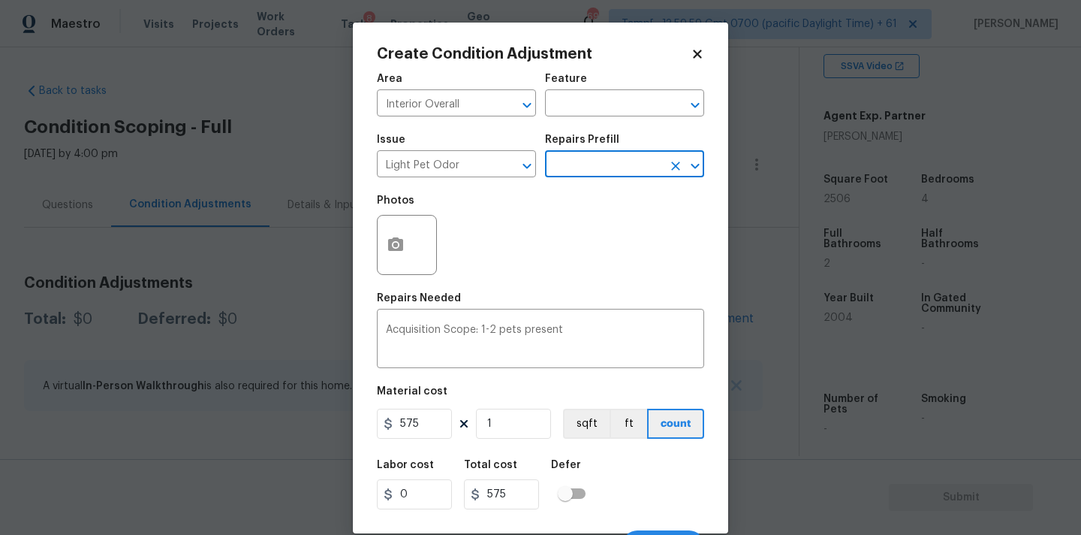
scroll to position [26, 0]
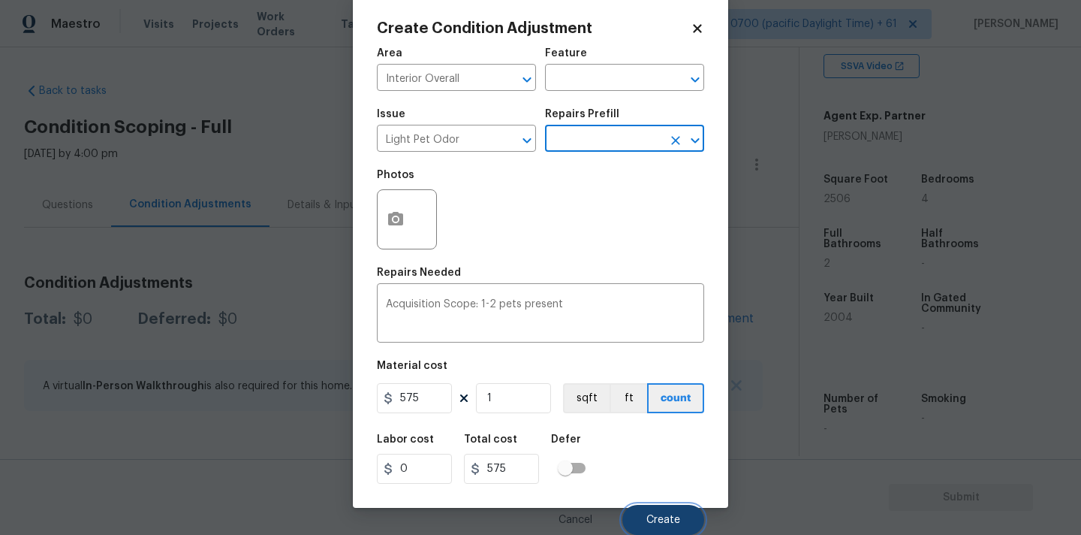
click at [648, 508] on button "Create" at bounding box center [663, 520] width 82 height 30
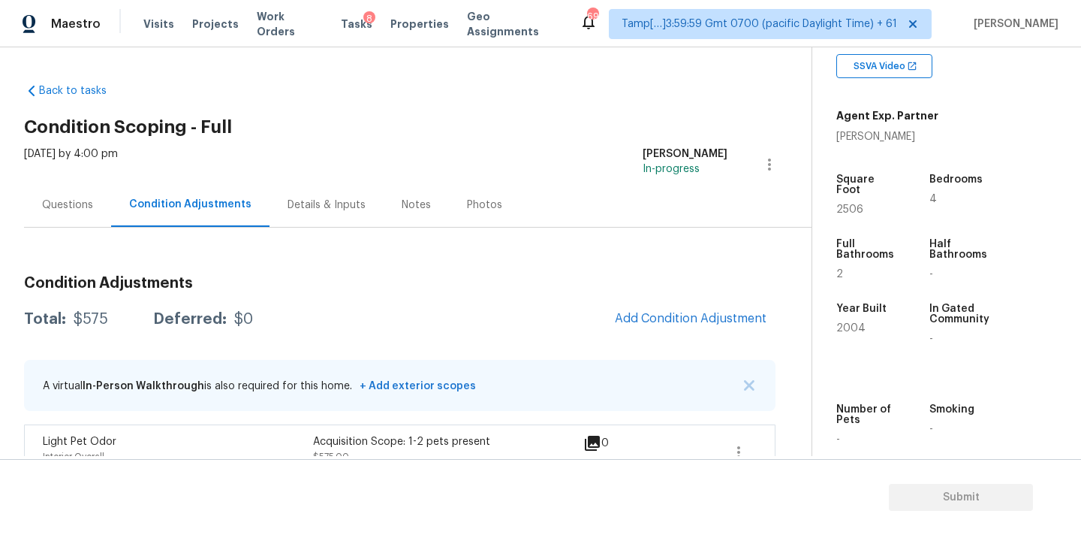
scroll to position [29, 0]
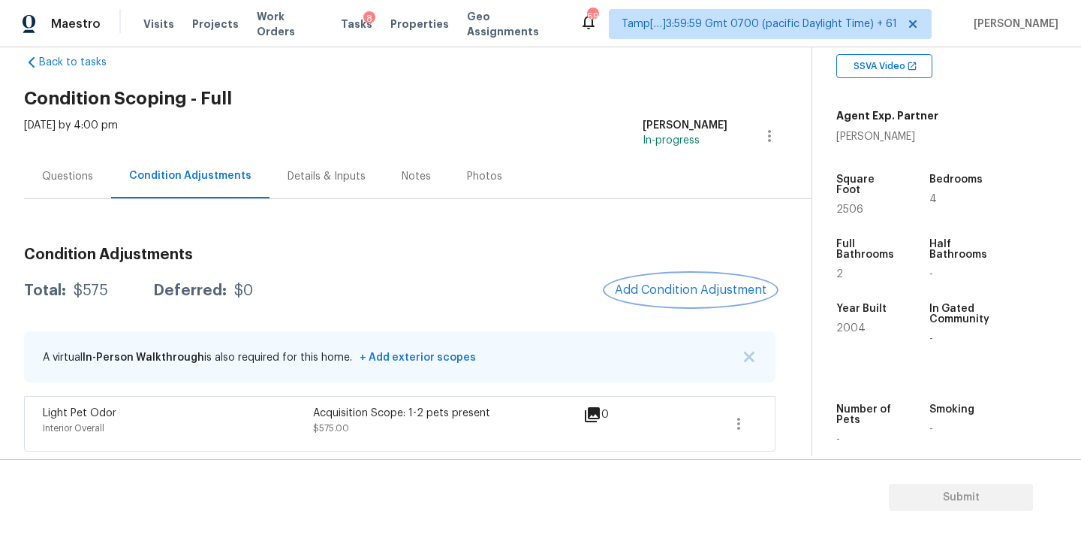
click at [640, 289] on span "Add Condition Adjustment" at bounding box center [691, 290] width 152 height 14
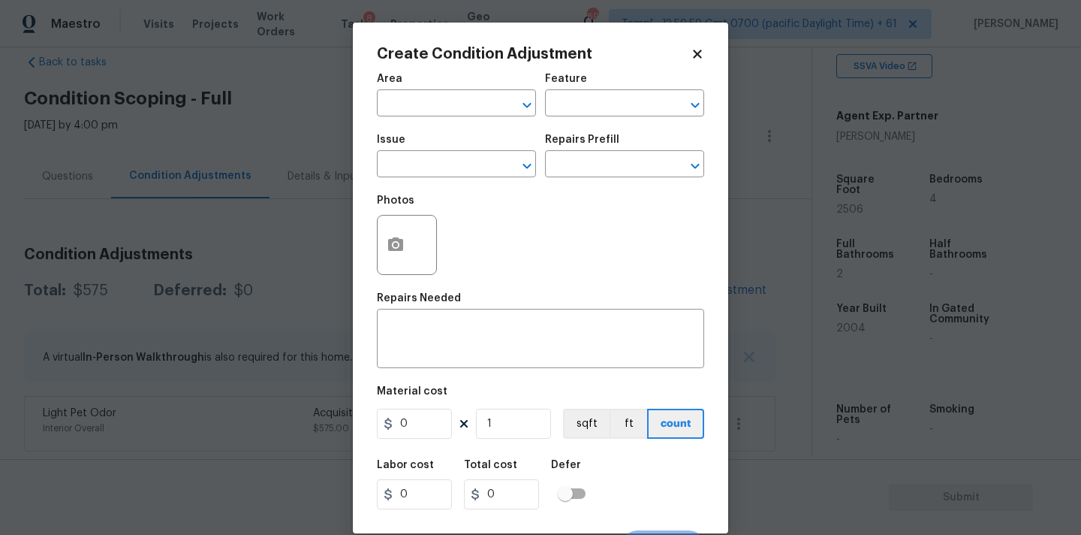
click at [442, 117] on span "Area ​" at bounding box center [456, 95] width 159 height 61
click at [444, 113] on input "text" at bounding box center [435, 104] width 117 height 23
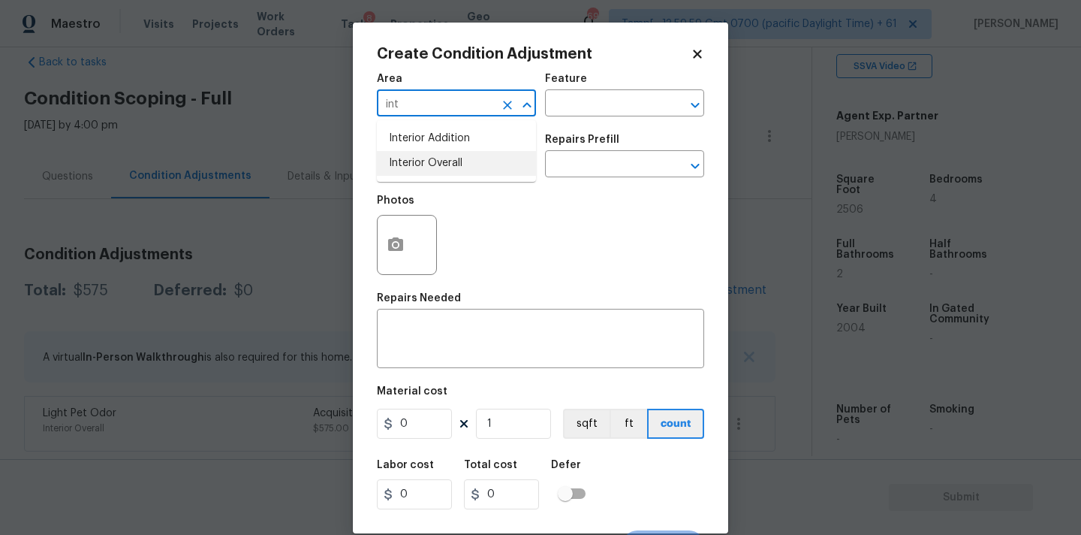
click at [441, 161] on li "Interior Overall" at bounding box center [456, 163] width 159 height 25
type input "Interior Overall"
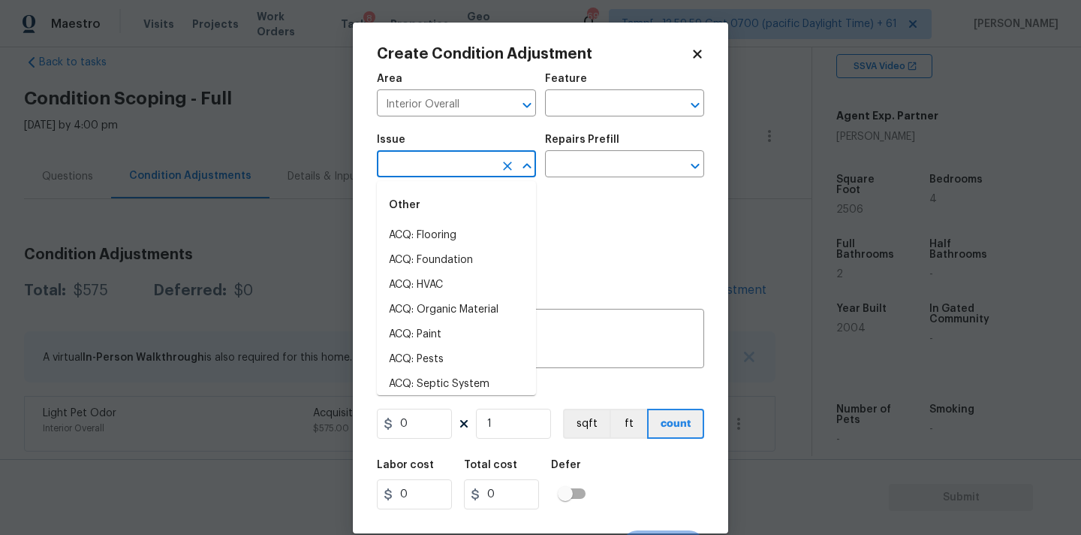
click at [441, 168] on input "text" at bounding box center [435, 165] width 117 height 23
click at [449, 328] on li "ACQ: Paint" at bounding box center [456, 334] width 159 height 25
type input "ACQ: Paint"
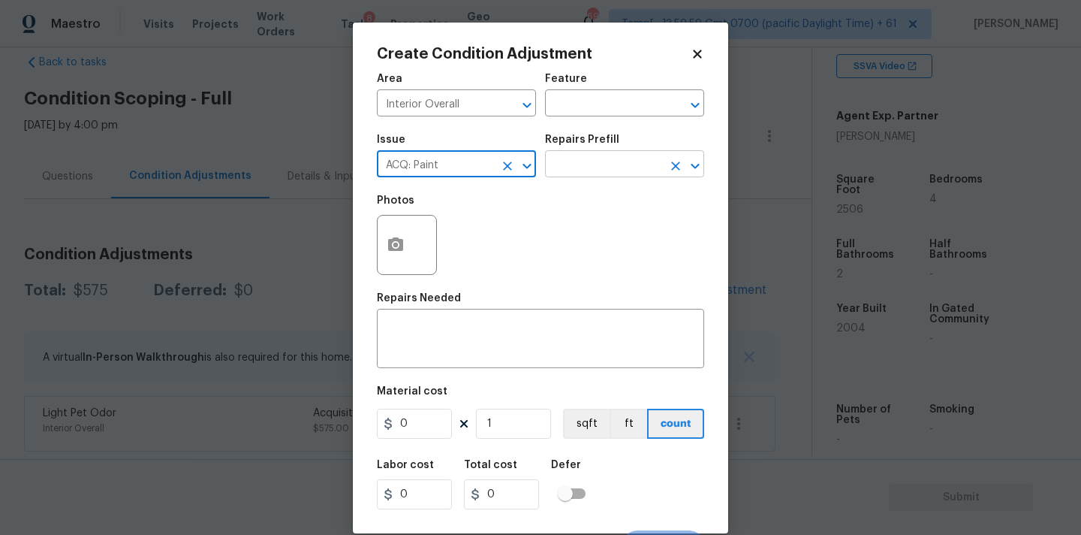
click at [589, 168] on input "text" at bounding box center [603, 165] width 117 height 23
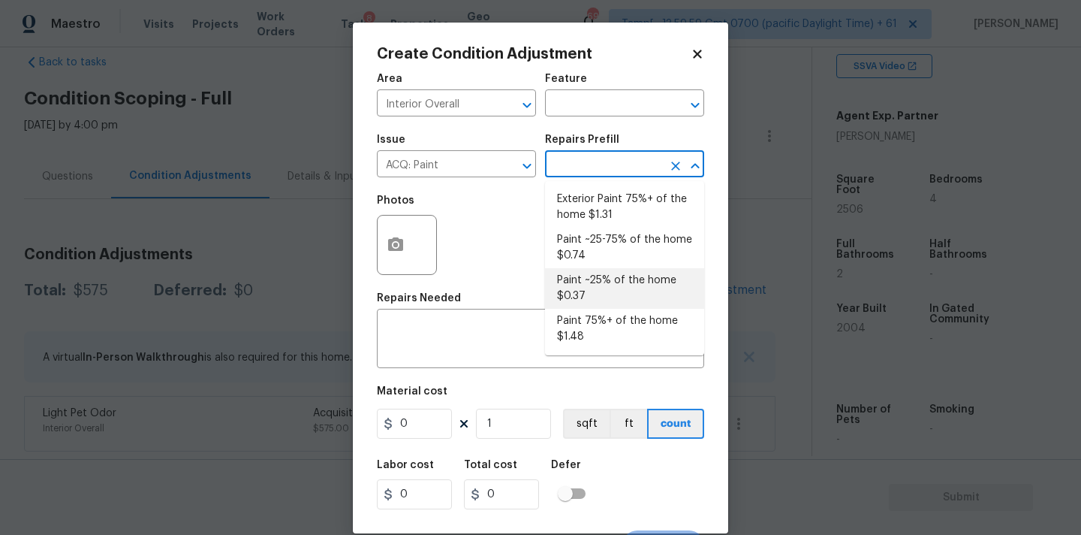
click at [586, 273] on li "Paint ~25% of the home $0.37" at bounding box center [624, 288] width 159 height 41
type input "Acquisition"
type textarea "Acquisition Scope: ~25% of the home needs interior paint"
type input "0.37"
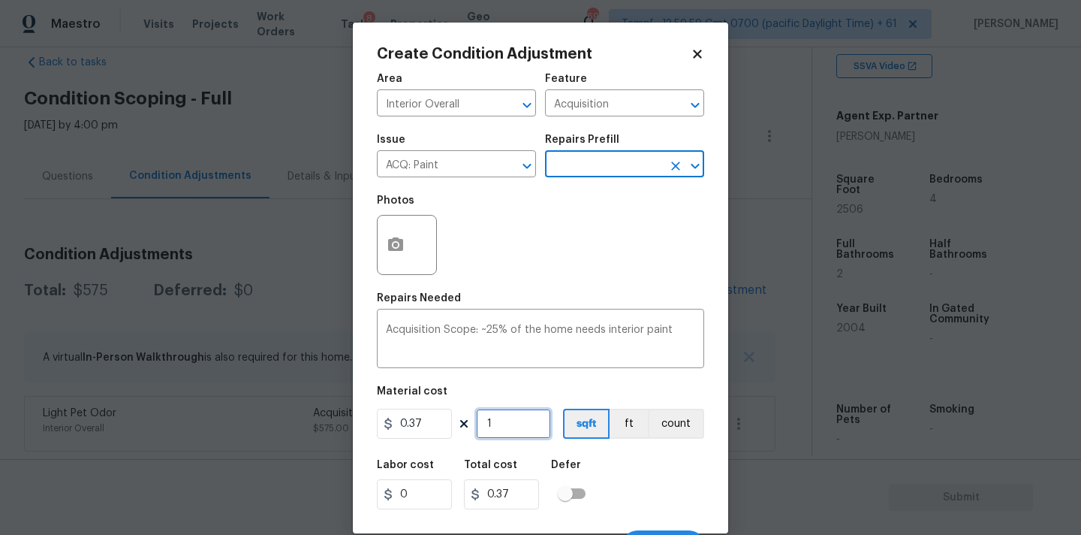
click at [516, 423] on input "1" at bounding box center [513, 423] width 75 height 30
type input "2"
type input "0.74"
type input "25"
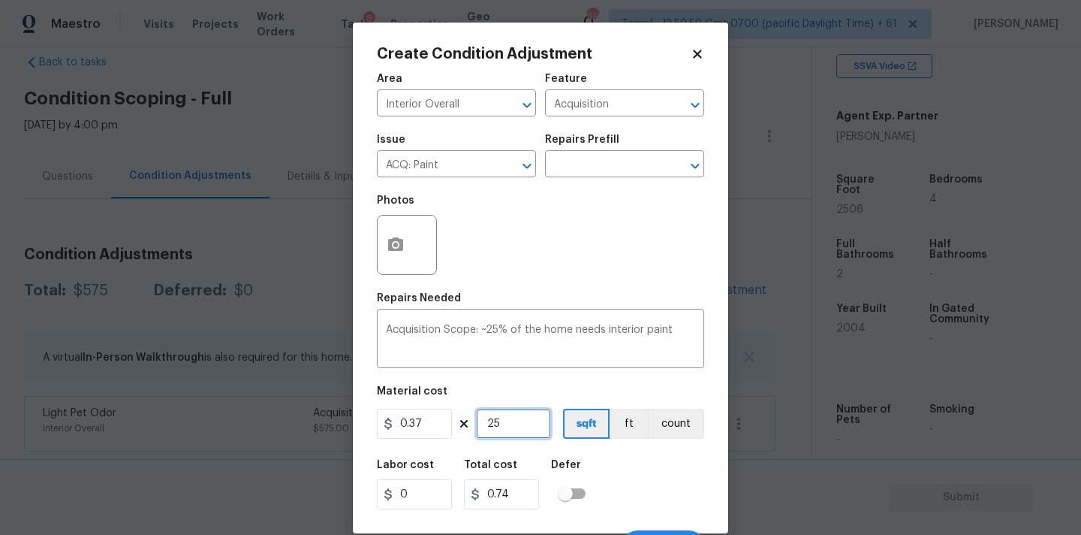
type input "9.25"
type input "250"
type input "92.5"
type input "2506"
type input "927.22"
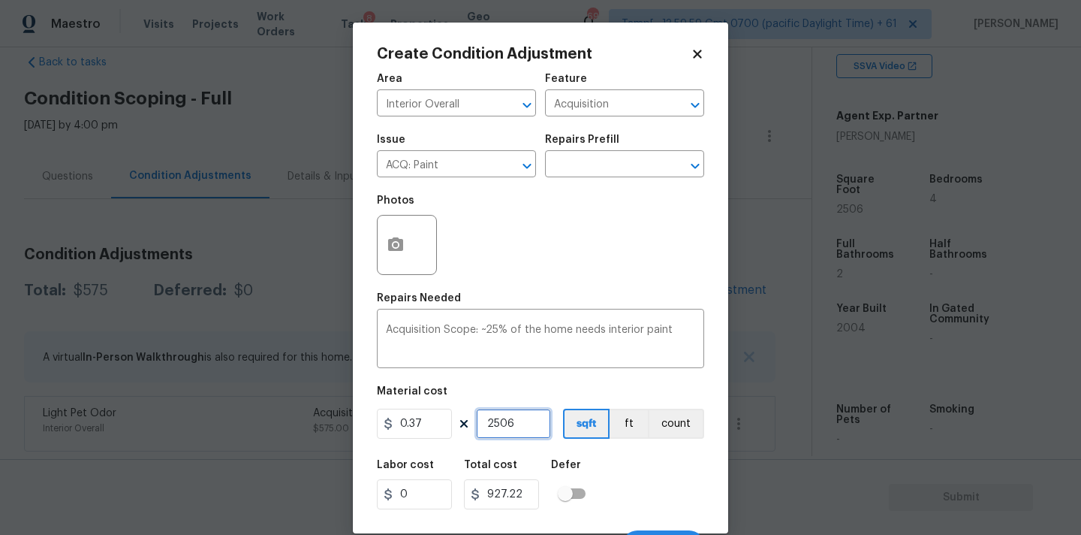
scroll to position [26, 0]
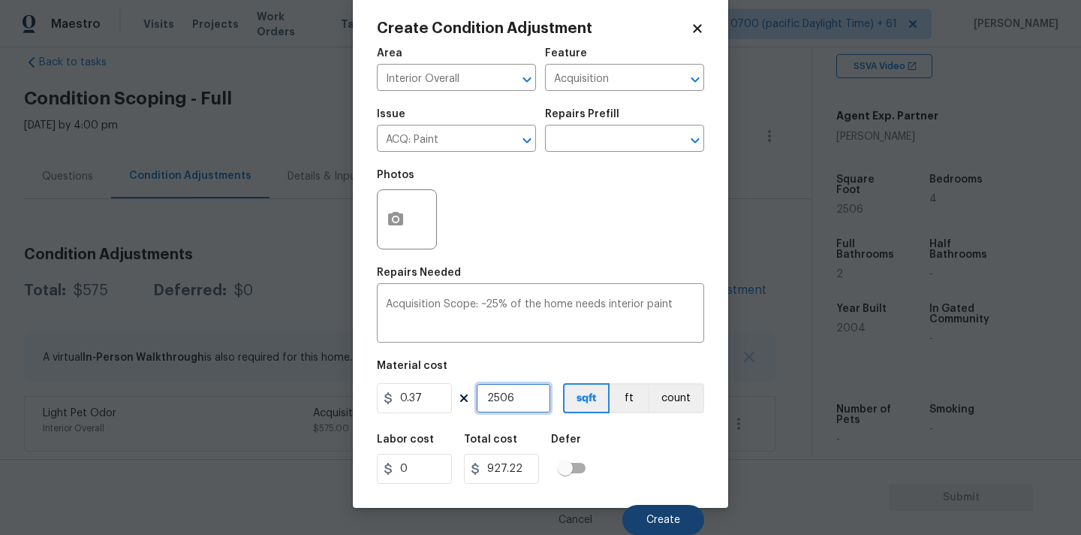
type input "2506"
click at [662, 514] on span "Create" at bounding box center [663, 519] width 34 height 11
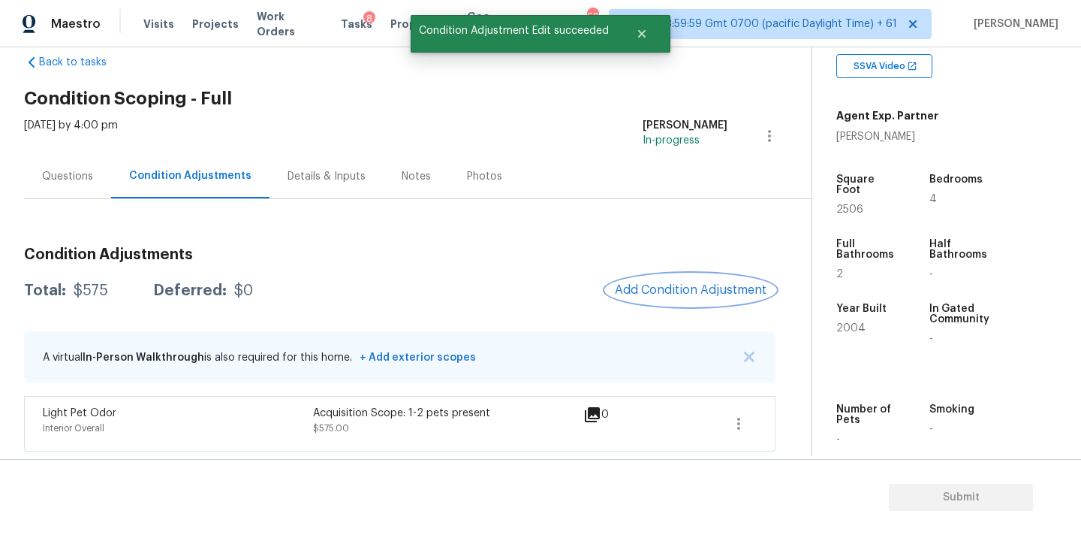
scroll to position [0, 0]
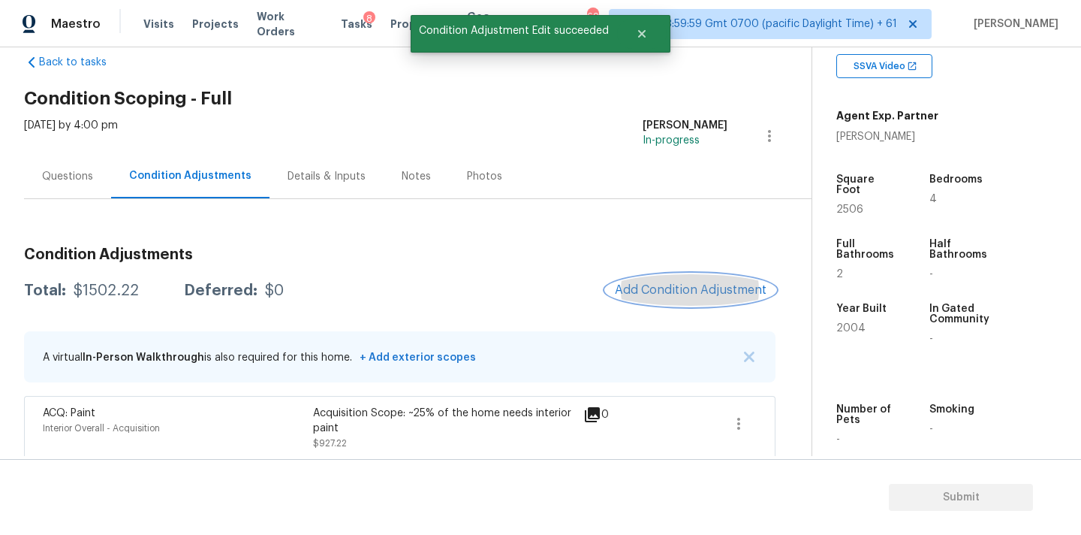
click at [676, 292] on span "Add Condition Adjustment" at bounding box center [691, 290] width 152 height 14
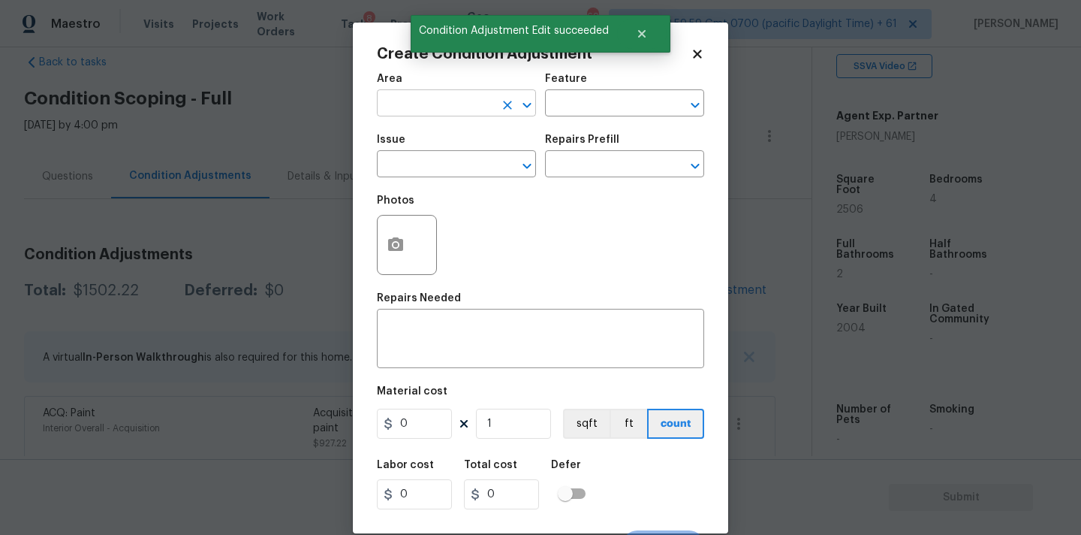
click at [446, 111] on input "text" at bounding box center [435, 104] width 117 height 23
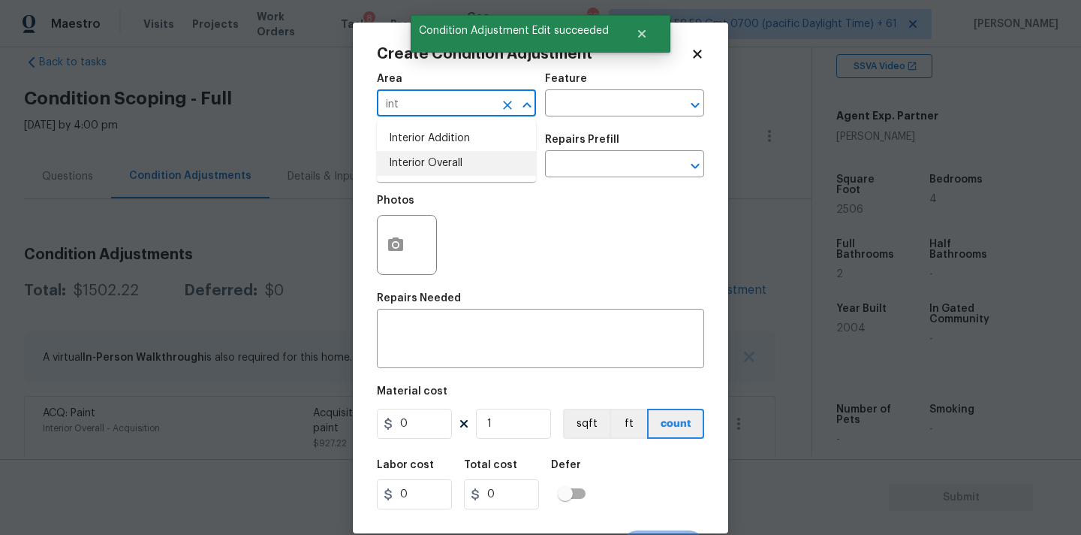
click at [448, 162] on li "Interior Overall" at bounding box center [456, 163] width 159 height 25
type input "Interior Overall"
click at [449, 162] on input "text" at bounding box center [435, 165] width 117 height 23
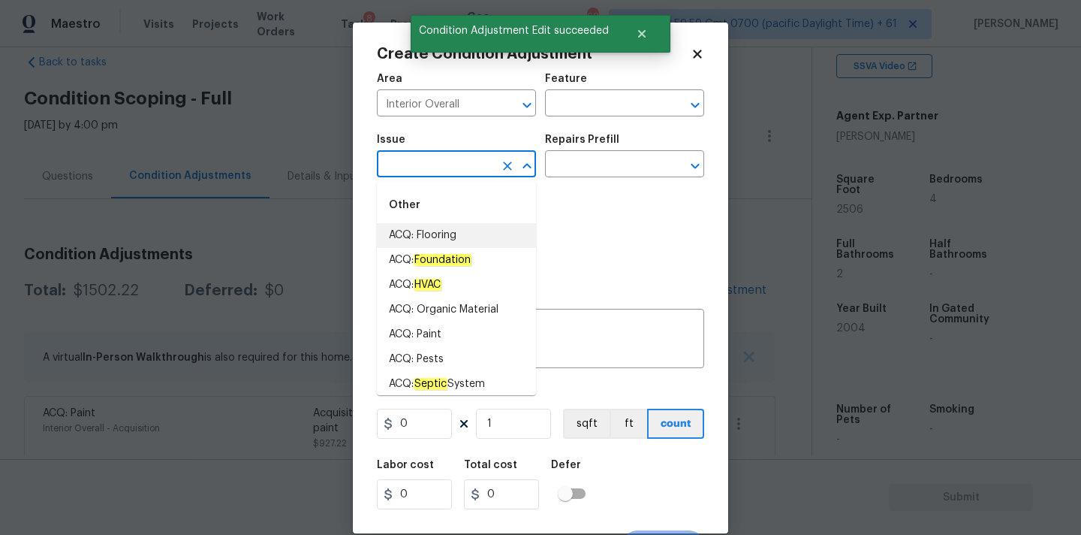
click at [449, 224] on li "ACQ: Flooring" at bounding box center [456, 235] width 159 height 25
type input "ACQ: Flooring"
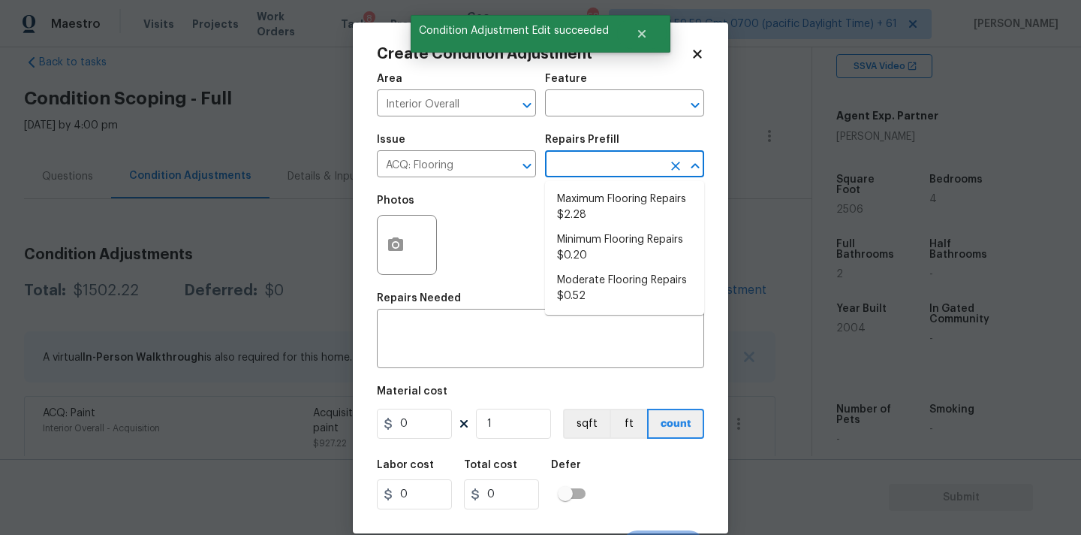
click at [605, 166] on input "text" at bounding box center [603, 165] width 117 height 23
click at [596, 248] on li "Minimum Flooring Repairs $0.20" at bounding box center [624, 247] width 159 height 41
type input "Acquisition"
type textarea "Acquisition Scope: Minimum flooring repairs"
type input "0.2"
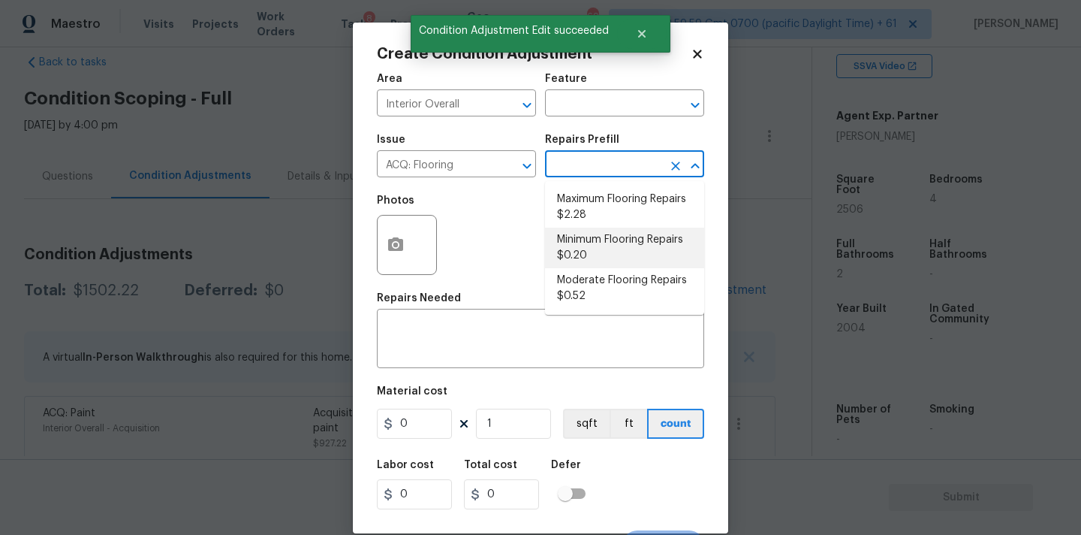
type input "0.2"
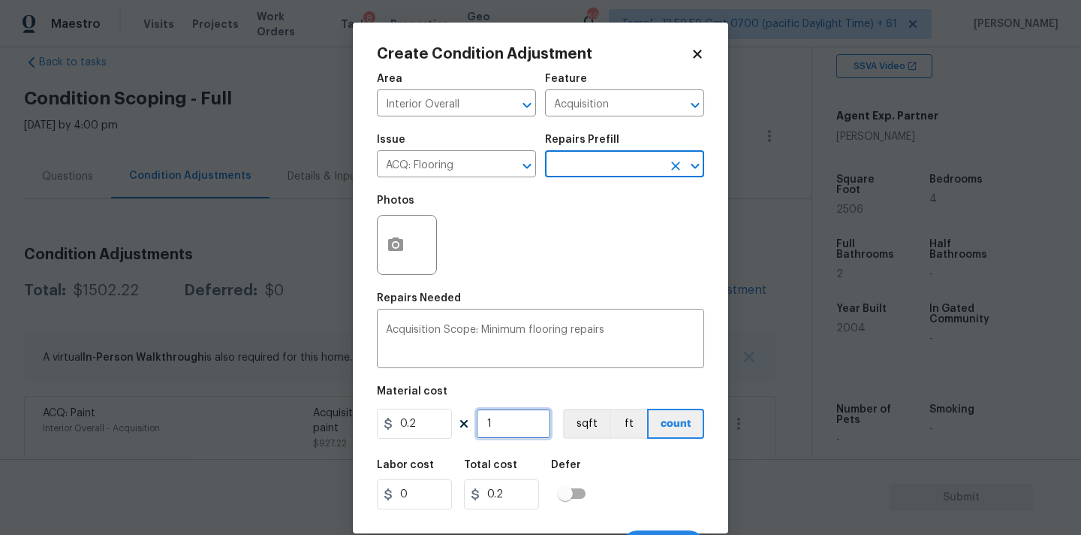
click at [510, 418] on input "1" at bounding box center [513, 423] width 75 height 30
type input "2"
type input "0.4"
type input "25"
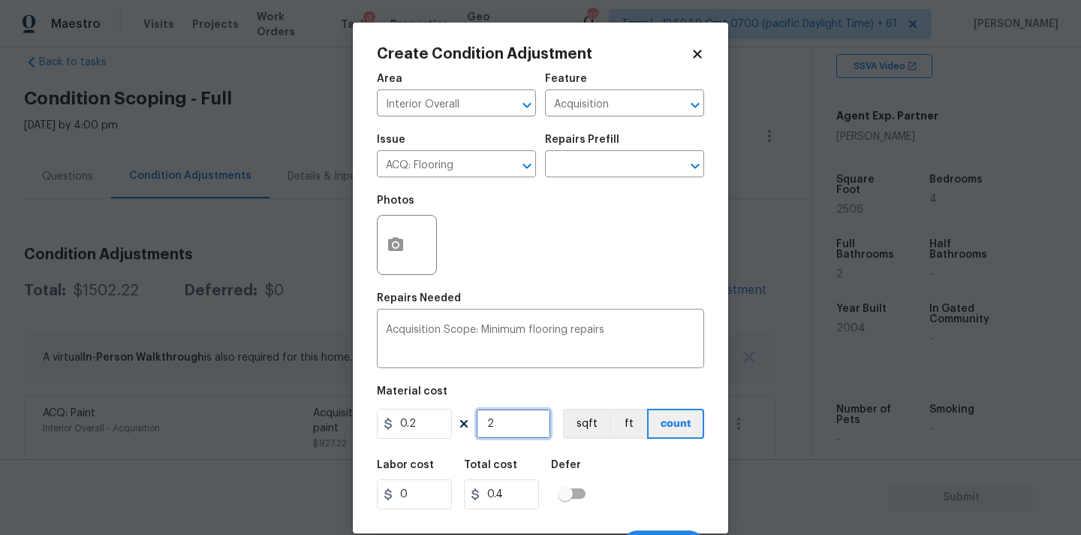
type input "5"
type input "250"
type input "50"
type input "2506"
type input "501.2"
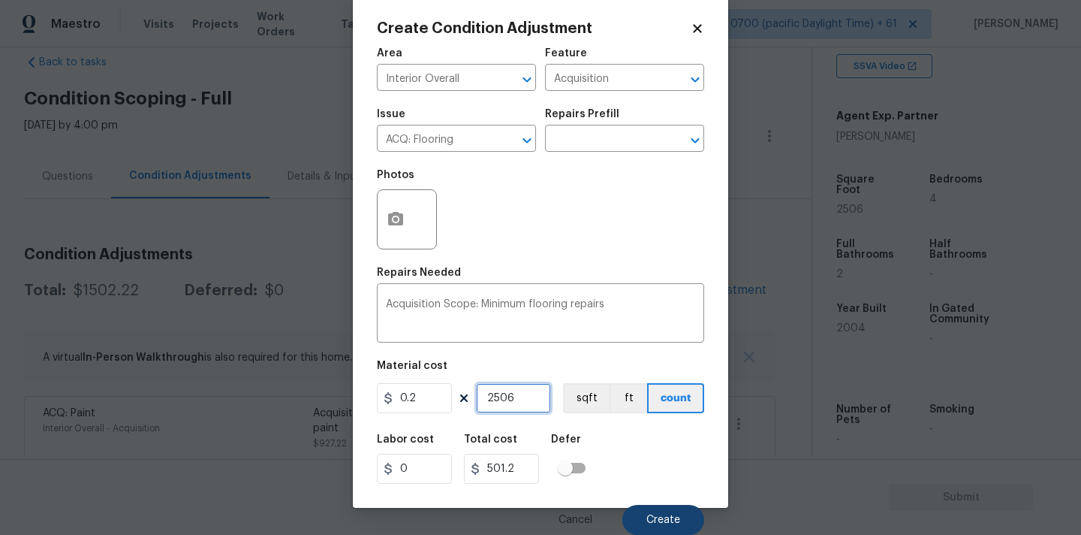
type input "2506"
click at [652, 517] on span "Create" at bounding box center [663, 519] width 34 height 11
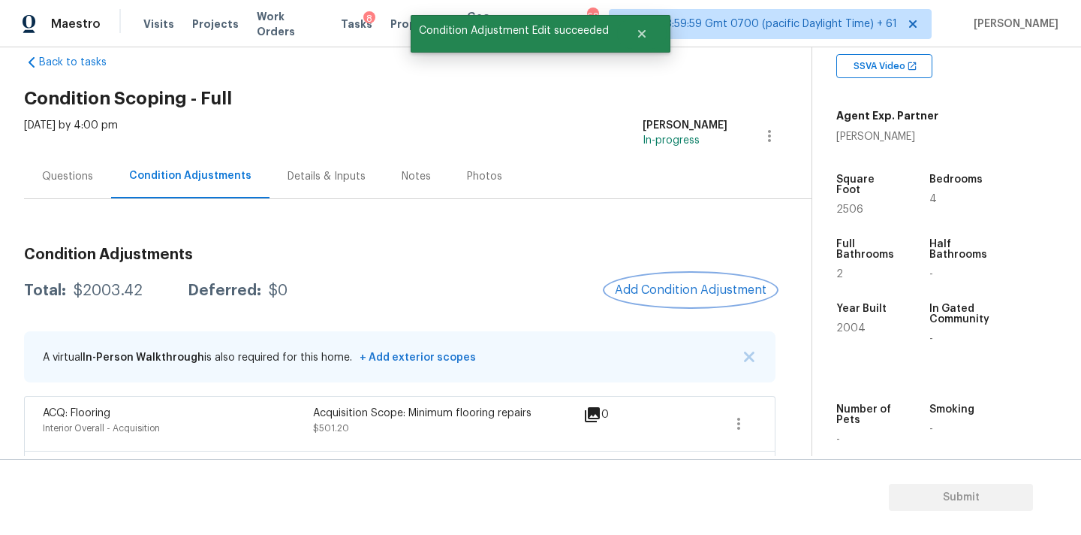
click at [638, 284] on span "Add Condition Adjustment" at bounding box center [691, 290] width 152 height 14
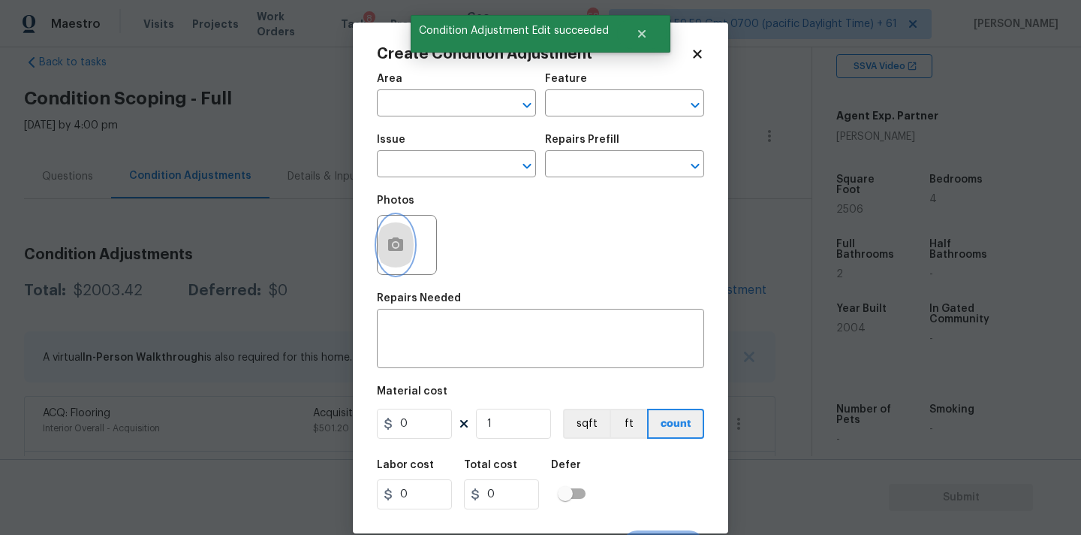
click at [397, 240] on icon "button" at bounding box center [395, 244] width 15 height 14
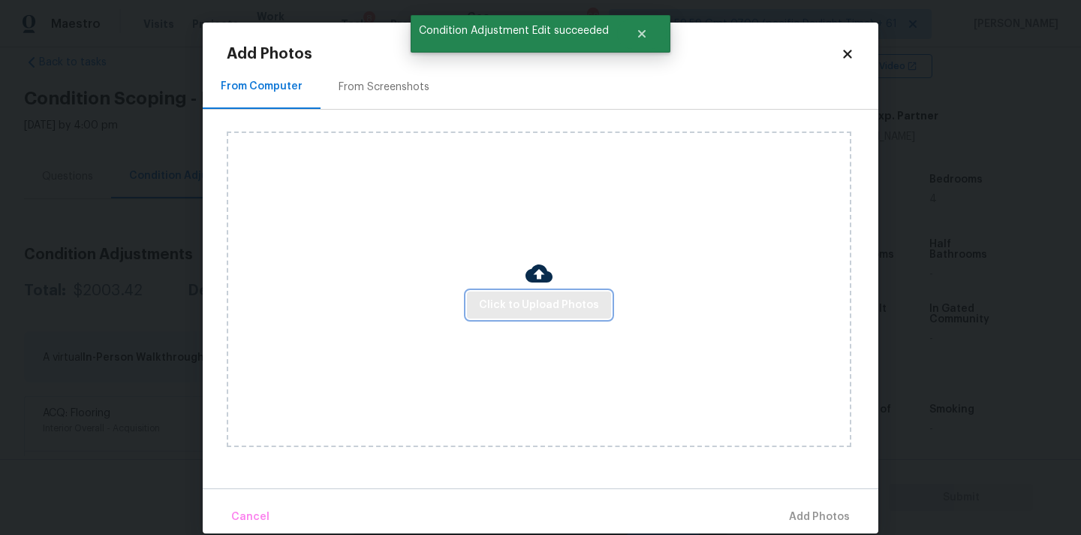
click at [525, 313] on span "Click to Upload Photos" at bounding box center [539, 305] width 120 height 19
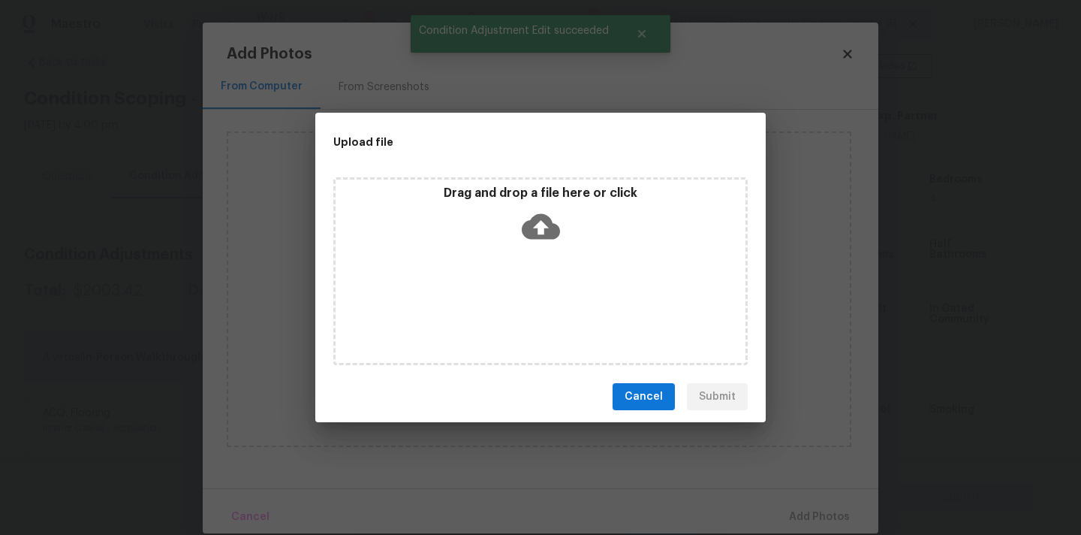
click at [543, 223] on icon at bounding box center [541, 226] width 38 height 38
